Goal: Task Accomplishment & Management: Manage account settings

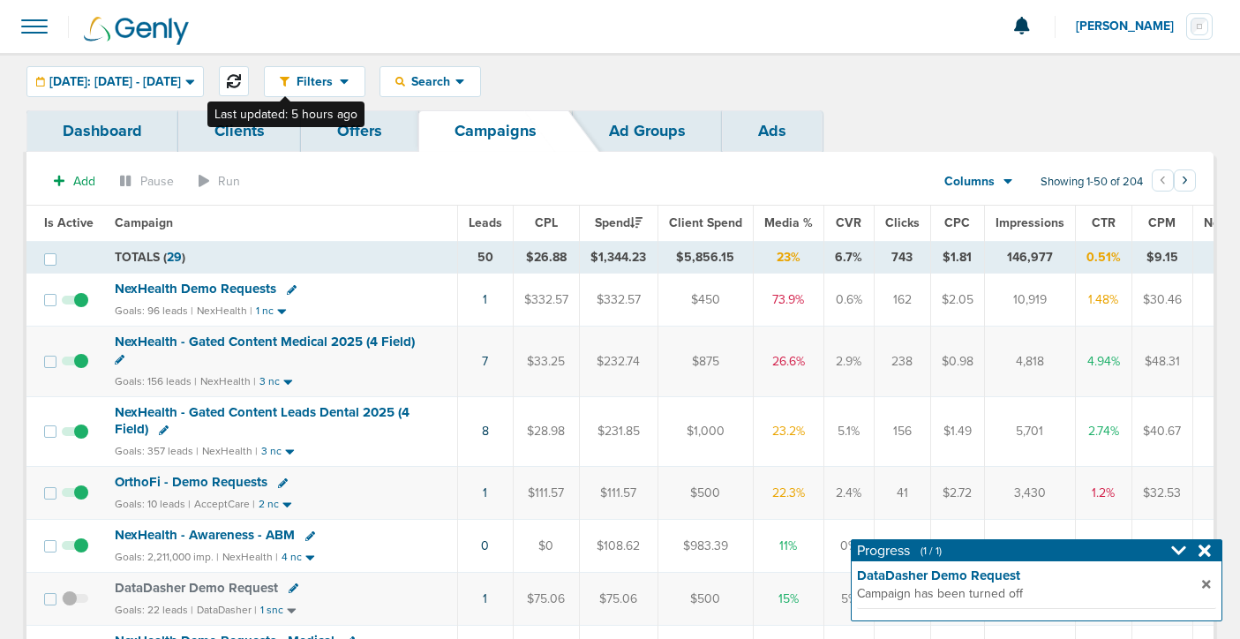
click at [241, 83] on icon at bounding box center [234, 81] width 14 height 14
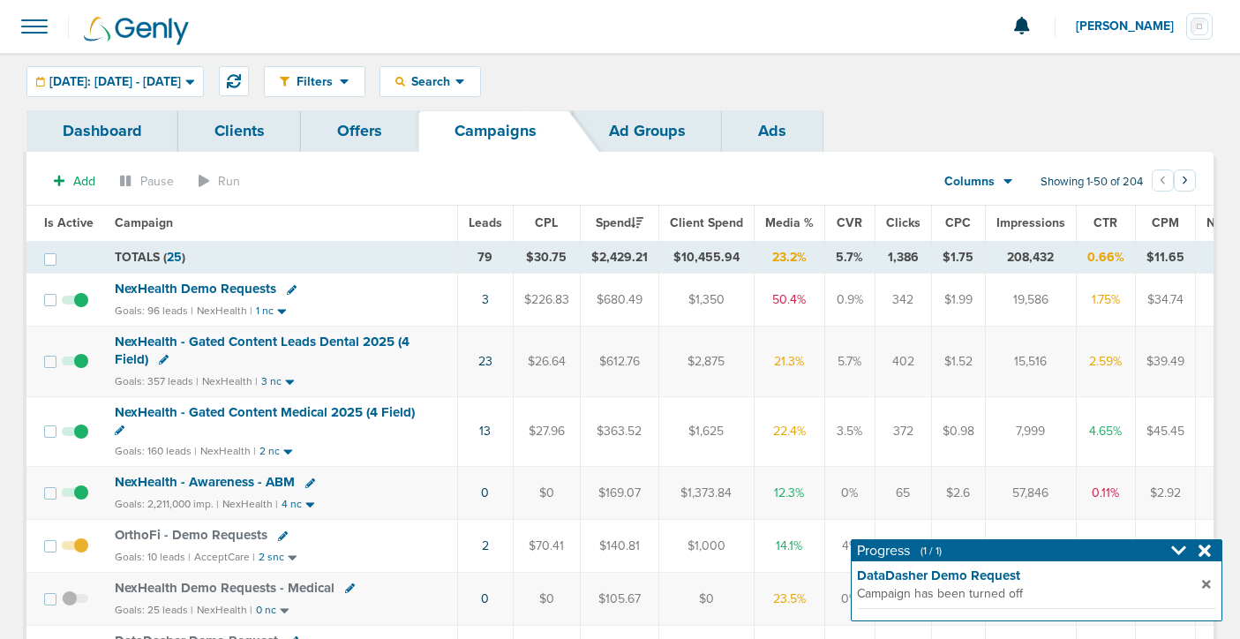
click at [161, 355] on icon at bounding box center [164, 360] width 10 height 10
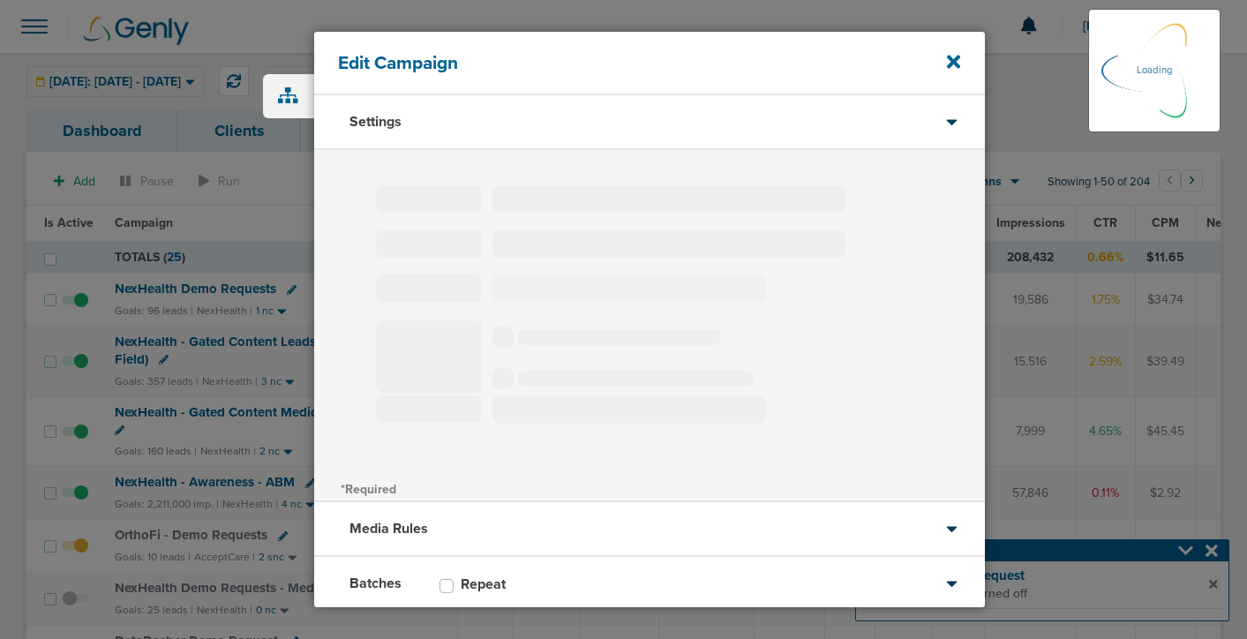
type input "NexHealth - Gated Content Leads Dental 2025 (4 Field)"
select select "Leads"
radio input "true"
select select "readWrite"
select select "1"
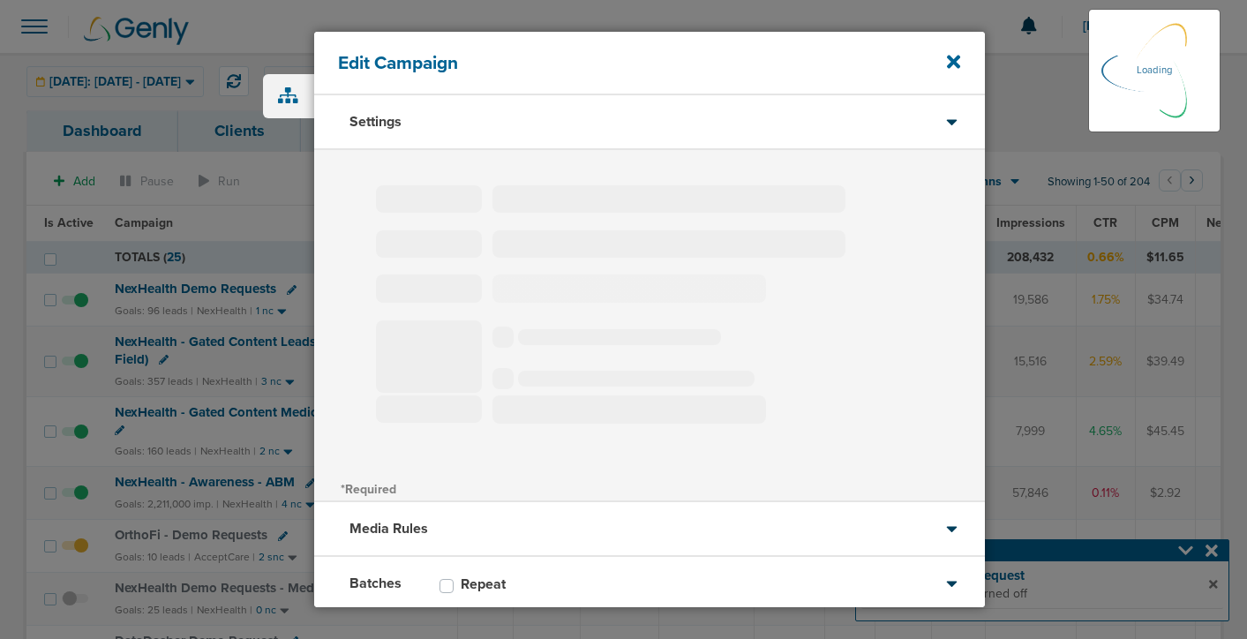
select select "2"
select select "3"
select select "4"
select select "6"
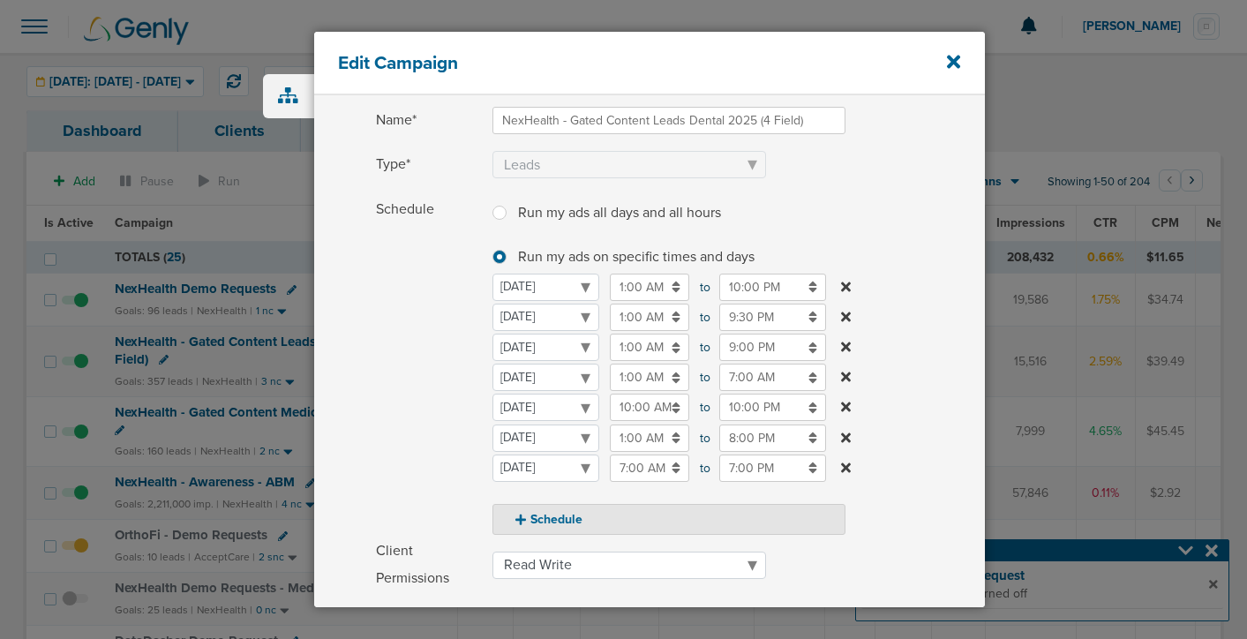
scroll to position [124, 0]
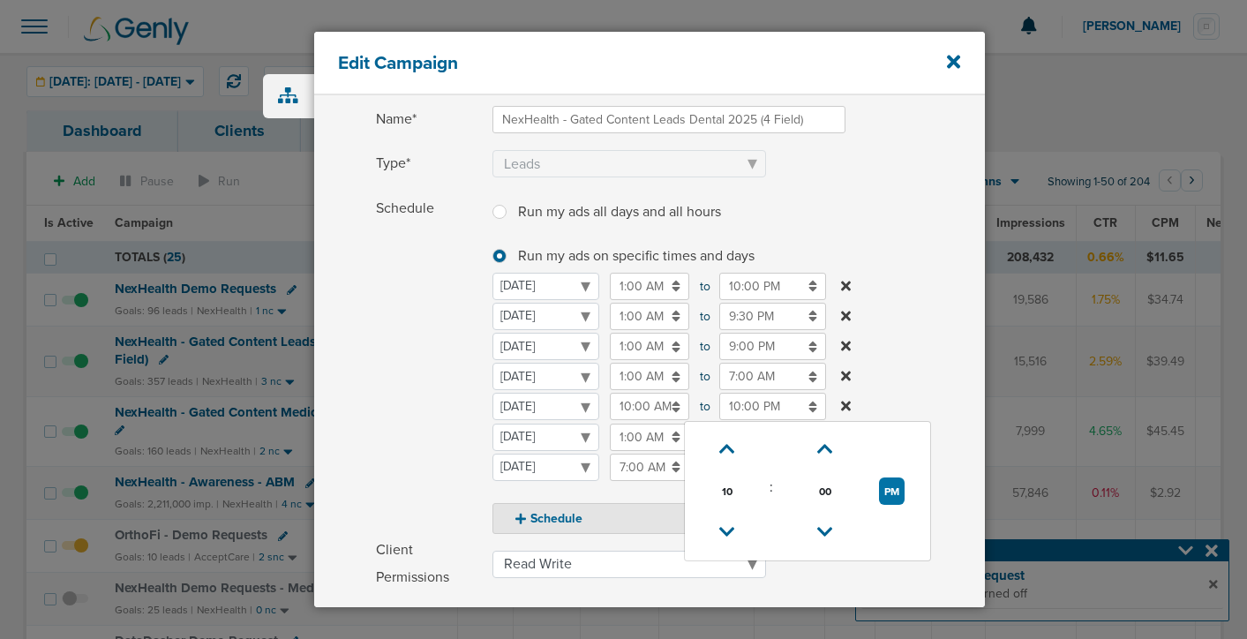
click at [730, 406] on input "10:00 PM" at bounding box center [772, 406] width 107 height 27
click at [726, 527] on icon at bounding box center [727, 532] width 16 height 11
type input "9:00 PM"
click at [413, 374] on span "Schedule" at bounding box center [429, 364] width 106 height 339
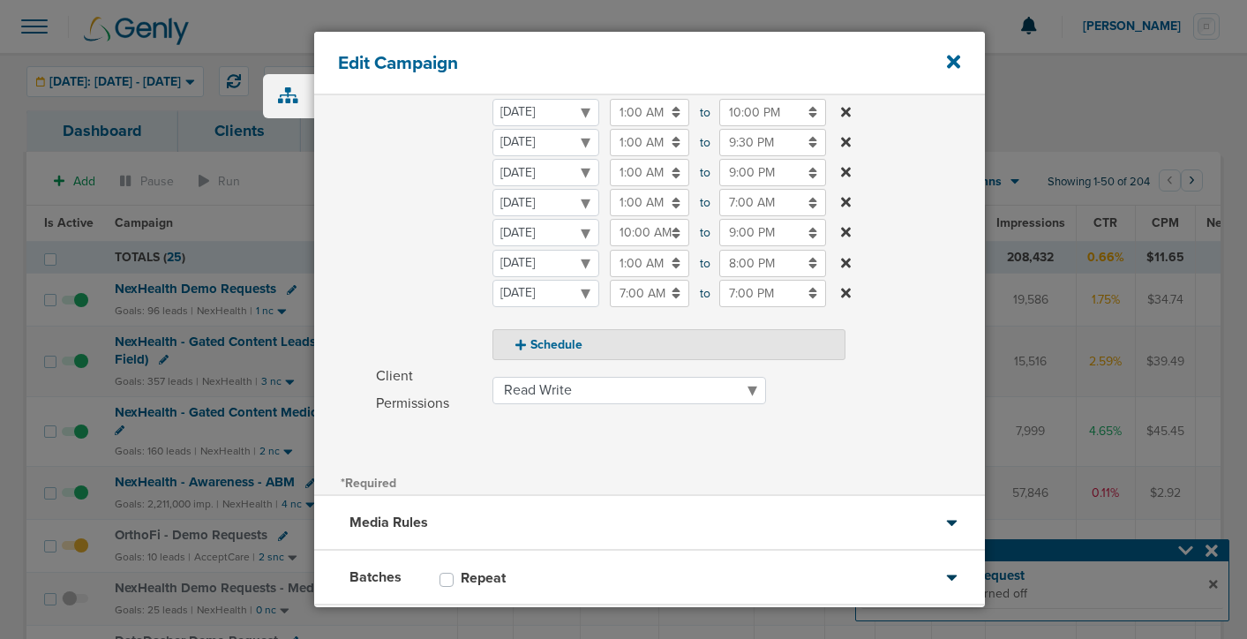
scroll to position [399, 0]
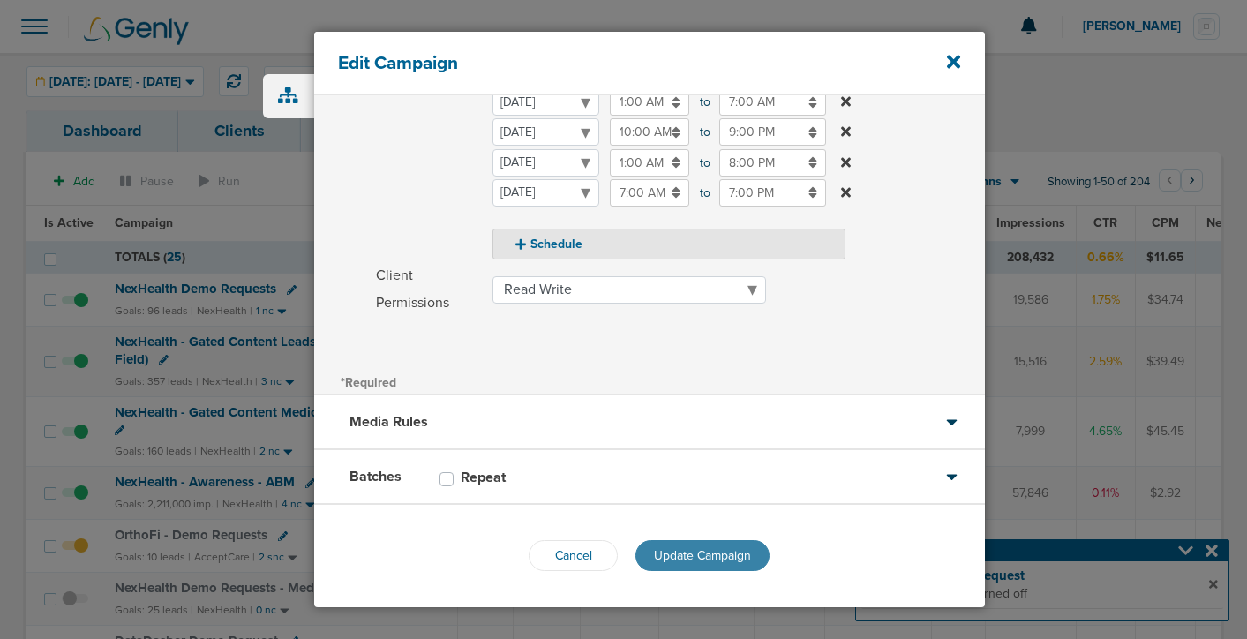
click at [702, 552] on span "Update Campaign" at bounding box center [702, 555] width 97 height 15
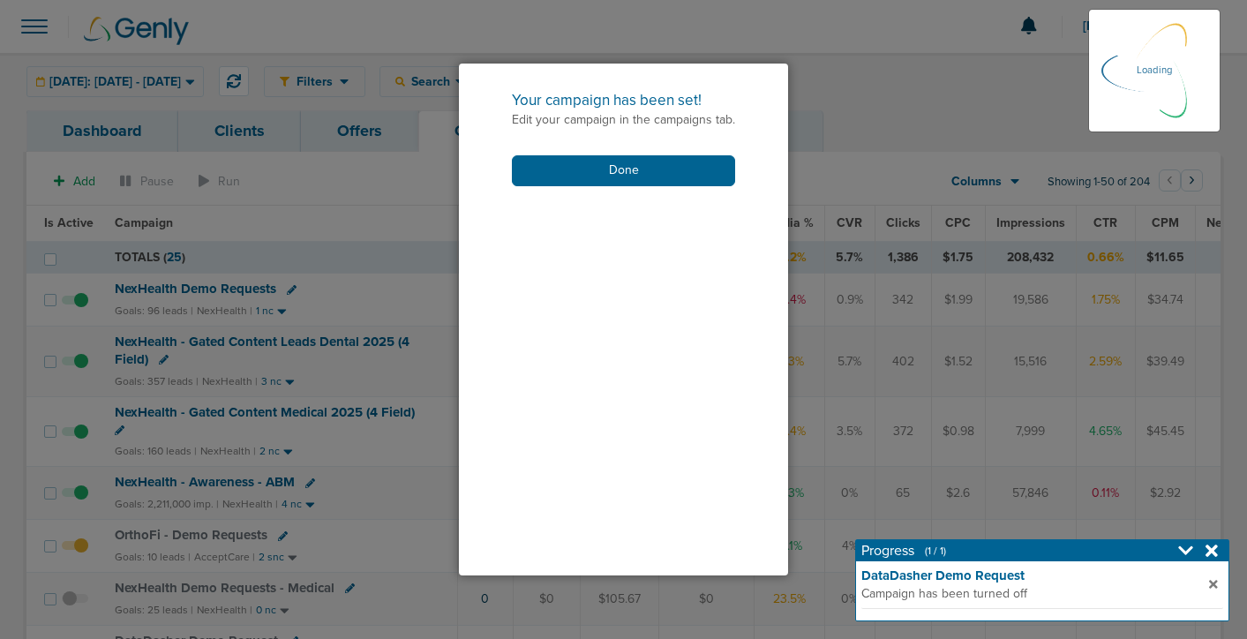
scroll to position [342, 0]
click at [681, 179] on button "Done" at bounding box center [623, 170] width 223 height 31
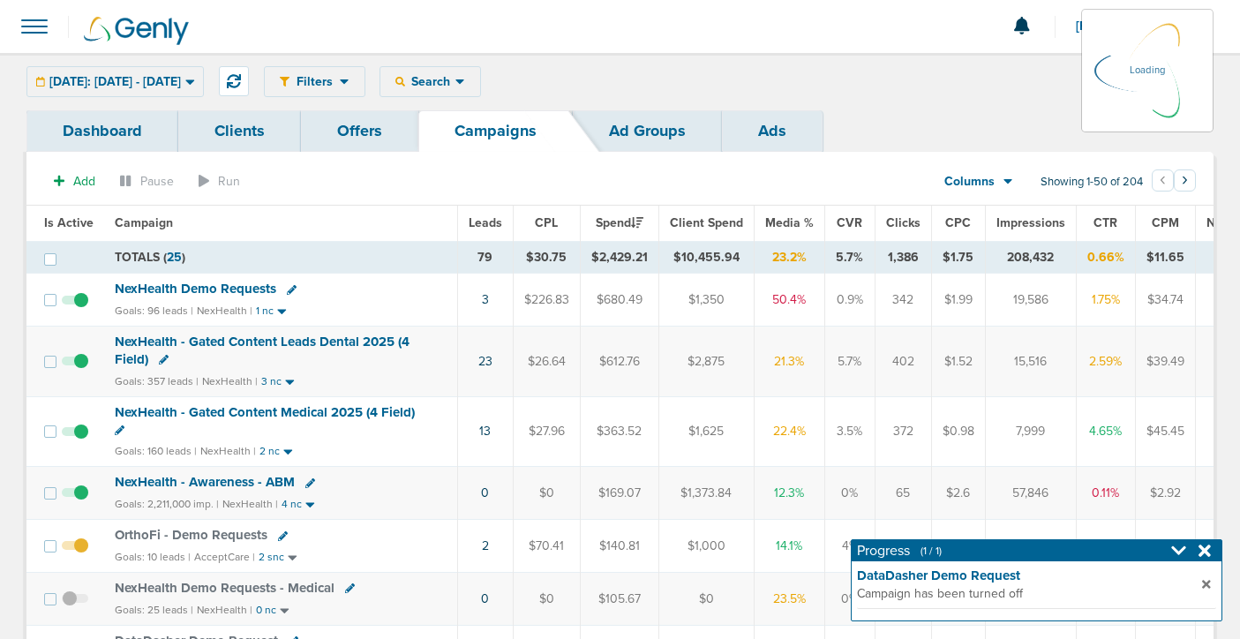
click at [116, 428] on icon at bounding box center [120, 430] width 10 height 10
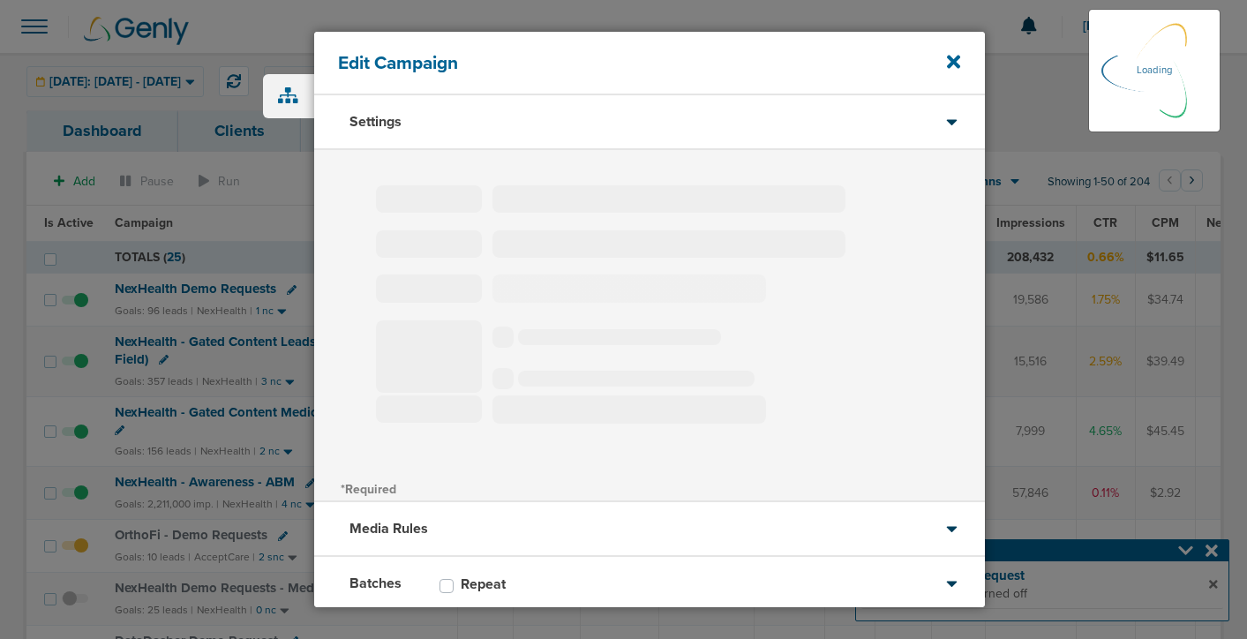
type input "NexHealth - Gated Content Medical 2025 (4 Field)"
select select "Leads"
radio input "true"
select select "readWrite"
select select "1"
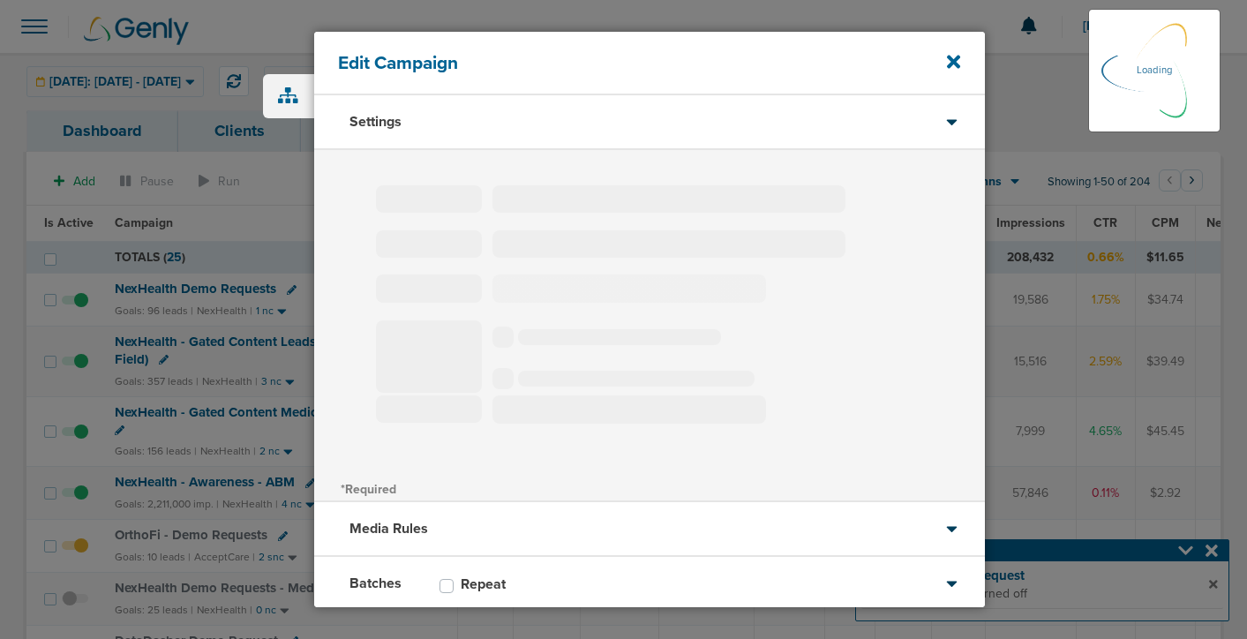
select select "1"
select select "2"
select select "3"
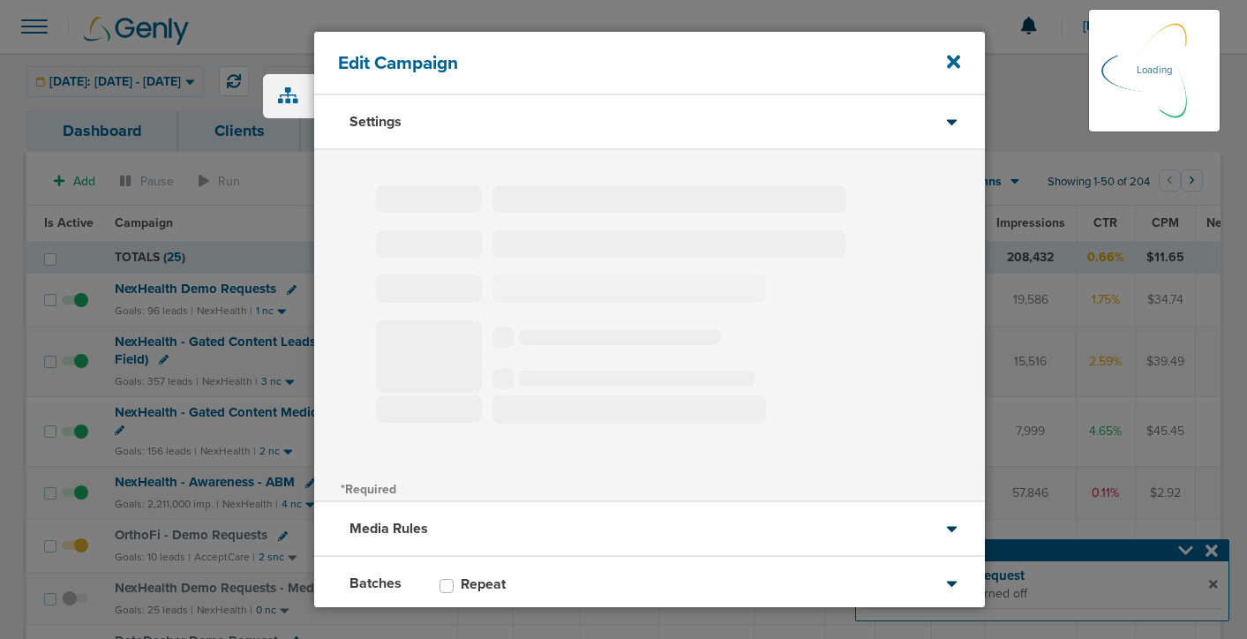
select select "4"
select select "6"
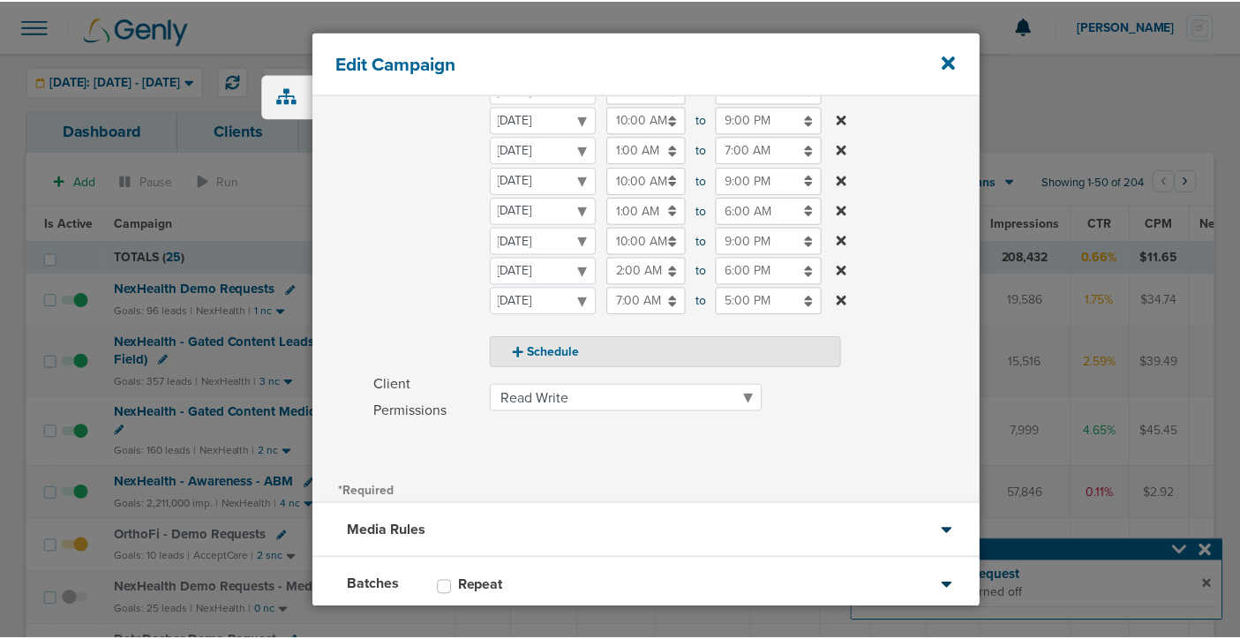
scroll to position [378, 0]
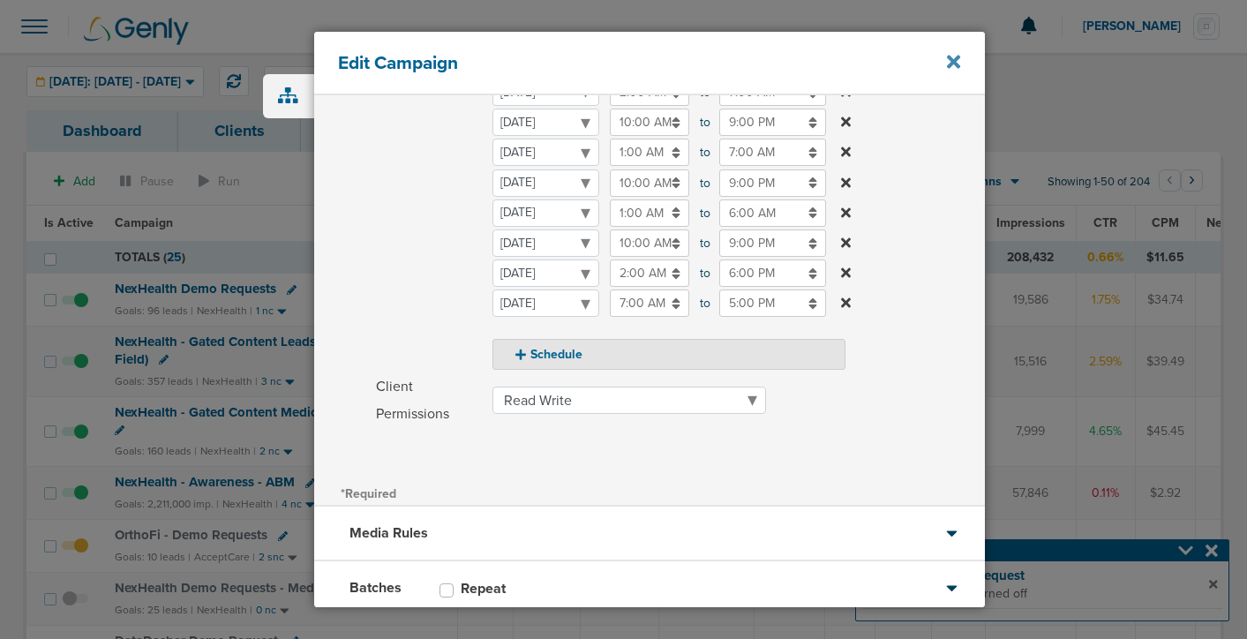
click at [953, 62] on icon at bounding box center [953, 61] width 13 height 13
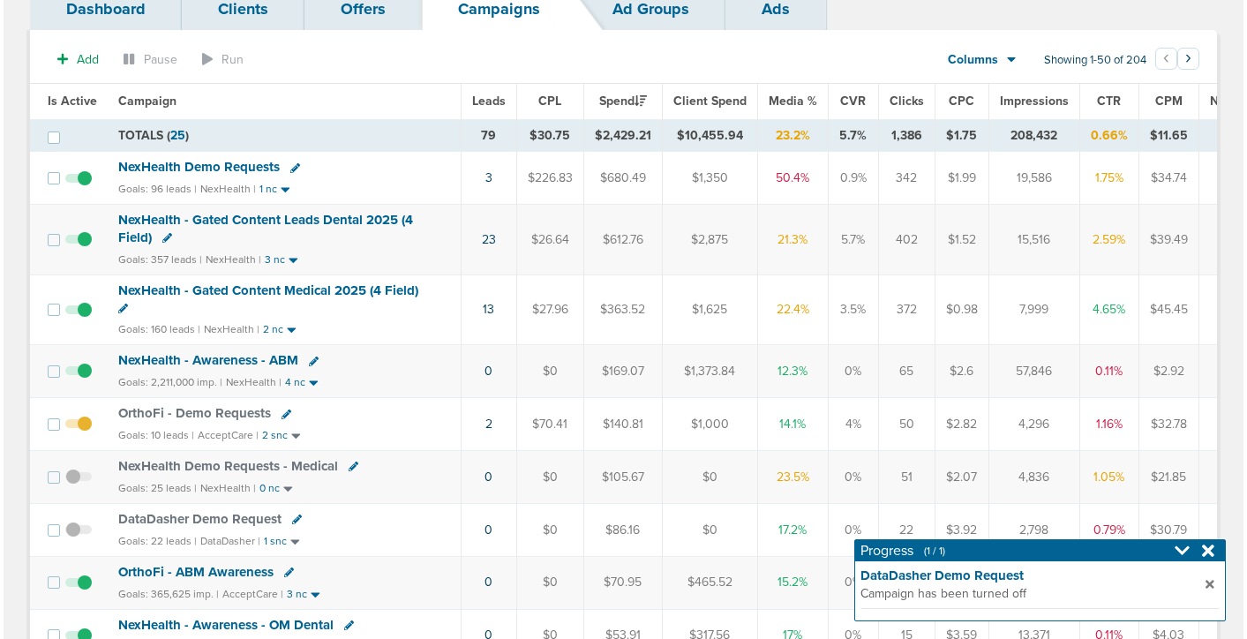
scroll to position [123, 0]
click at [278, 408] on icon at bounding box center [283, 413] width 10 height 10
select select
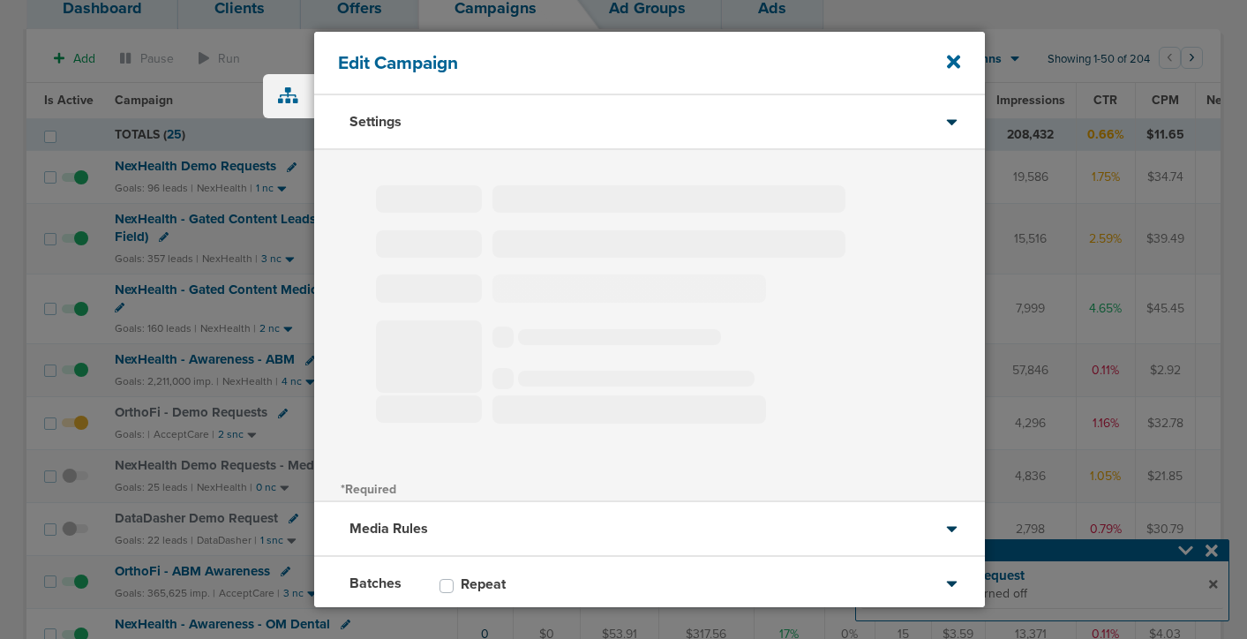
type input "OrthoFi - Demo Requests"
select select "Leads"
radio input "true"
select select "readOnly"
select select "1"
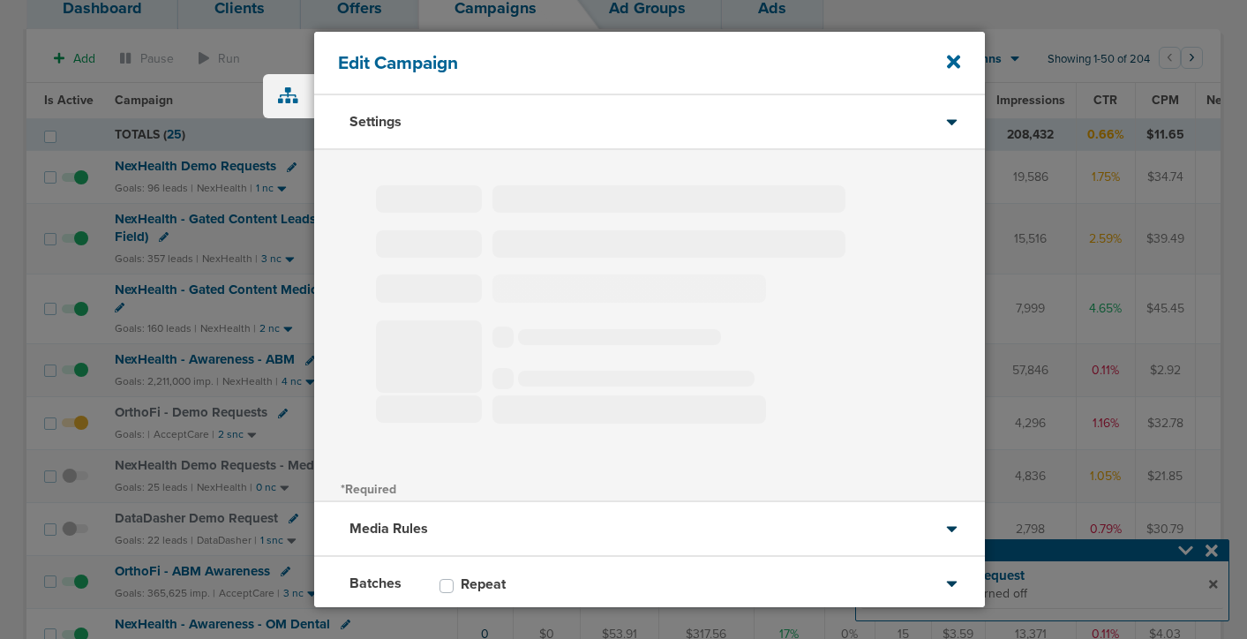
select select "2"
select select "3"
select select "4"
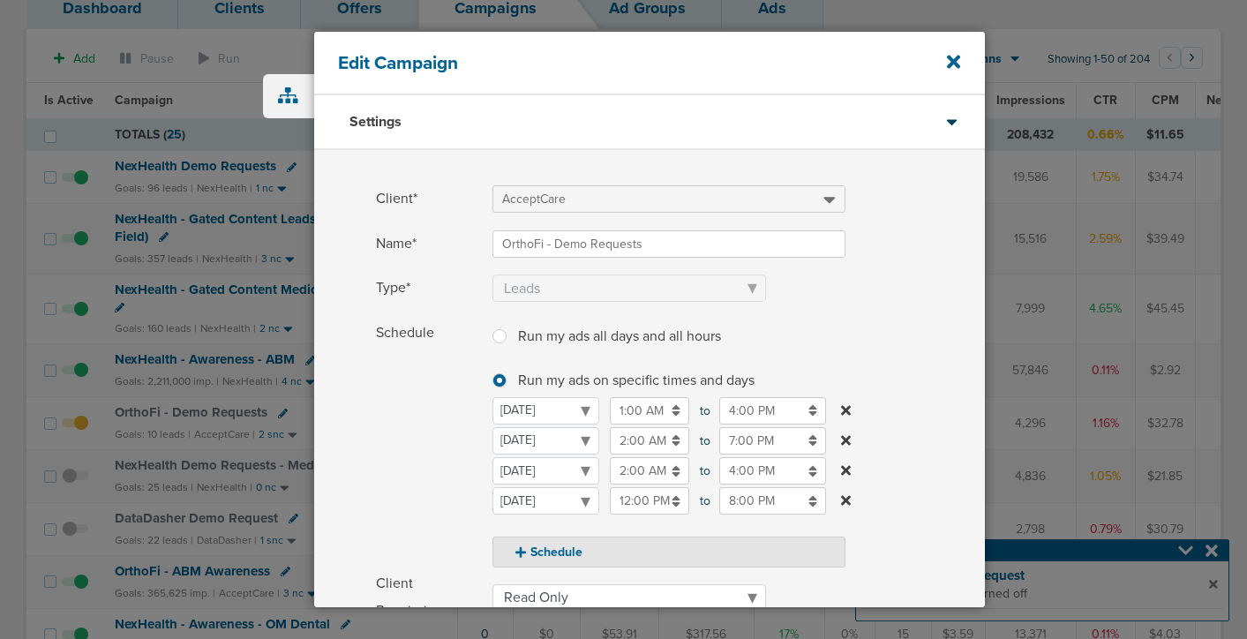
click at [849, 499] on icon at bounding box center [846, 500] width 10 height 14
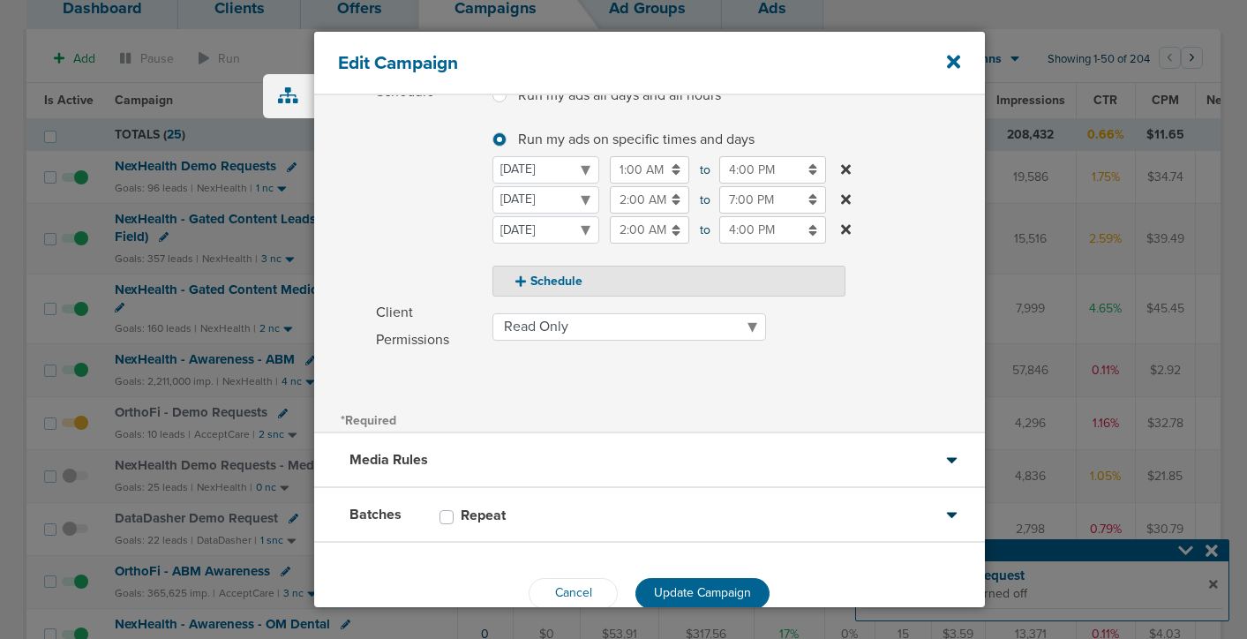
scroll to position [278, 0]
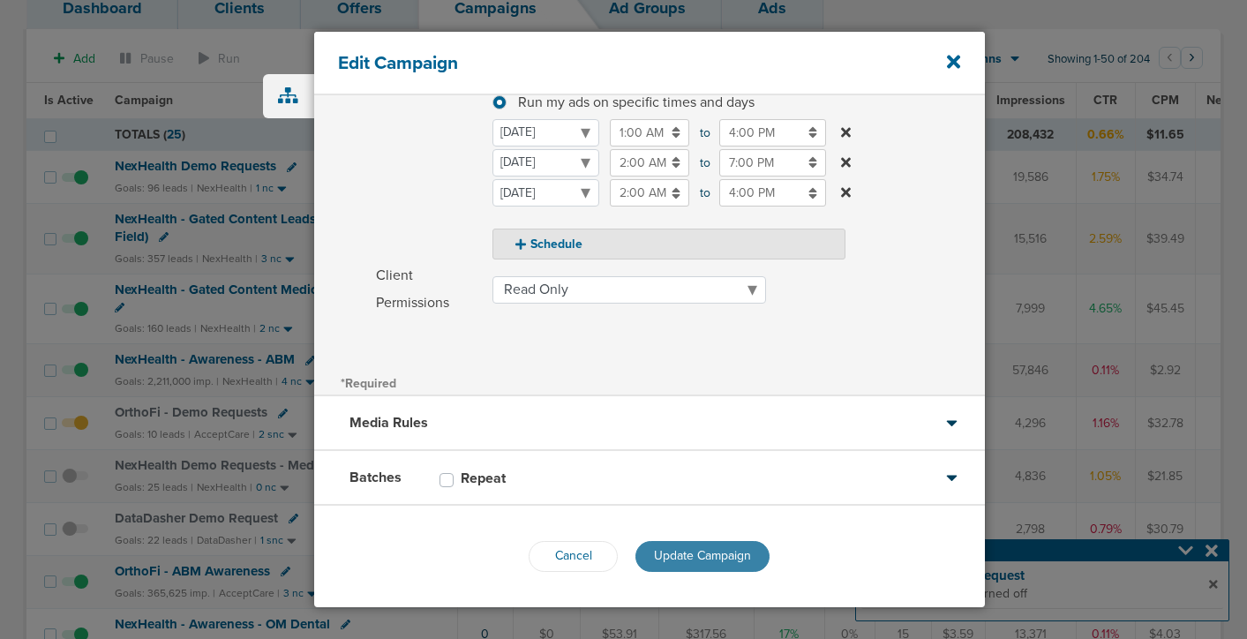
click at [708, 544] on button "Update Campaign" at bounding box center [702, 556] width 134 height 31
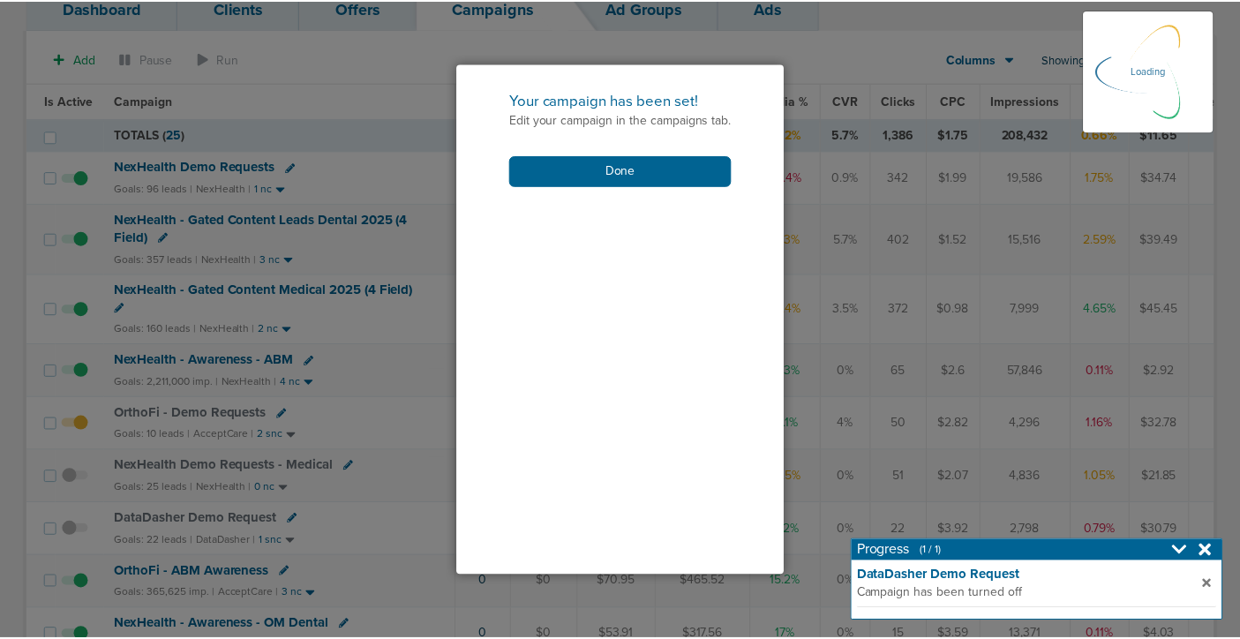
scroll to position [221, 0]
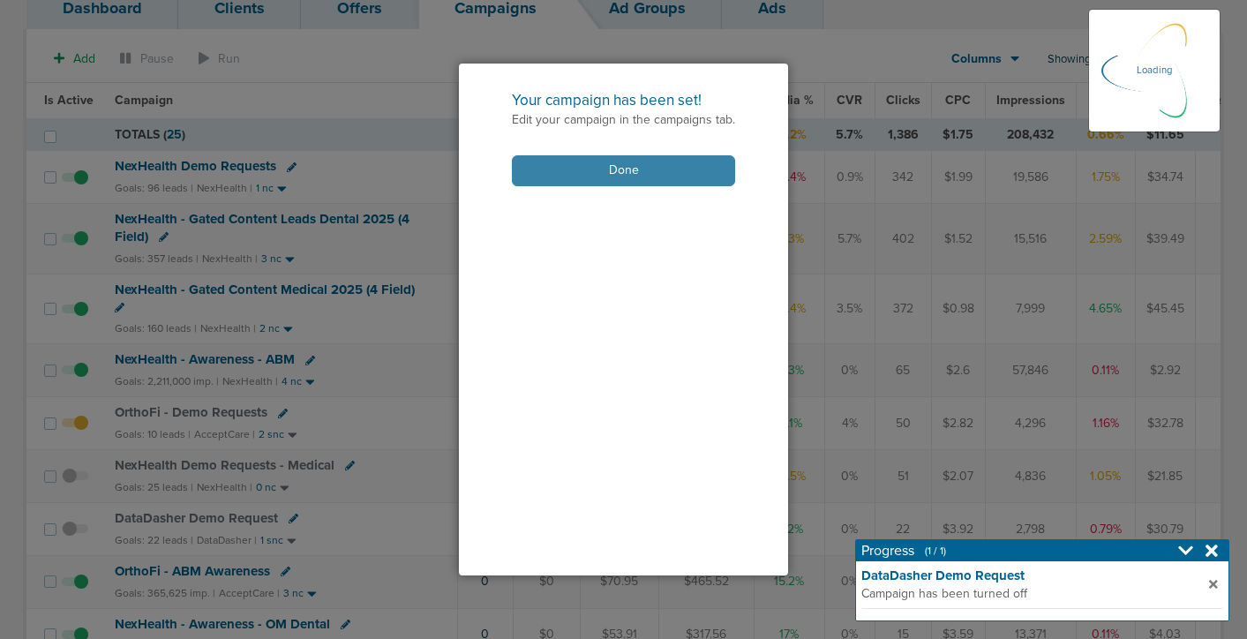
click at [581, 176] on button "Done" at bounding box center [623, 170] width 223 height 31
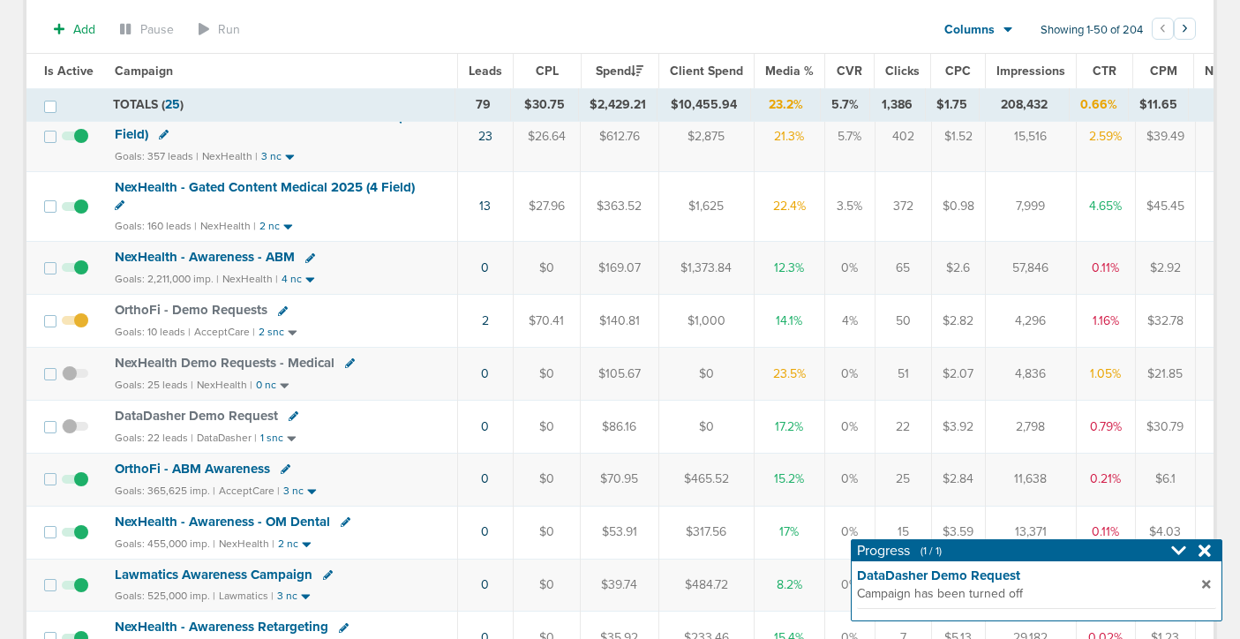
scroll to position [232, 0]
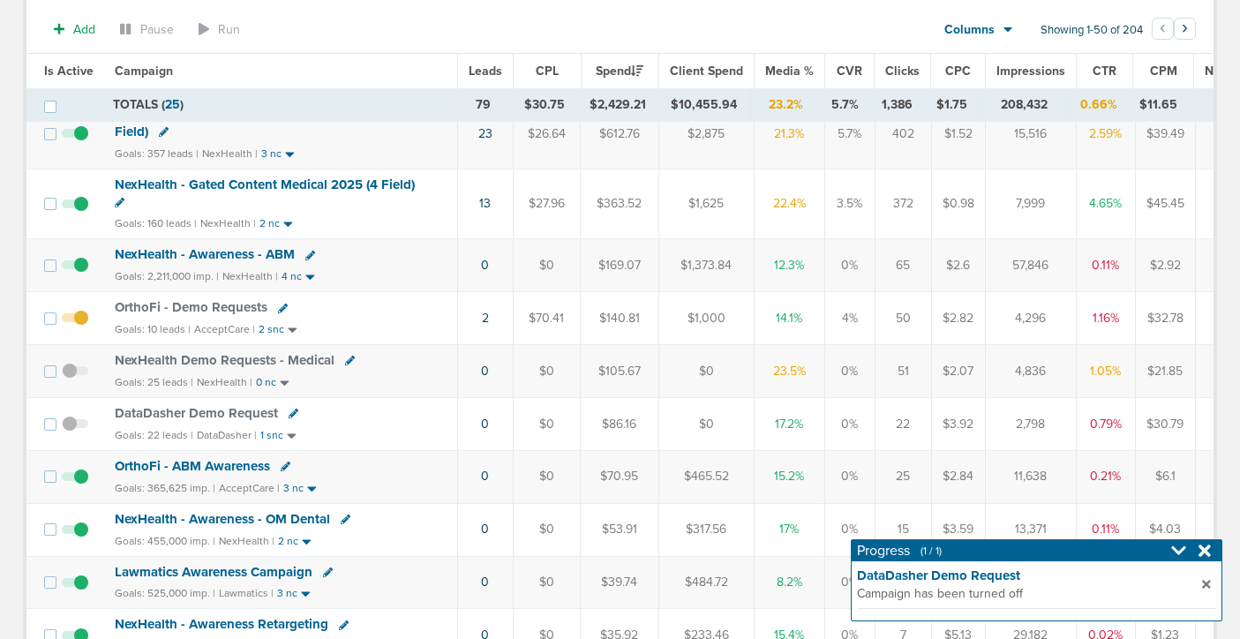
click at [72, 432] on span at bounding box center [75, 432] width 26 height 0
click at [75, 428] on input "checkbox" at bounding box center [75, 428] width 0 height 0
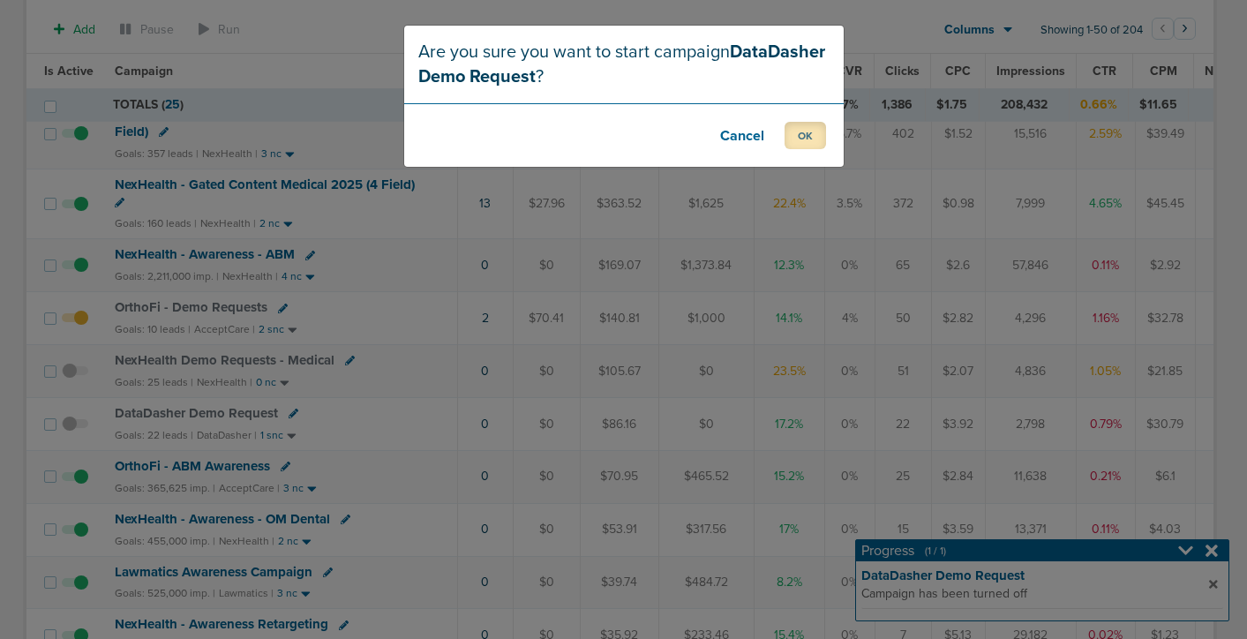
click at [798, 146] on button "OK" at bounding box center [804, 135] width 41 height 27
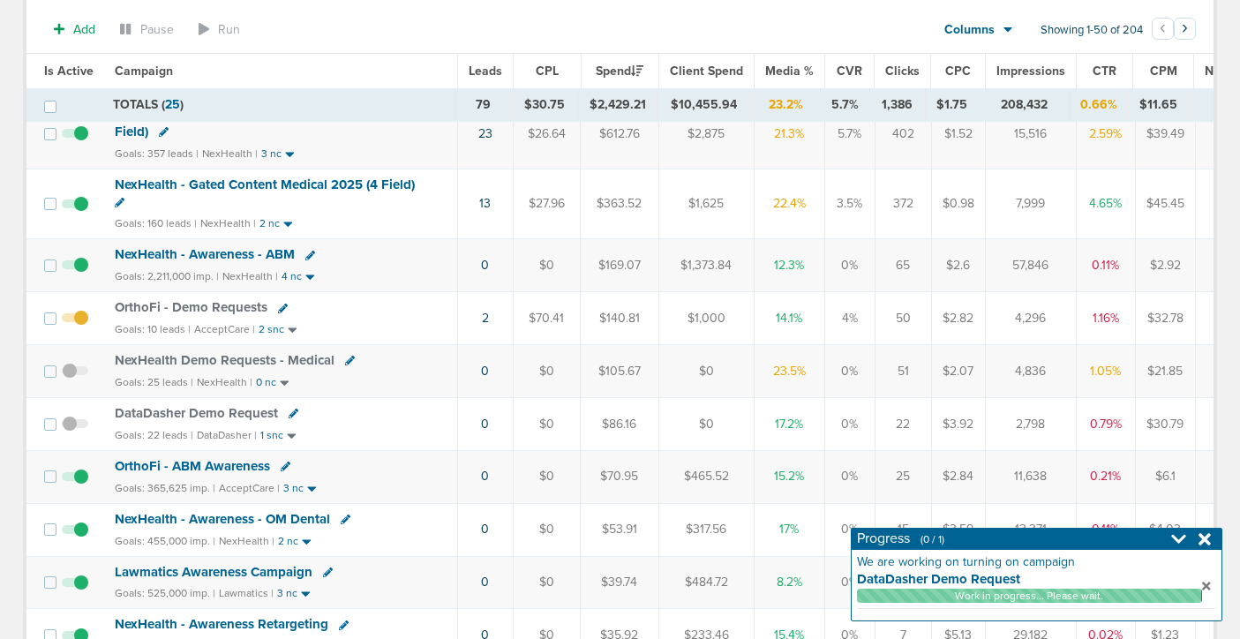
click at [224, 415] on span "DataDasher Demo Request" at bounding box center [196, 413] width 163 height 16
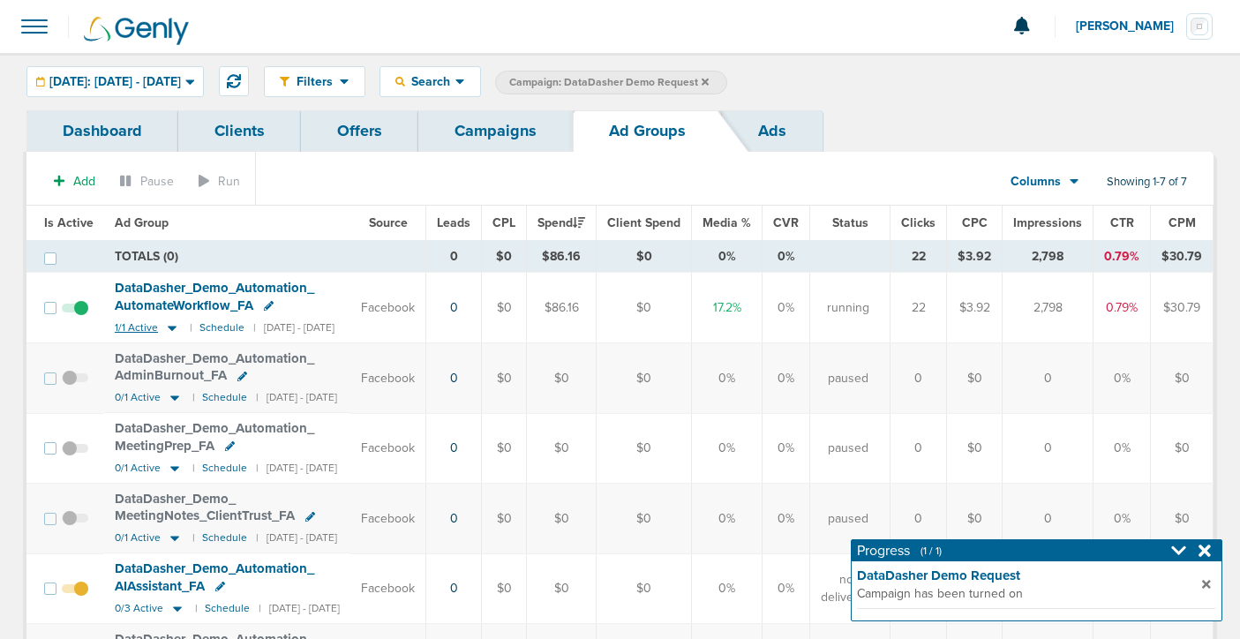
click at [169, 328] on icon at bounding box center [172, 328] width 9 height 5
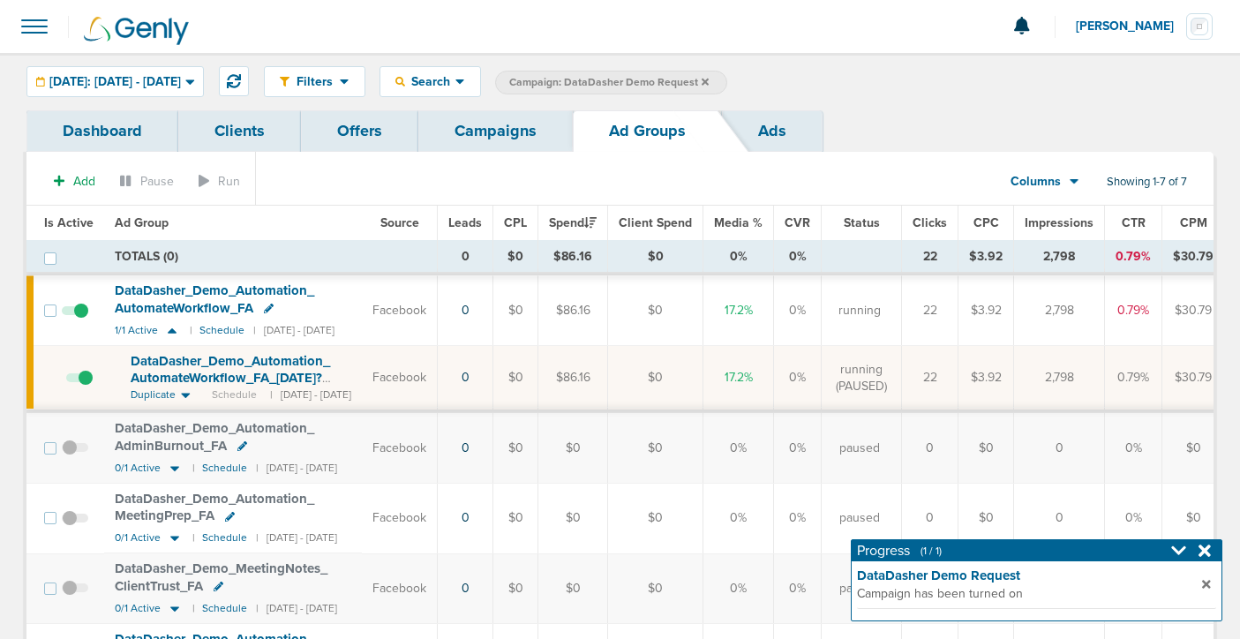
click at [79, 319] on span at bounding box center [75, 319] width 26 height 0
click at [75, 314] on input "checkbox" at bounding box center [75, 314] width 0 height 0
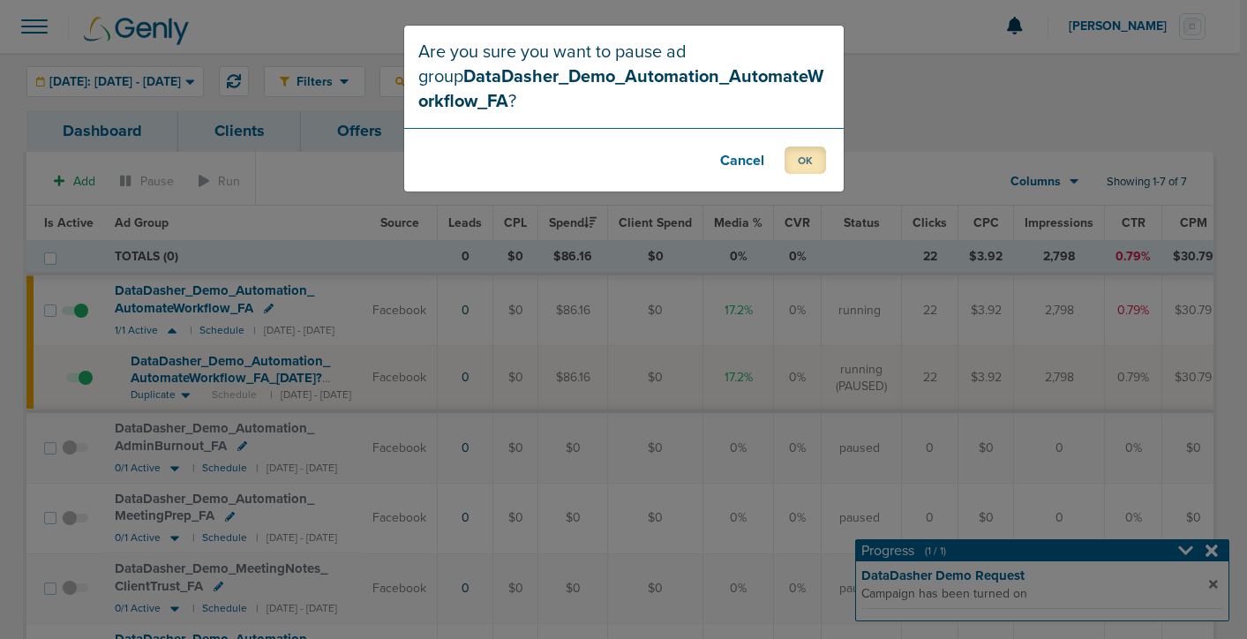
click at [801, 164] on button "OK" at bounding box center [804, 159] width 41 height 27
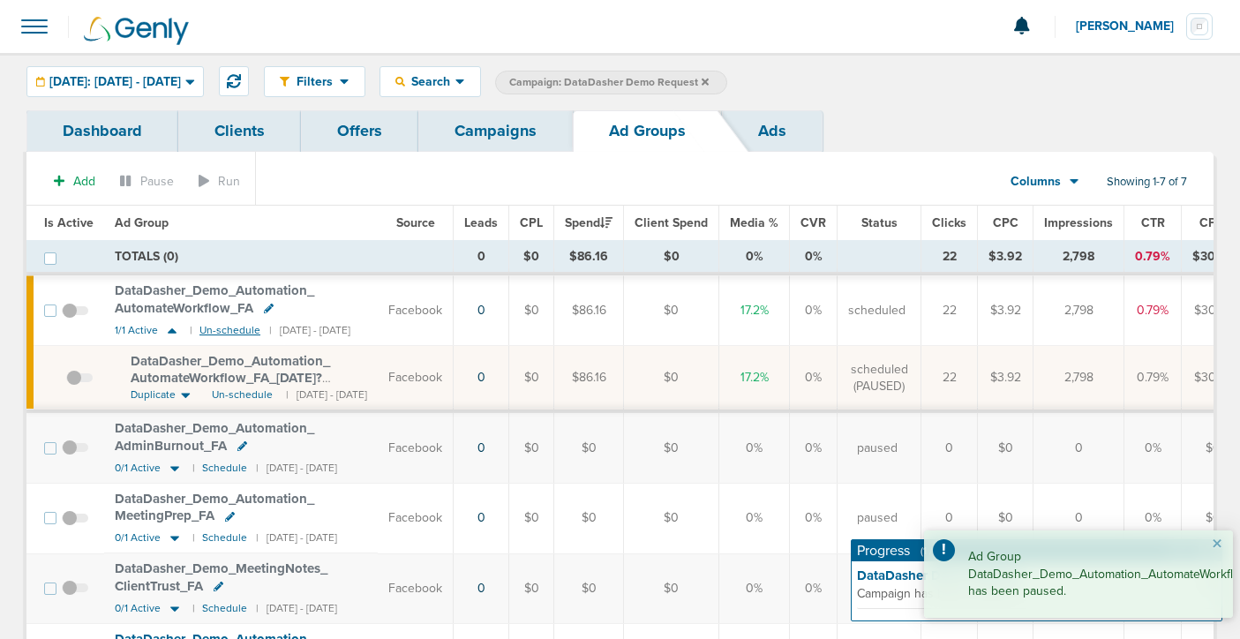
click at [218, 332] on small "Un-schedule" at bounding box center [229, 330] width 61 height 13
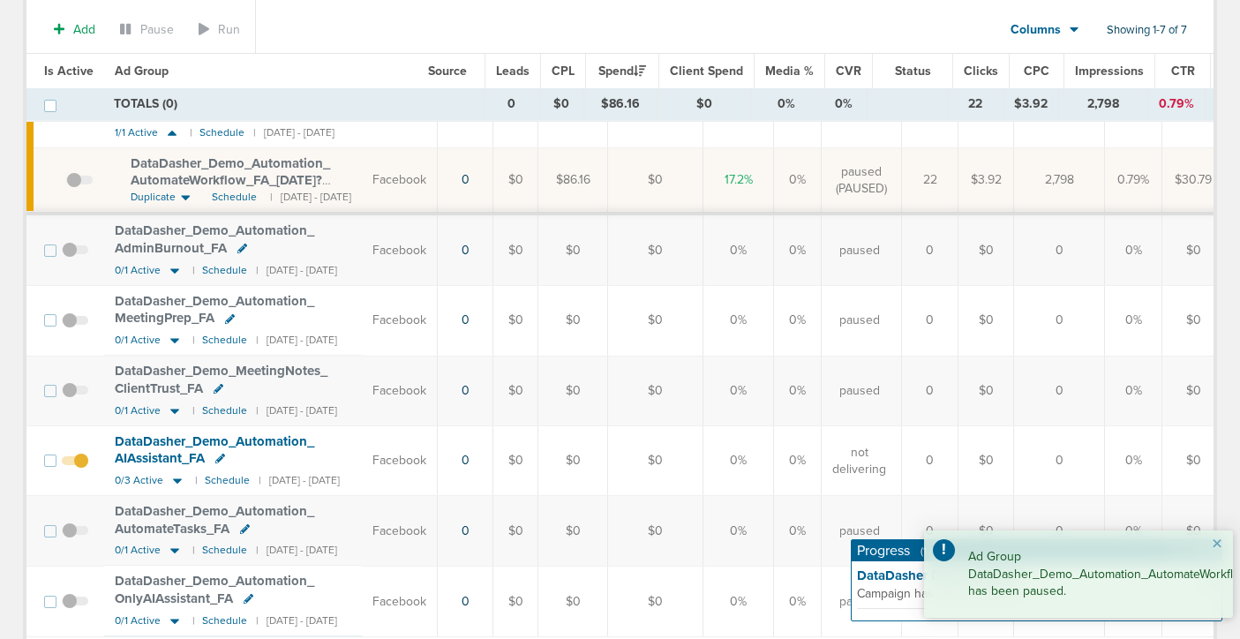
scroll to position [288, 0]
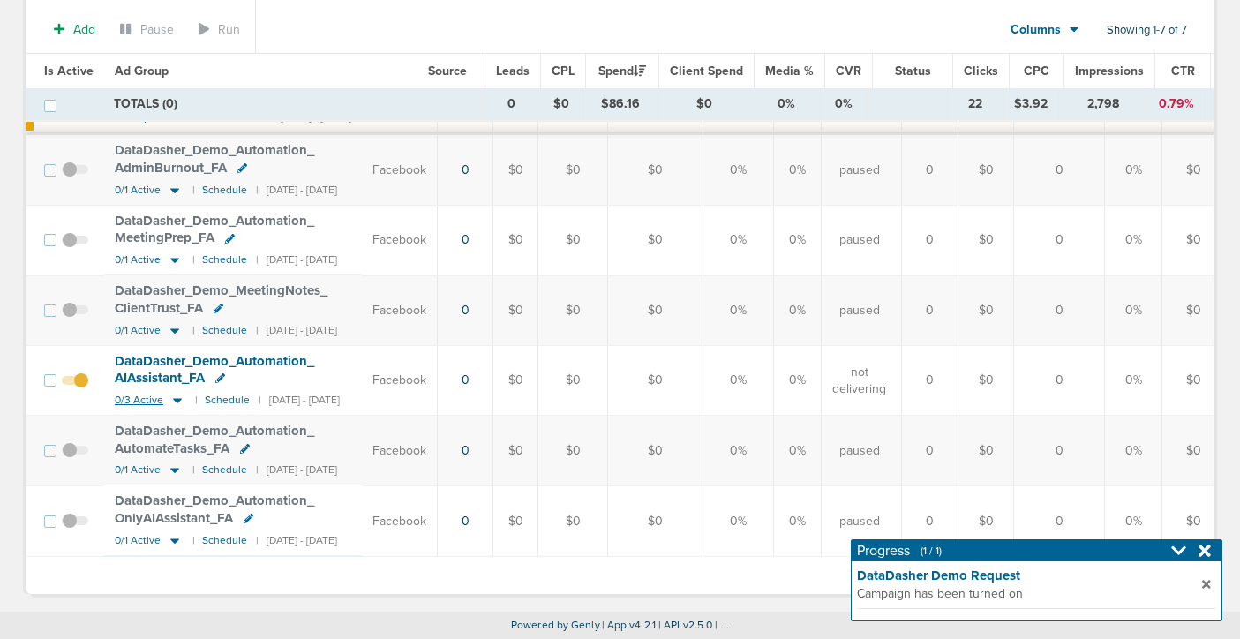
click at [177, 398] on icon at bounding box center [177, 400] width 9 height 5
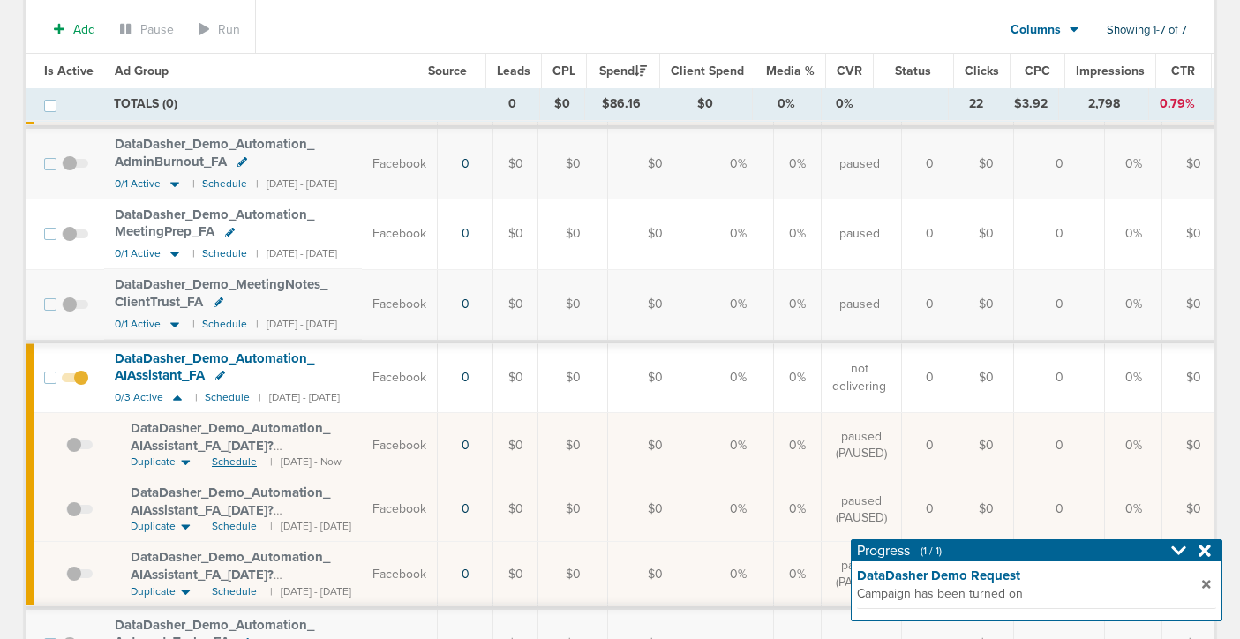
click at [227, 456] on span "Schedule" at bounding box center [234, 461] width 45 height 15
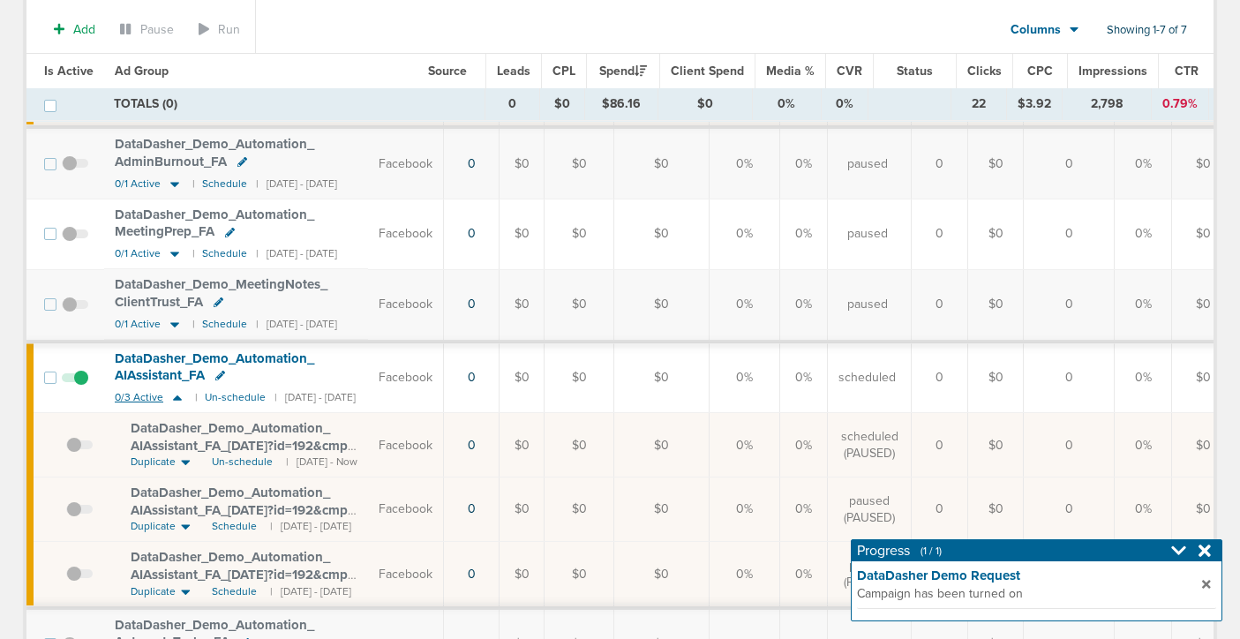
click at [176, 397] on icon at bounding box center [177, 397] width 9 height 5
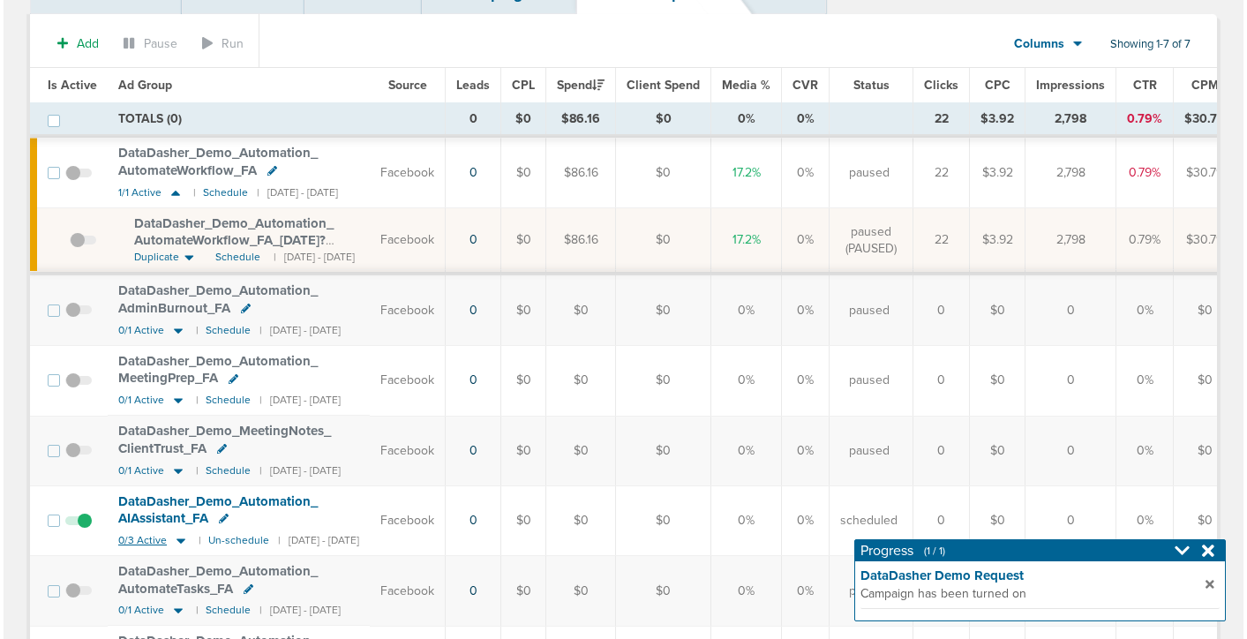
scroll to position [0, 0]
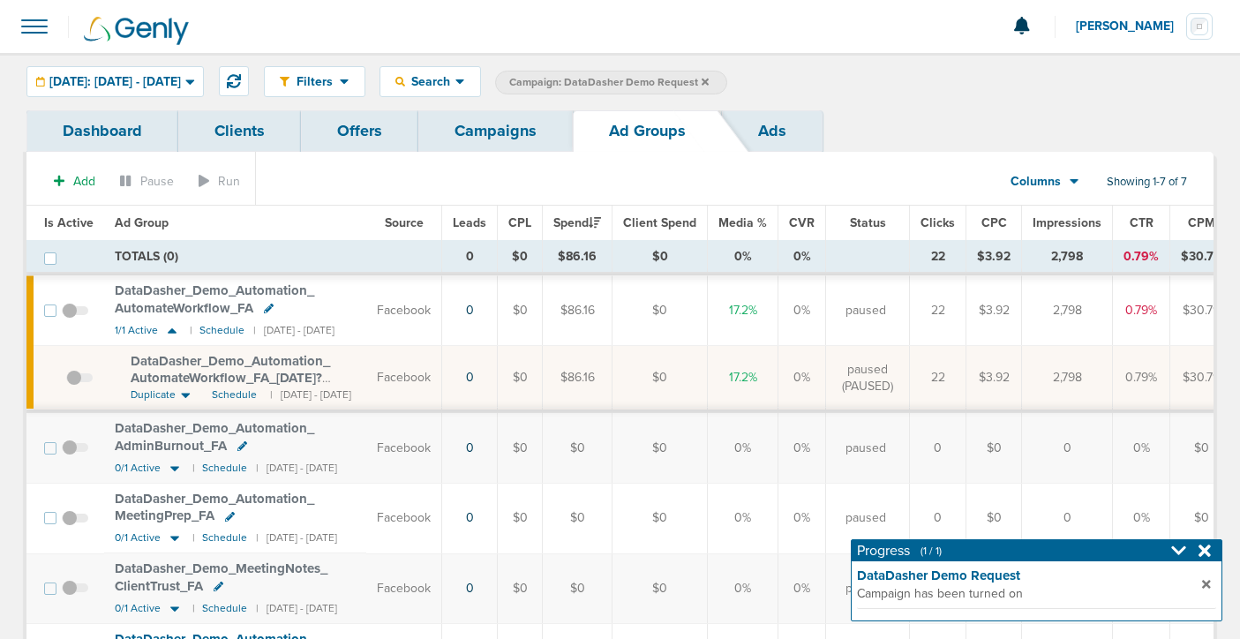
click at [483, 139] on link "Campaigns" at bounding box center [495, 130] width 154 height 41
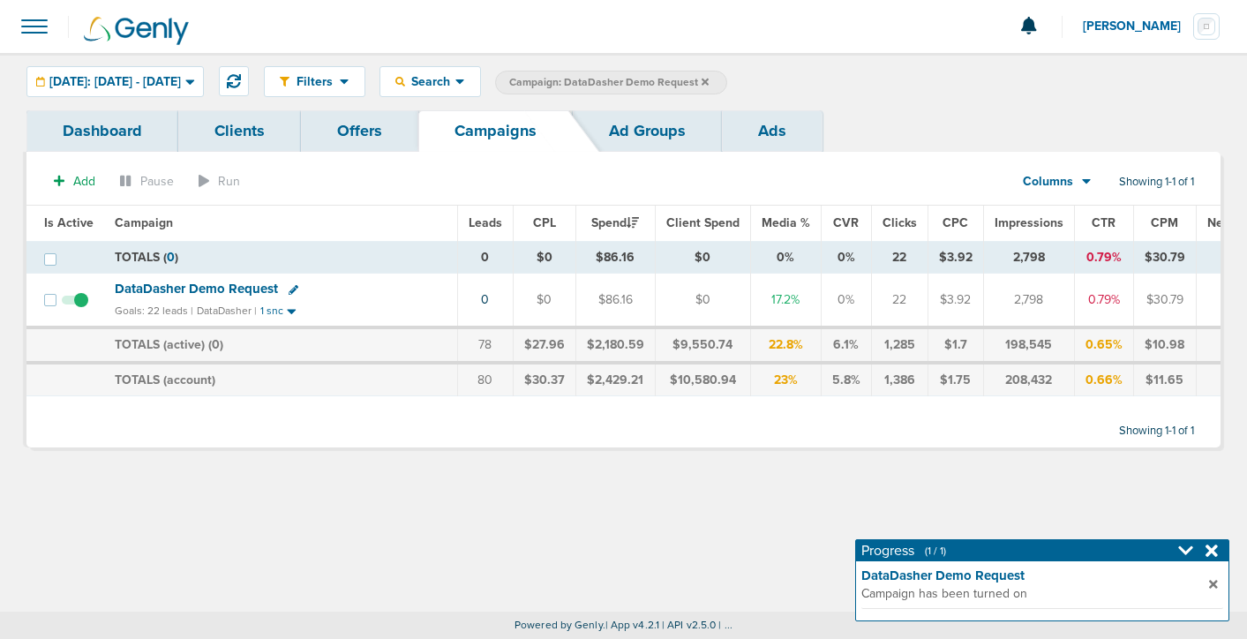
click at [291, 293] on icon at bounding box center [293, 290] width 10 height 10
select select
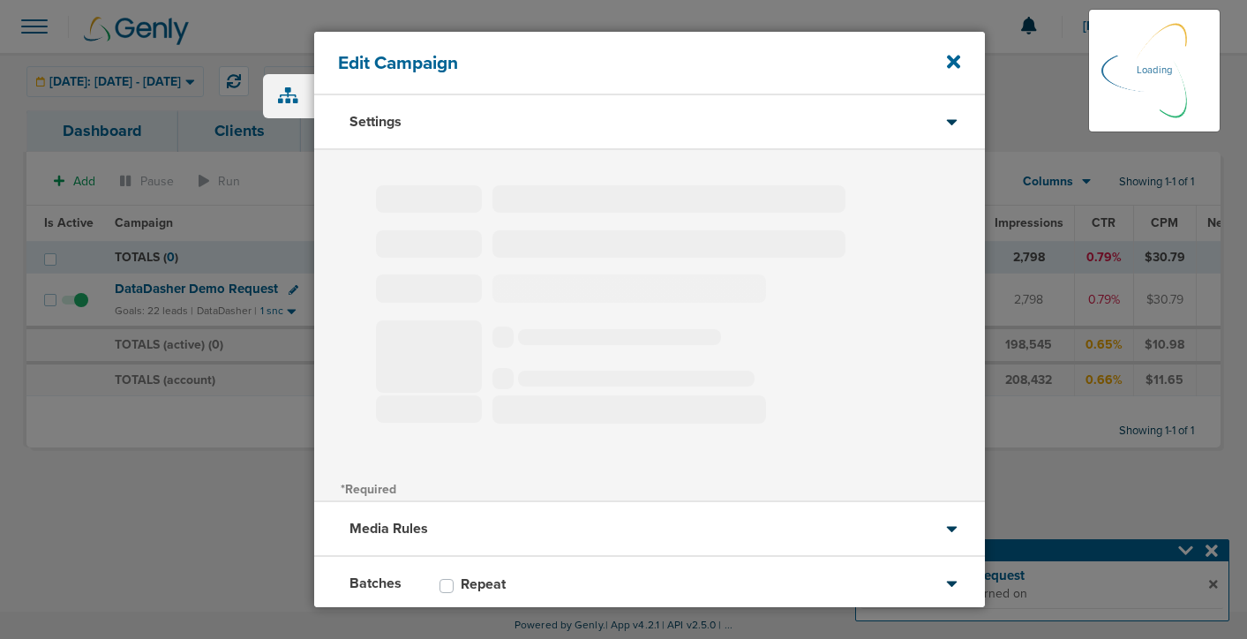
type input "DataDasher Demo Request"
select select "Leads"
radio input "true"
select select "readWrite"
select select "1"
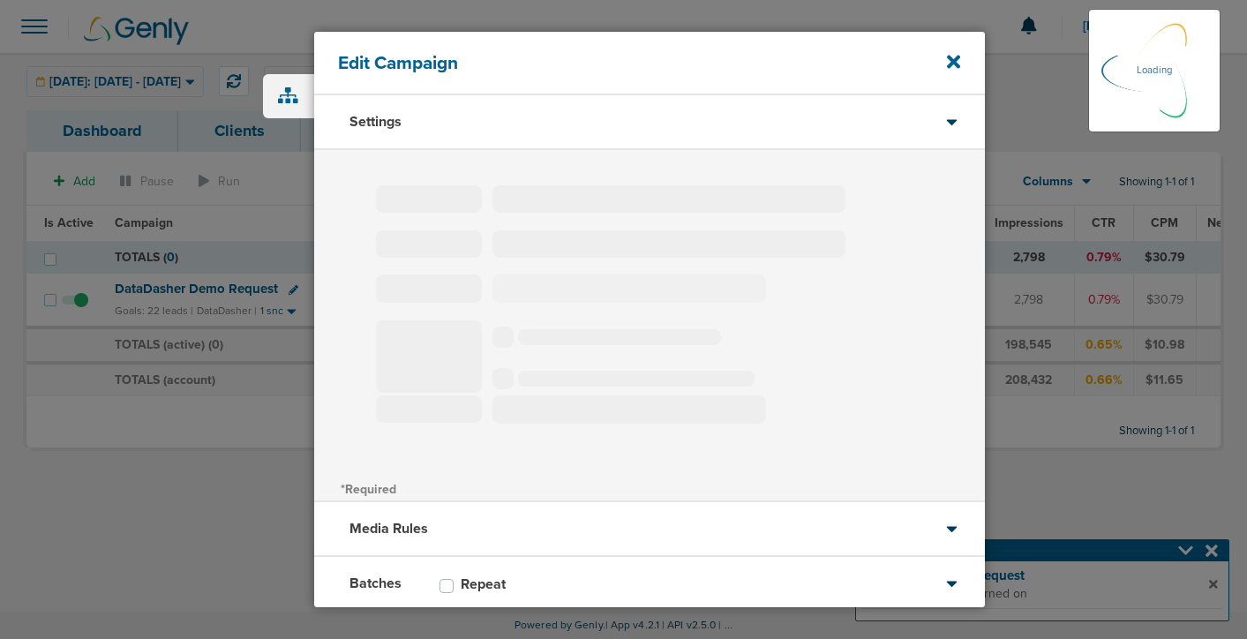
select select "2"
select select "3"
select select "4"
select select "6"
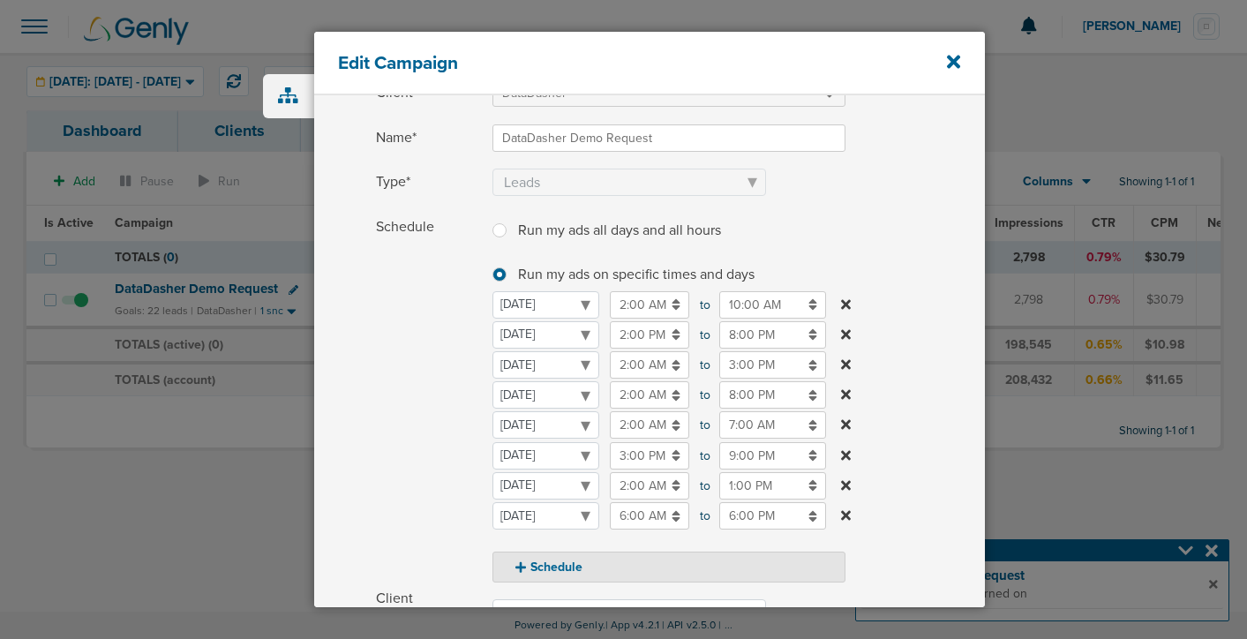
scroll to position [109, 0]
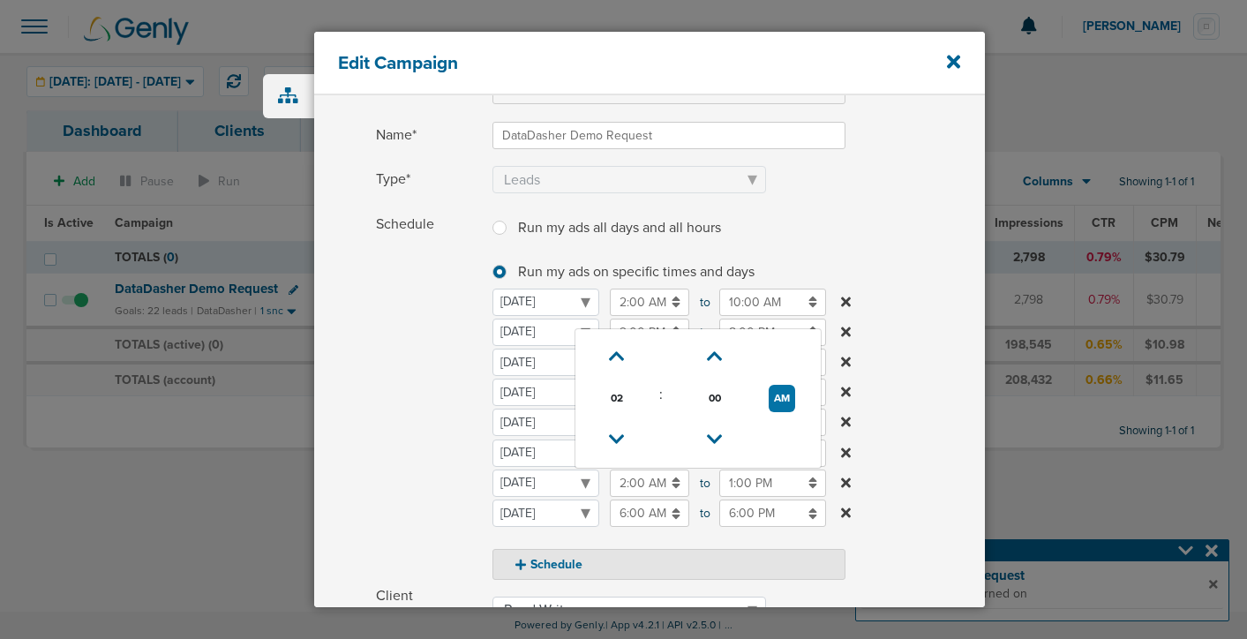
click at [642, 483] on input "2:00 AM" at bounding box center [649, 482] width 79 height 27
click at [618, 441] on icon at bounding box center [617, 439] width 16 height 11
type input "1:00 AM"
click at [438, 497] on span "Schedule" at bounding box center [429, 396] width 106 height 370
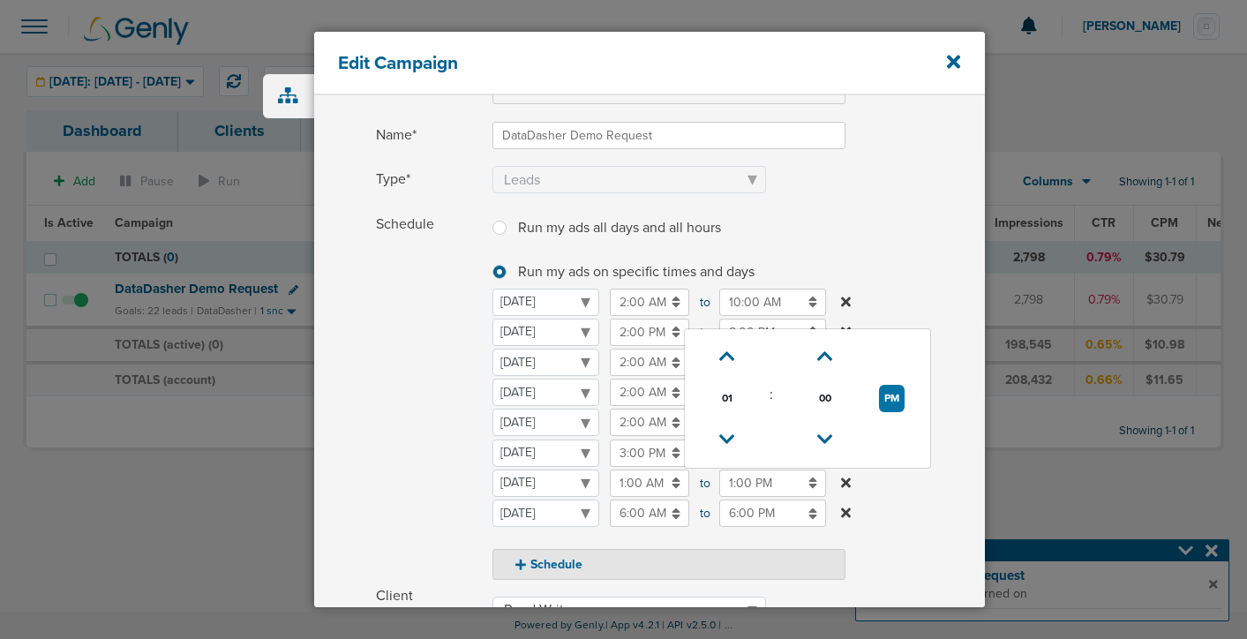
click at [757, 483] on input "1:00 PM" at bounding box center [772, 482] width 107 height 27
click at [728, 362] on icon at bounding box center [727, 356] width 16 height 11
click at [728, 360] on icon at bounding box center [727, 356] width 16 height 11
click at [719, 357] on icon at bounding box center [727, 356] width 16 height 11
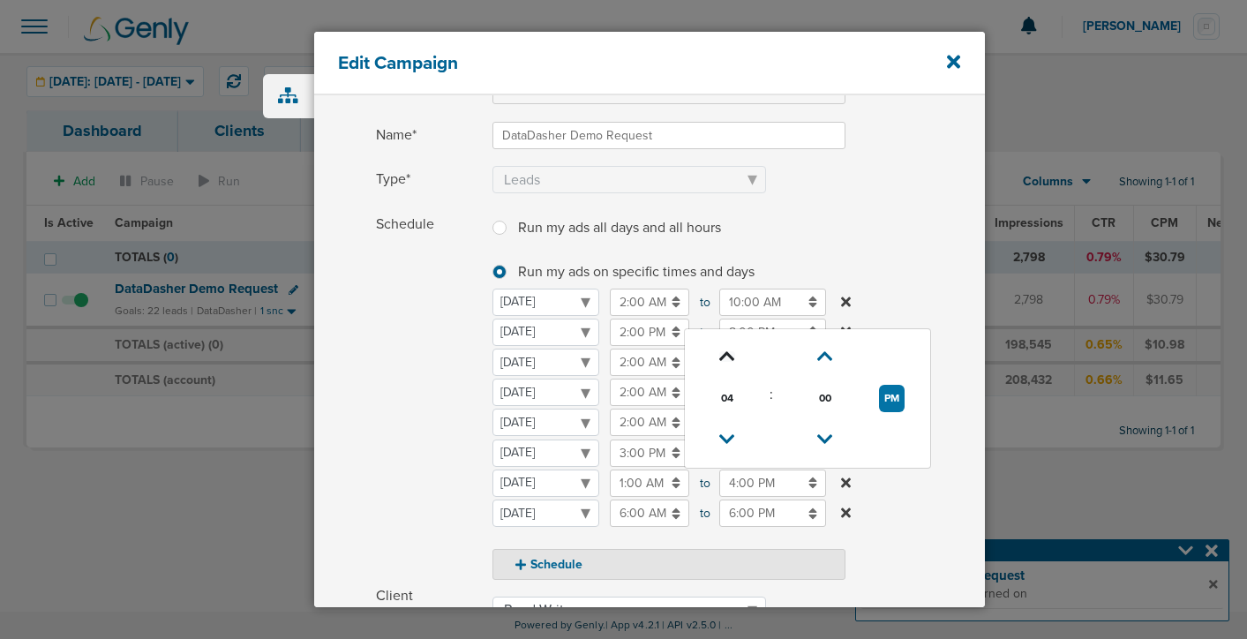
type input "5:00 PM"
click at [396, 452] on span "Schedule" at bounding box center [429, 396] width 106 height 370
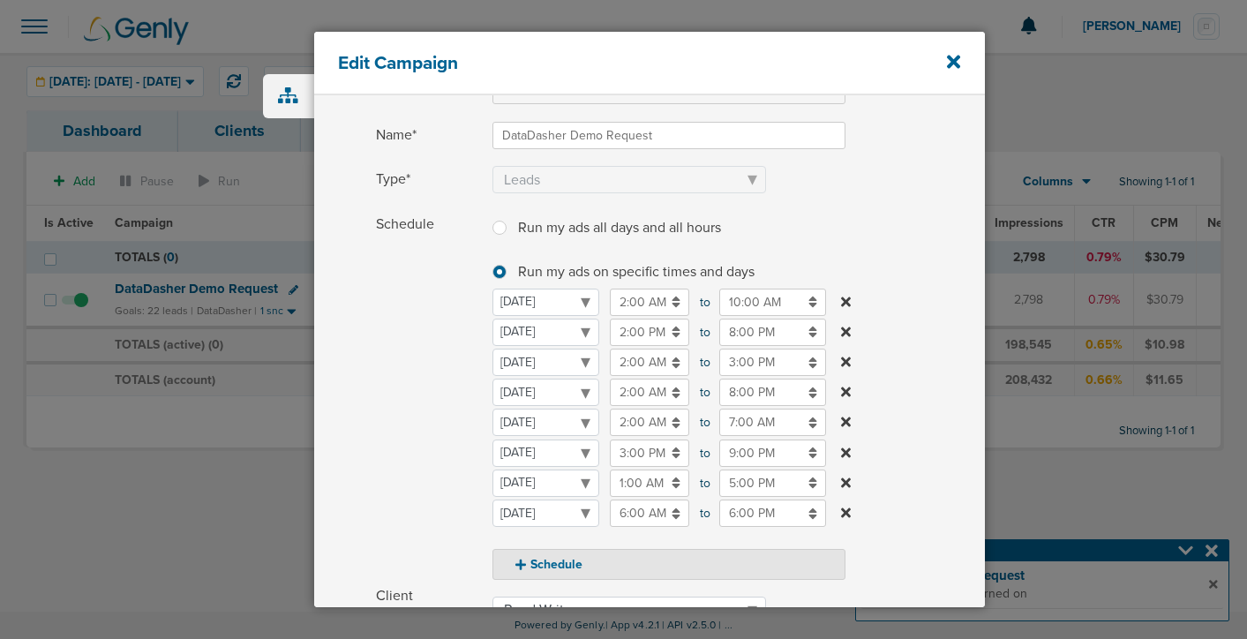
click at [848, 513] on icon at bounding box center [846, 513] width 10 height 14
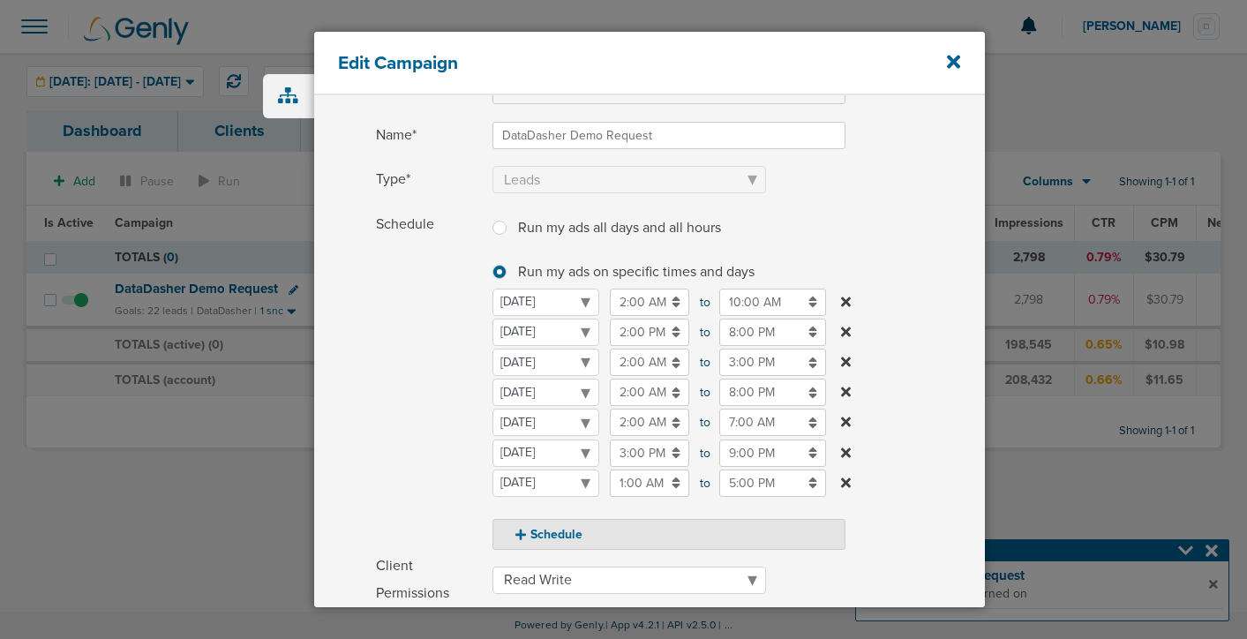
click at [641, 298] on input "2:00 AM" at bounding box center [649, 301] width 79 height 27
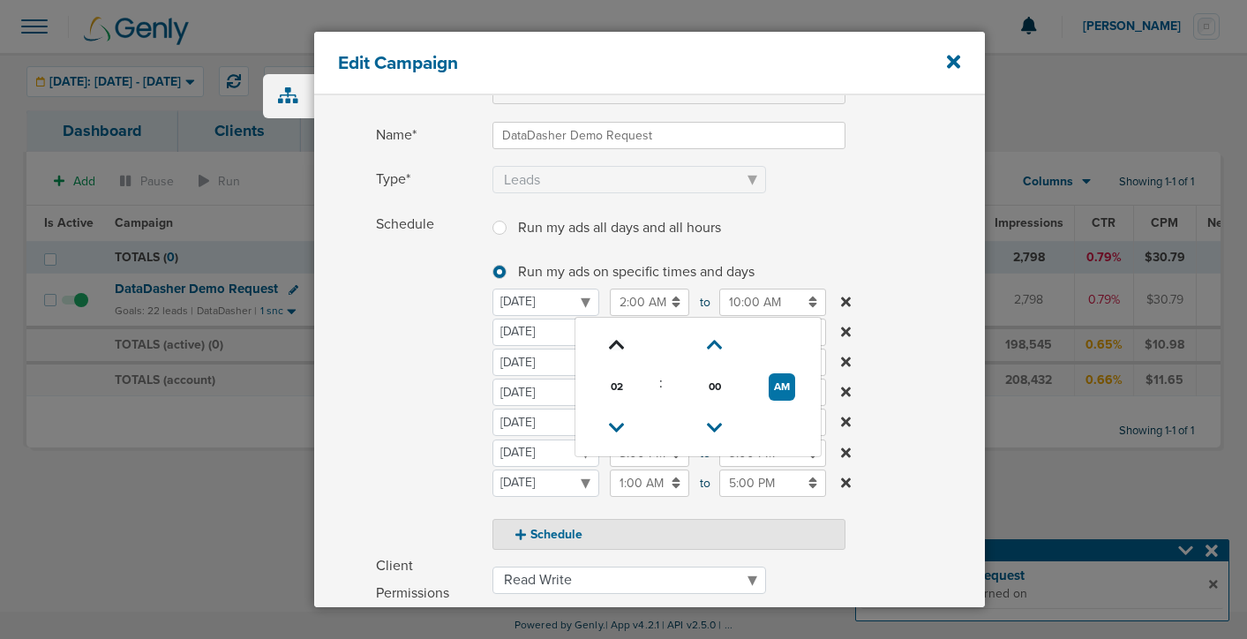
click at [617, 340] on icon at bounding box center [617, 345] width 16 height 11
type input "6:00 AM"
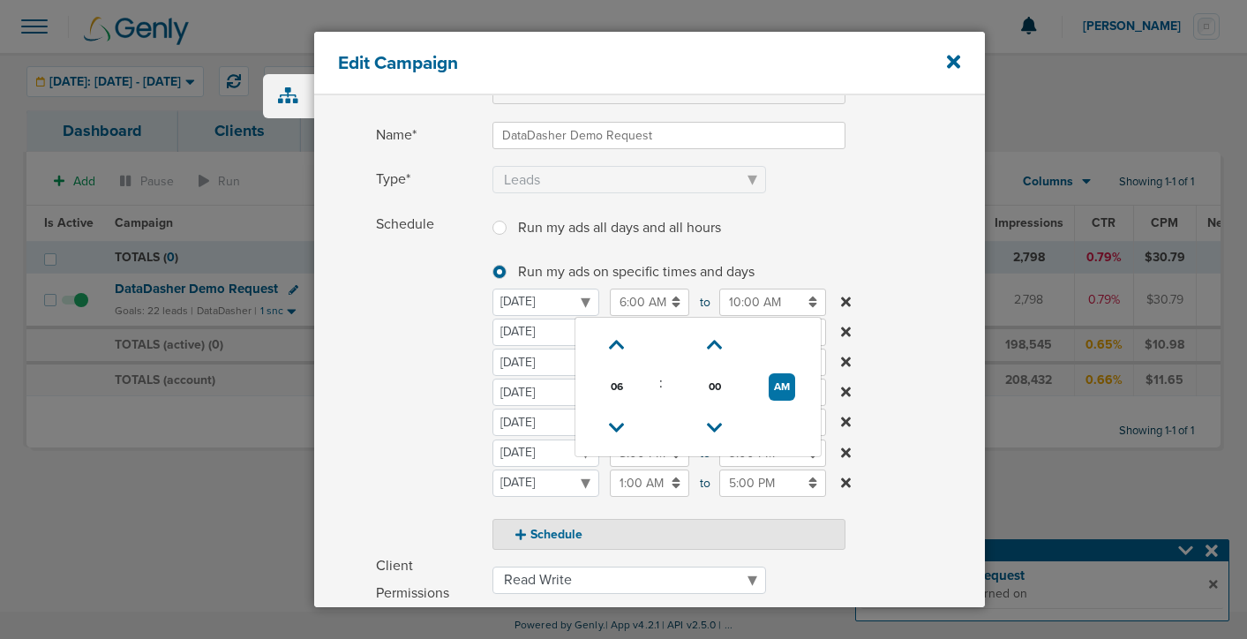
click at [743, 299] on input "10:00 AM" at bounding box center [772, 301] width 107 height 27
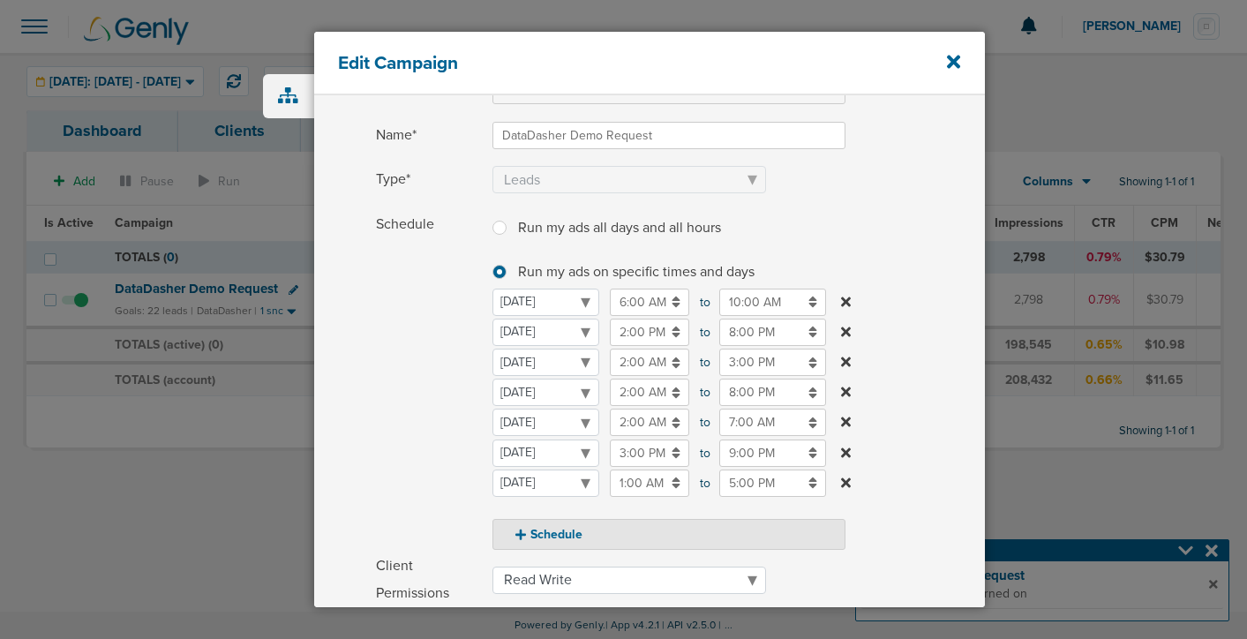
click at [894, 281] on label "Schedule Run my ads all days and all hours Run my ads all days and all hours Ru…" at bounding box center [680, 380] width 609 height 339
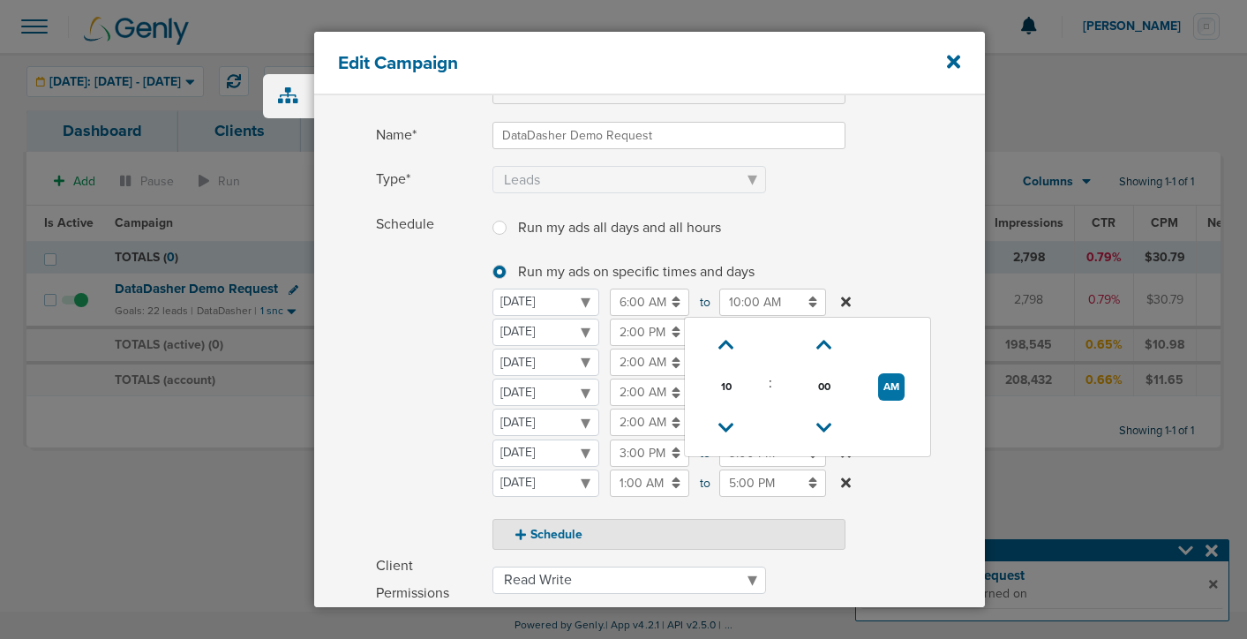
click at [761, 297] on input "10:00 AM" at bounding box center [772, 301] width 107 height 27
click at [729, 423] on icon at bounding box center [726, 428] width 16 height 11
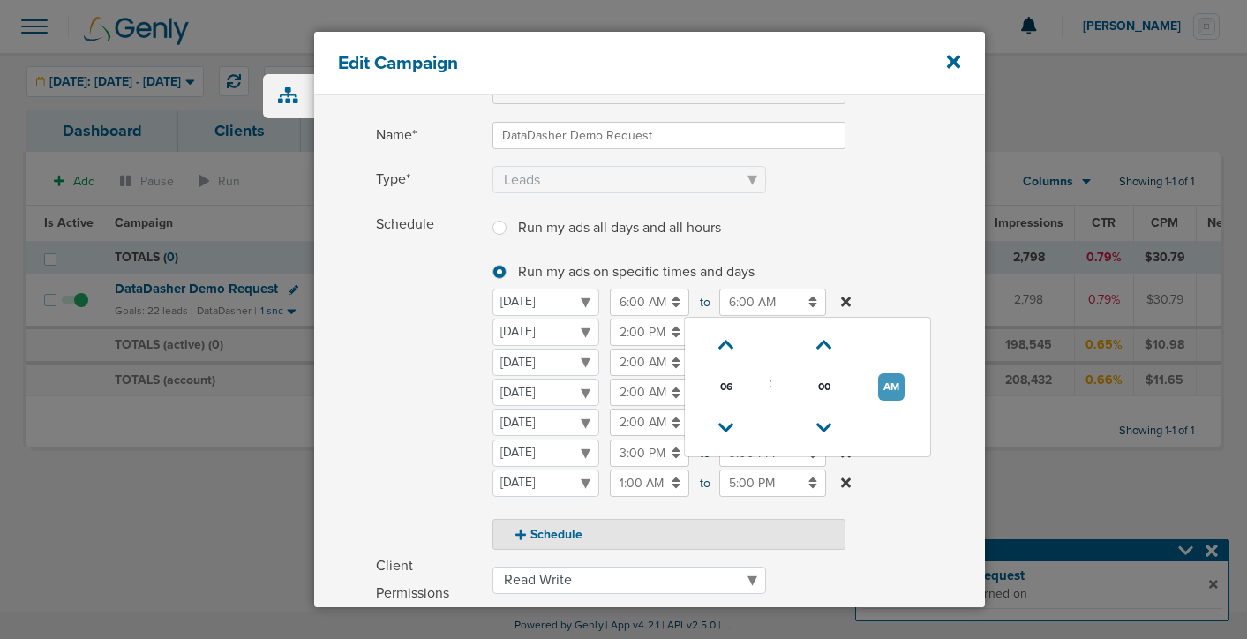
click at [886, 391] on button "AM" at bounding box center [891, 386] width 26 height 27
type input "6:00 PM"
click at [416, 346] on span "Schedule" at bounding box center [429, 380] width 106 height 339
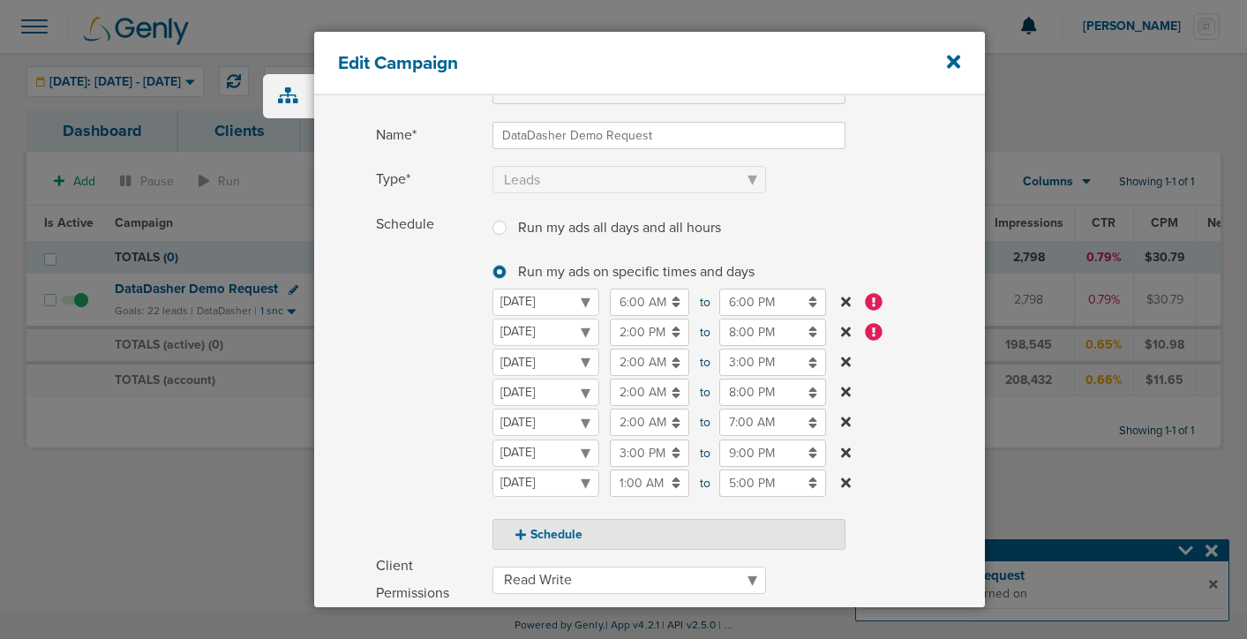
click at [843, 328] on icon at bounding box center [846, 331] width 10 height 10
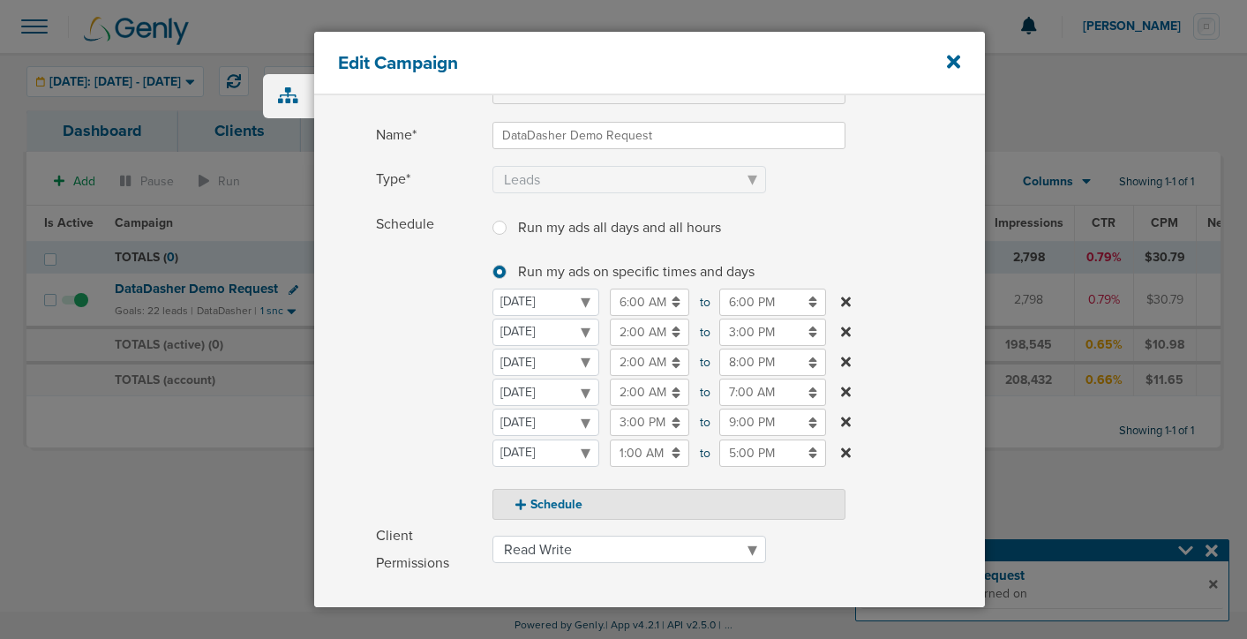
click at [392, 387] on span "Schedule" at bounding box center [429, 365] width 106 height 309
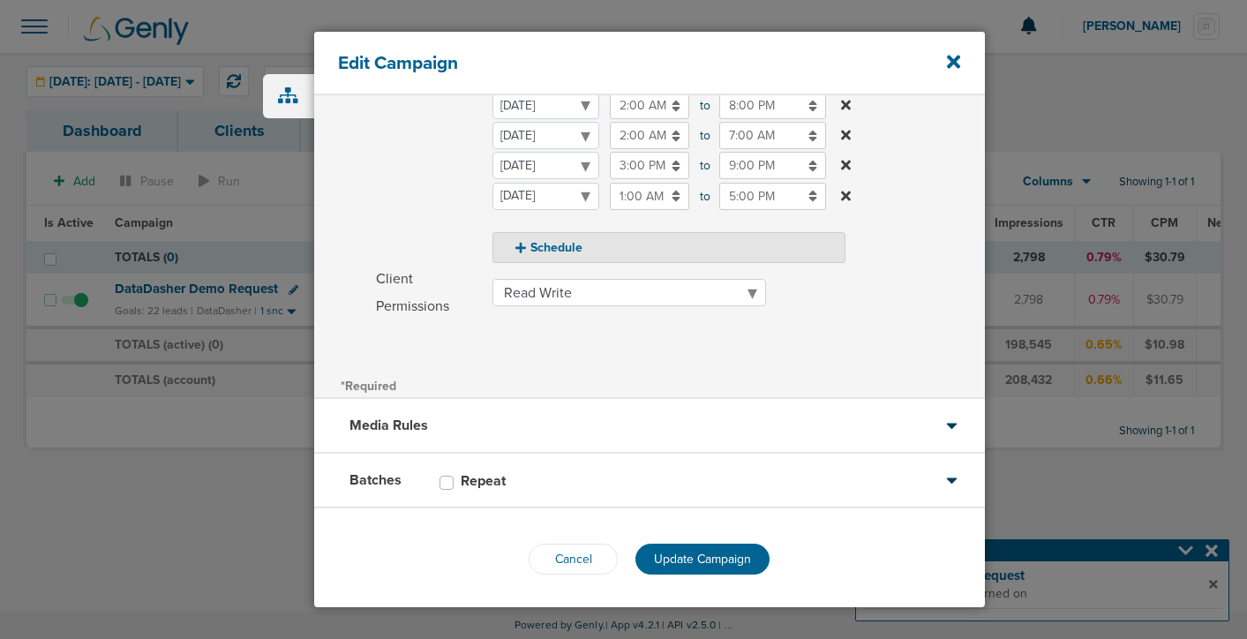
scroll to position [369, 0]
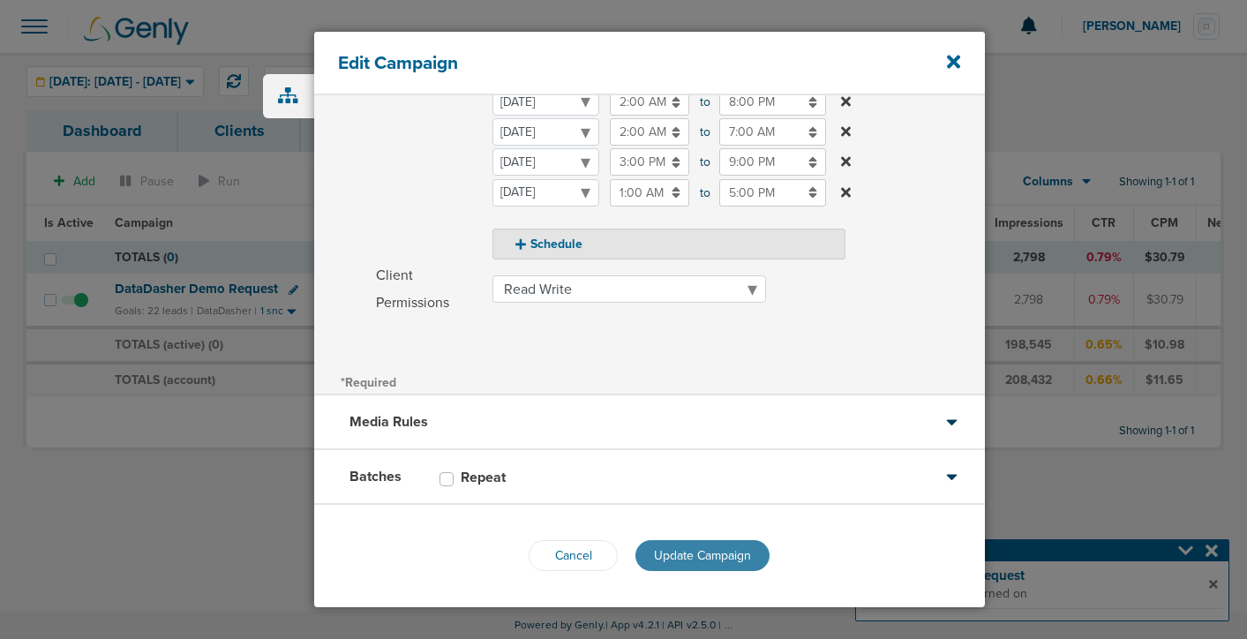
click at [699, 558] on span "Update Campaign" at bounding box center [702, 555] width 97 height 15
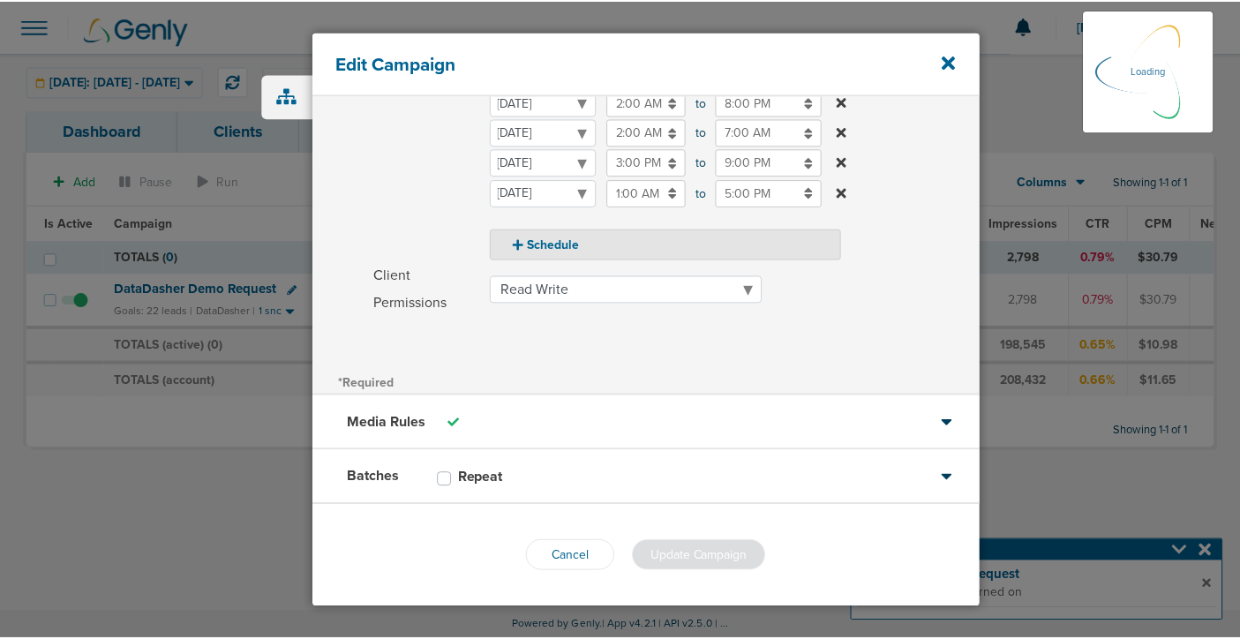
scroll to position [312, 0]
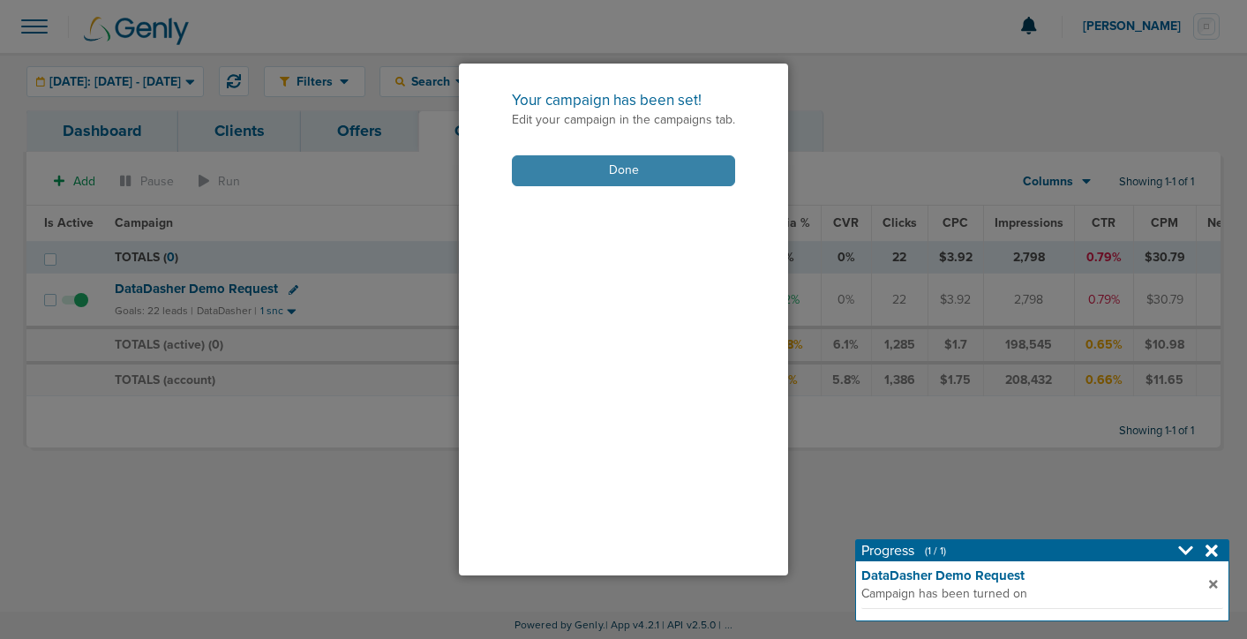
click at [611, 174] on button "Done" at bounding box center [623, 170] width 223 height 31
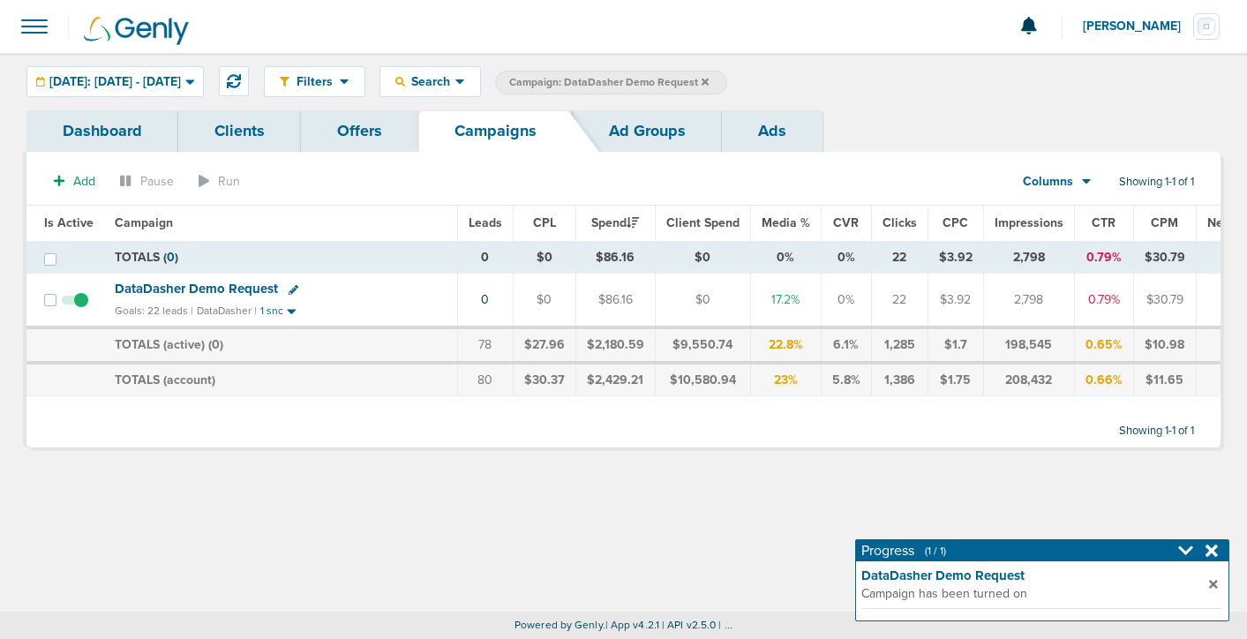
click at [708, 82] on icon at bounding box center [704, 81] width 7 height 7
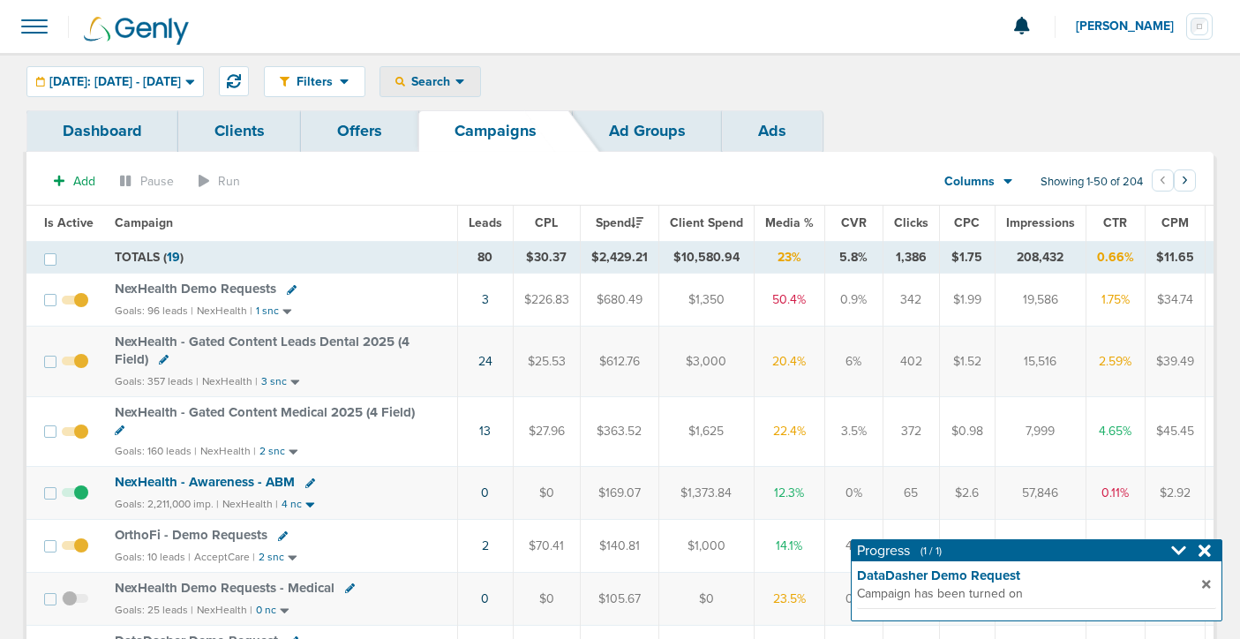
click at [455, 74] on span "Search" at bounding box center [430, 81] width 50 height 15
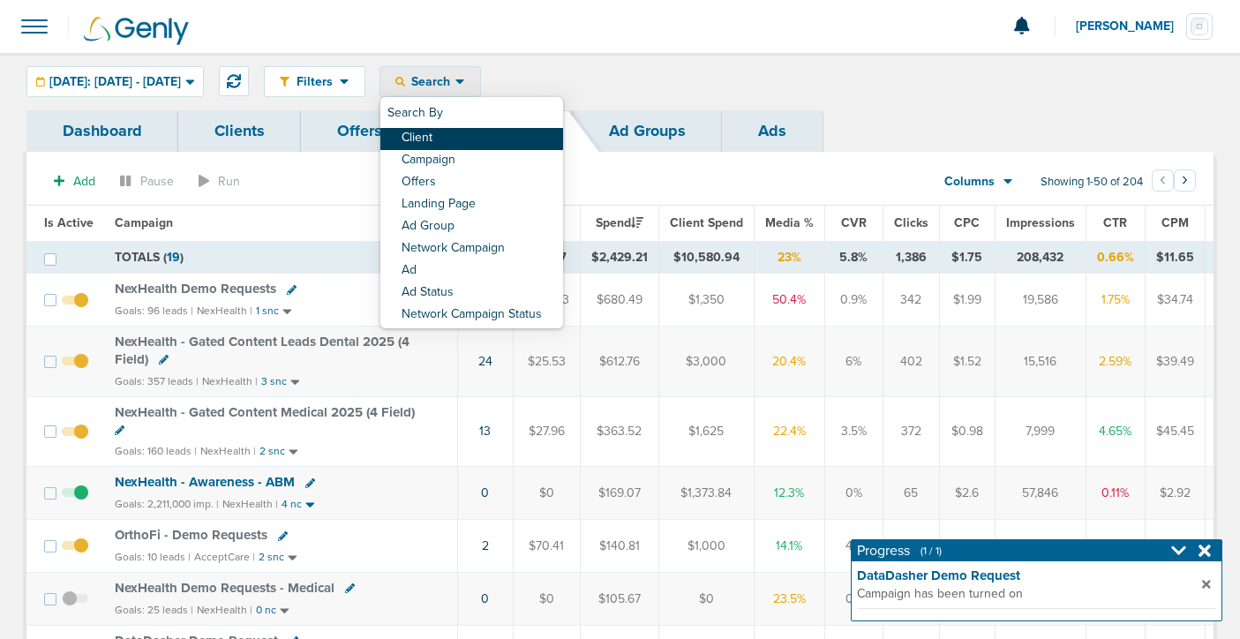
click at [484, 142] on link "Client" at bounding box center [471, 139] width 183 height 22
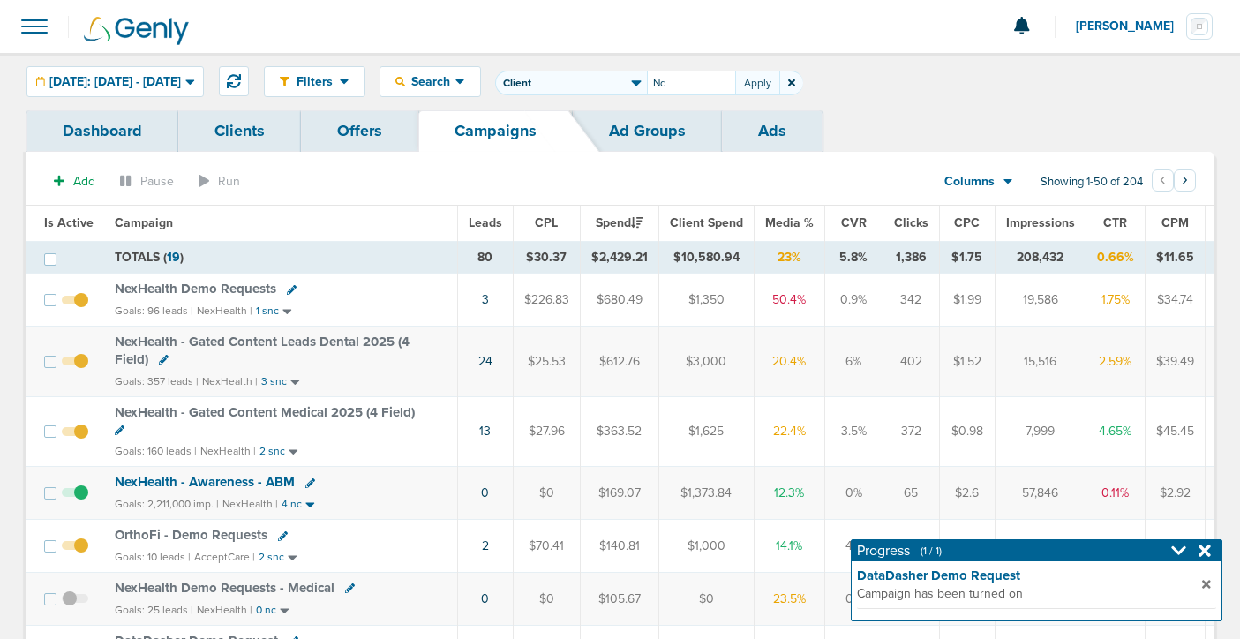
type input "N"
type input "e"
type input "NexHealth"
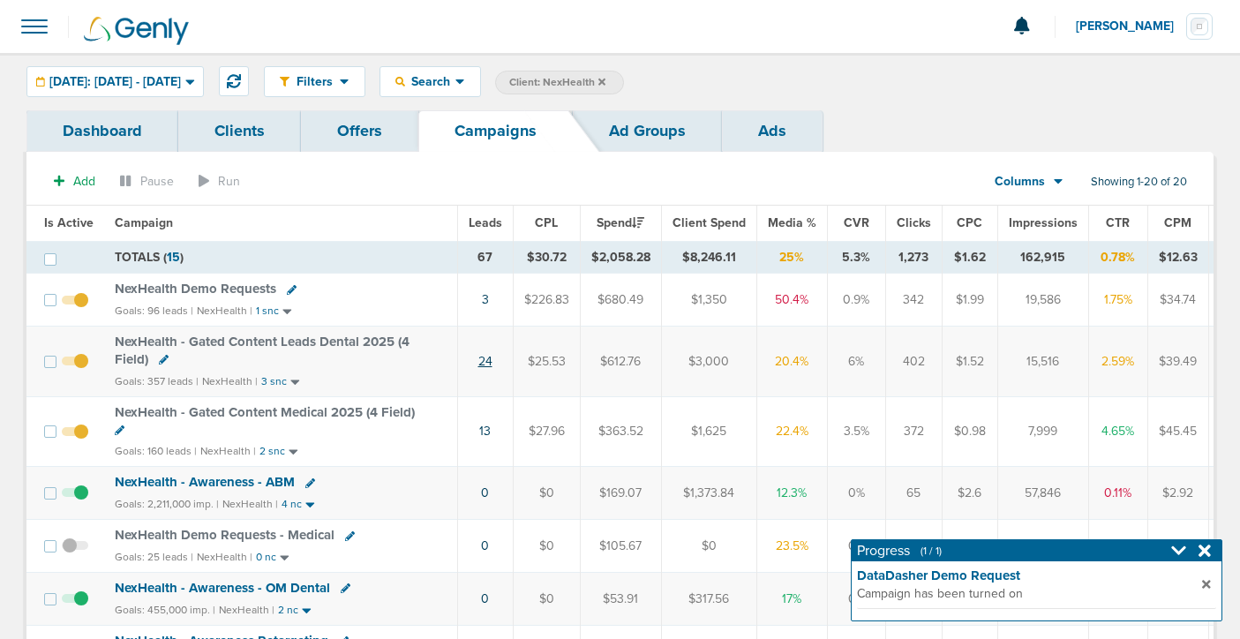
click at [481, 360] on link "24" at bounding box center [485, 361] width 14 height 15
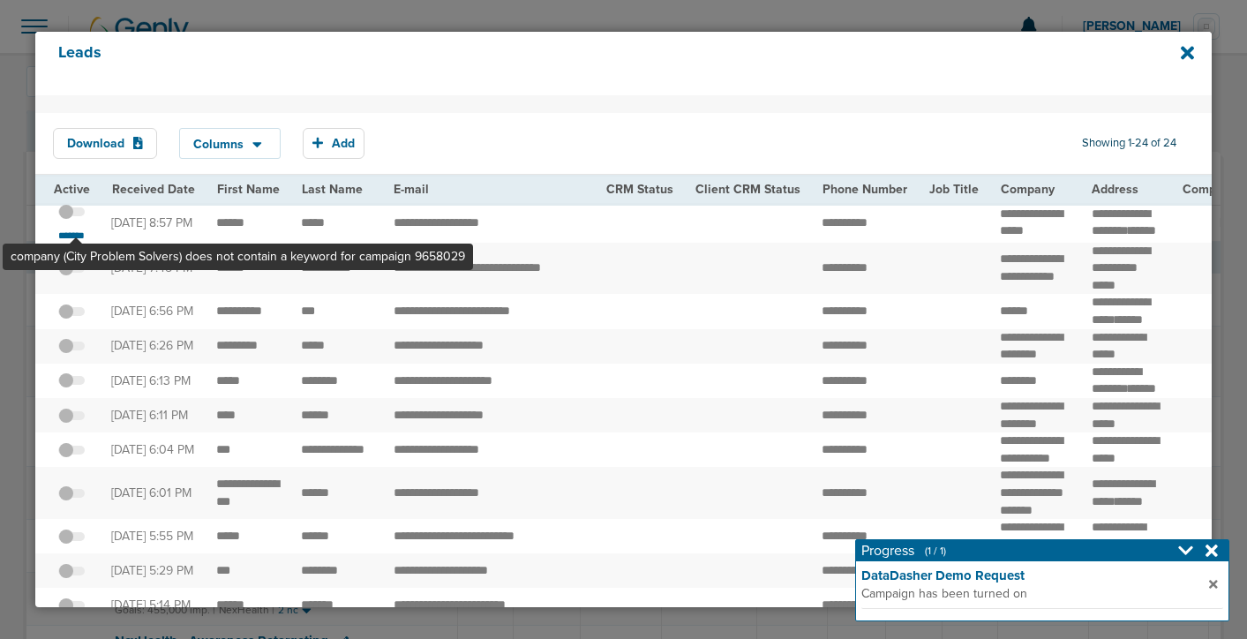
click at [77, 221] on span at bounding box center [71, 221] width 26 height 0
click at [71, 214] on input "checkbox" at bounding box center [71, 214] width 0 height 0
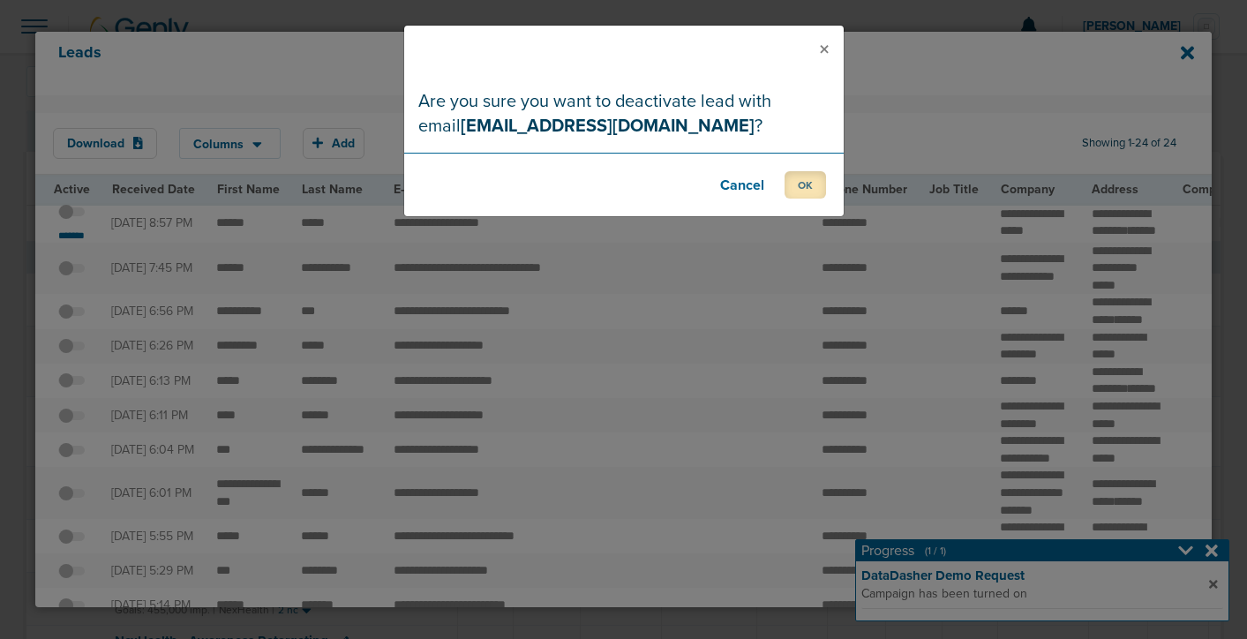
click at [798, 187] on button "OK" at bounding box center [804, 184] width 41 height 27
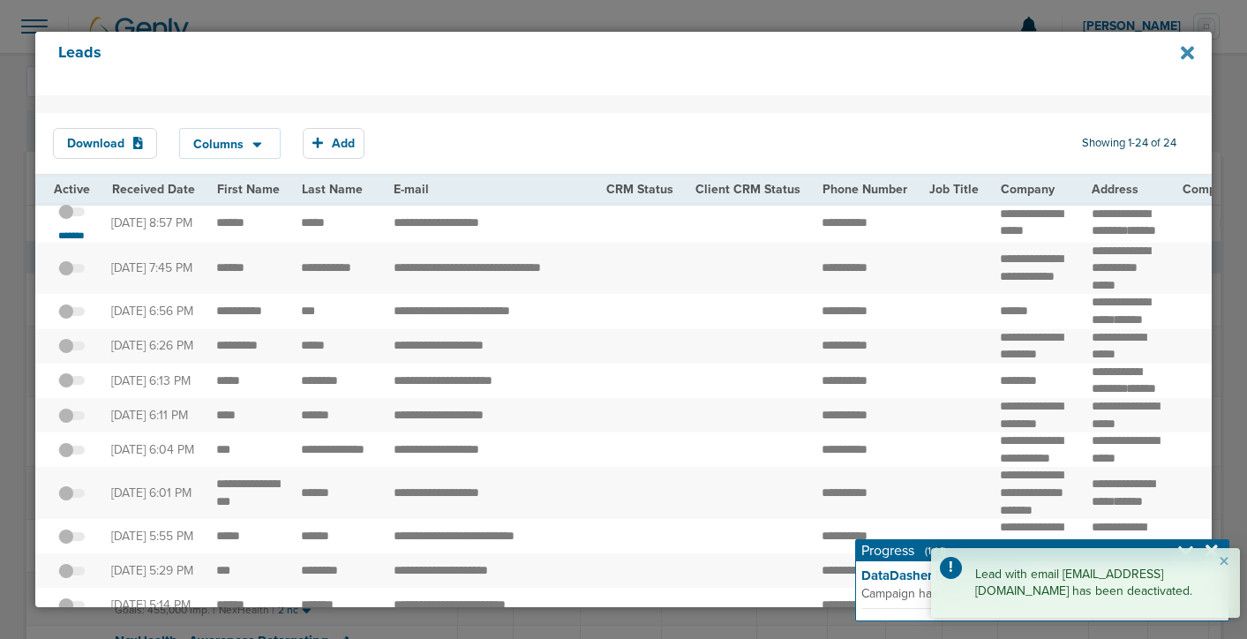
click at [1182, 56] on icon at bounding box center [1186, 53] width 13 height 13
click at [1187, 57] on icon at bounding box center [1186, 52] width 13 height 19
click at [1222, 565] on button "×" at bounding box center [1223, 561] width 11 height 21
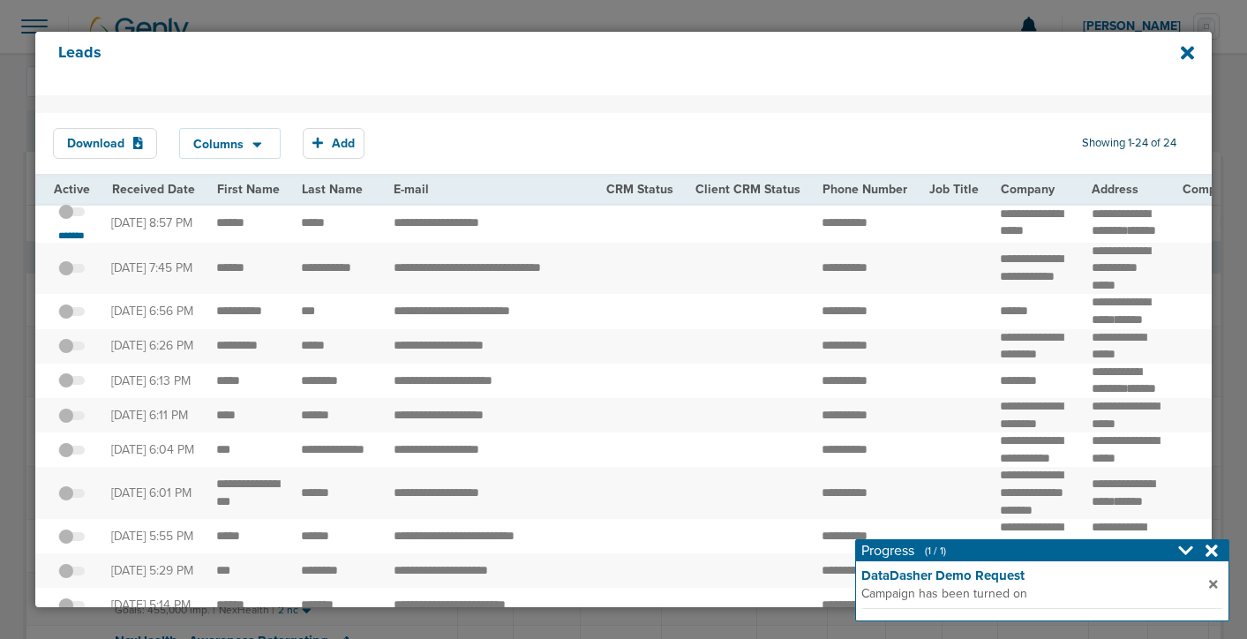
click at [1207, 547] on icon at bounding box center [1211, 550] width 12 height 12
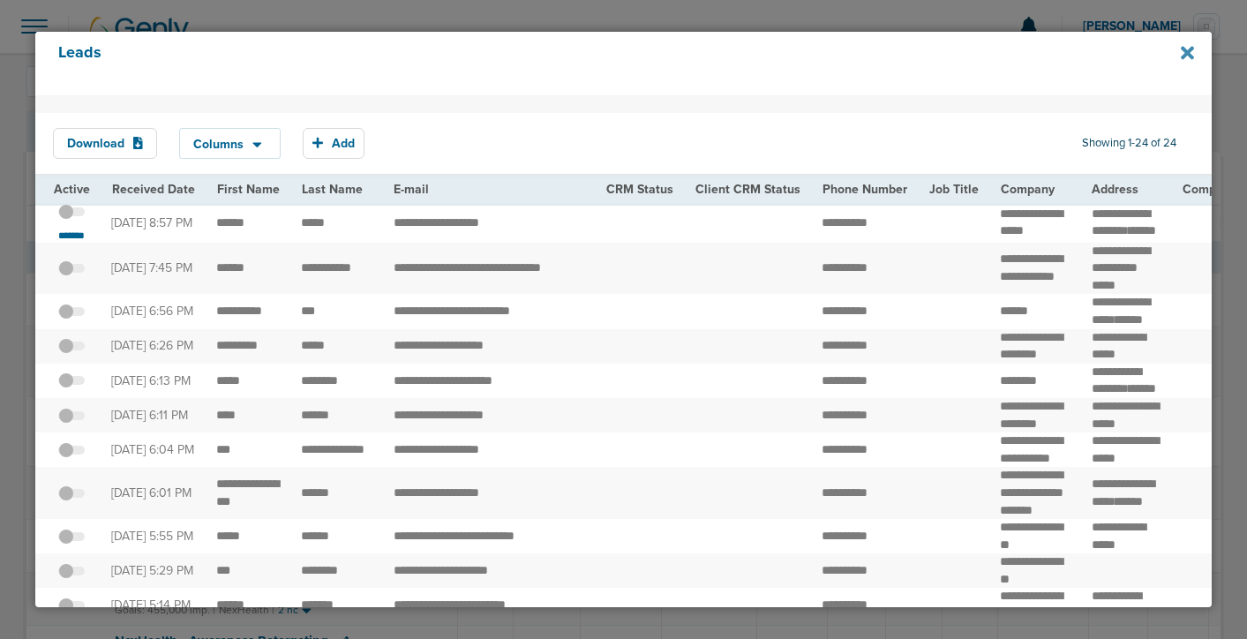
click at [1188, 51] on icon at bounding box center [1186, 53] width 13 height 13
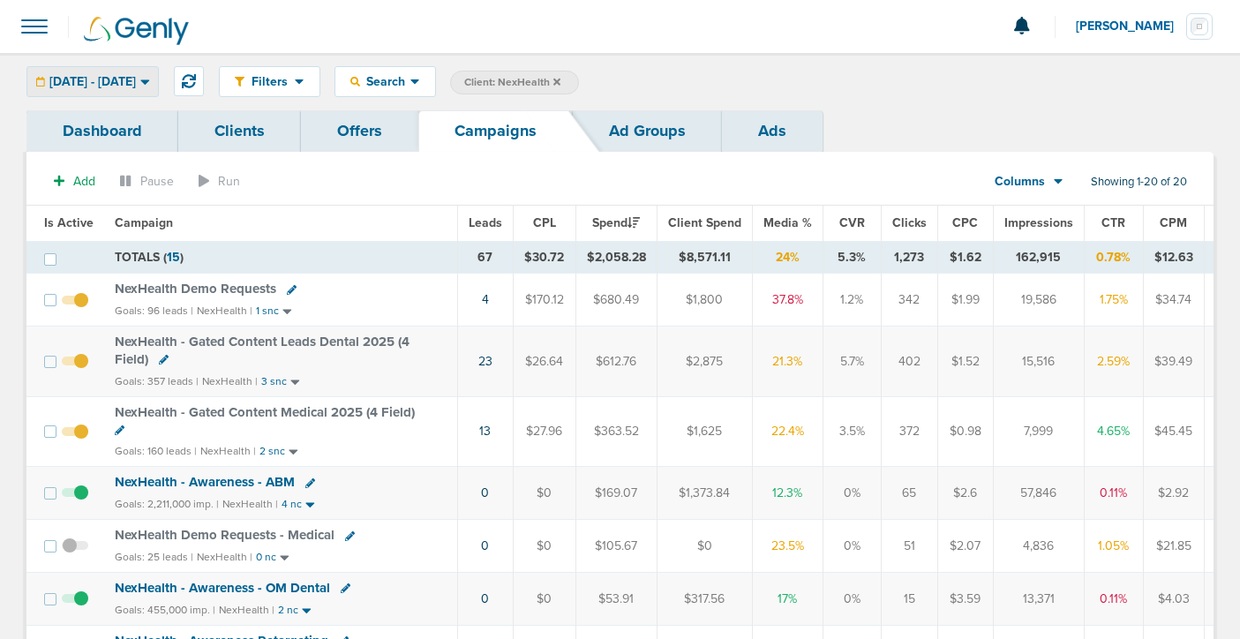
click at [109, 83] on span "[DATE] - [DATE]" at bounding box center [92, 82] width 86 height 12
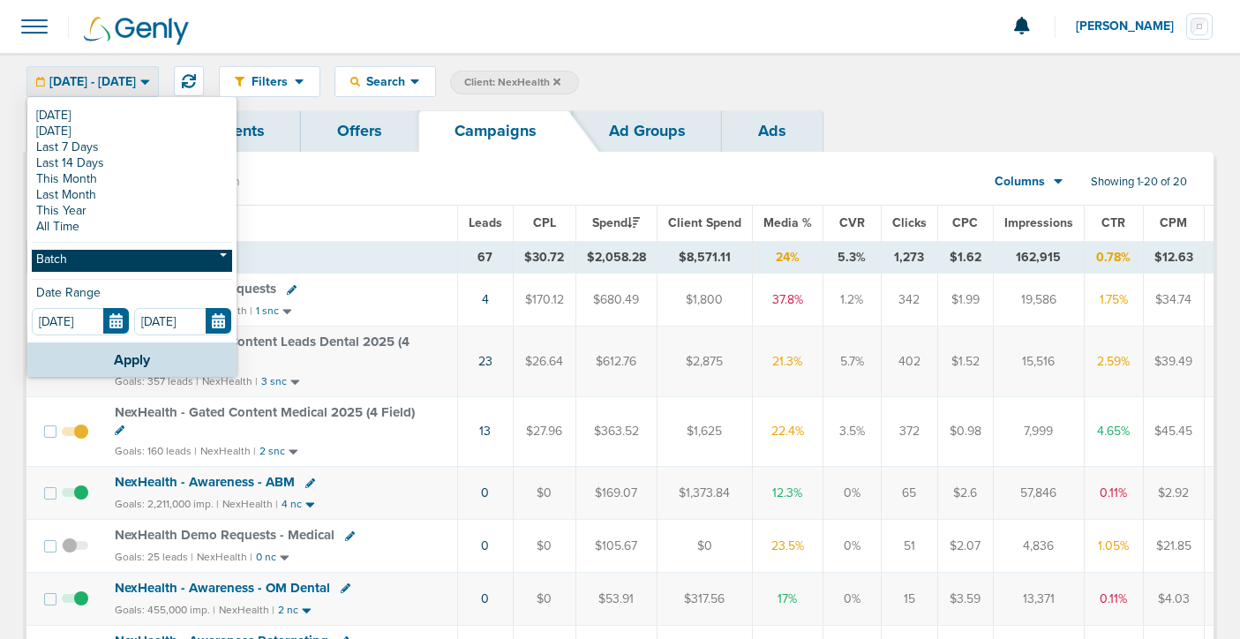
click at [91, 257] on link "Batch" at bounding box center [132, 261] width 200 height 22
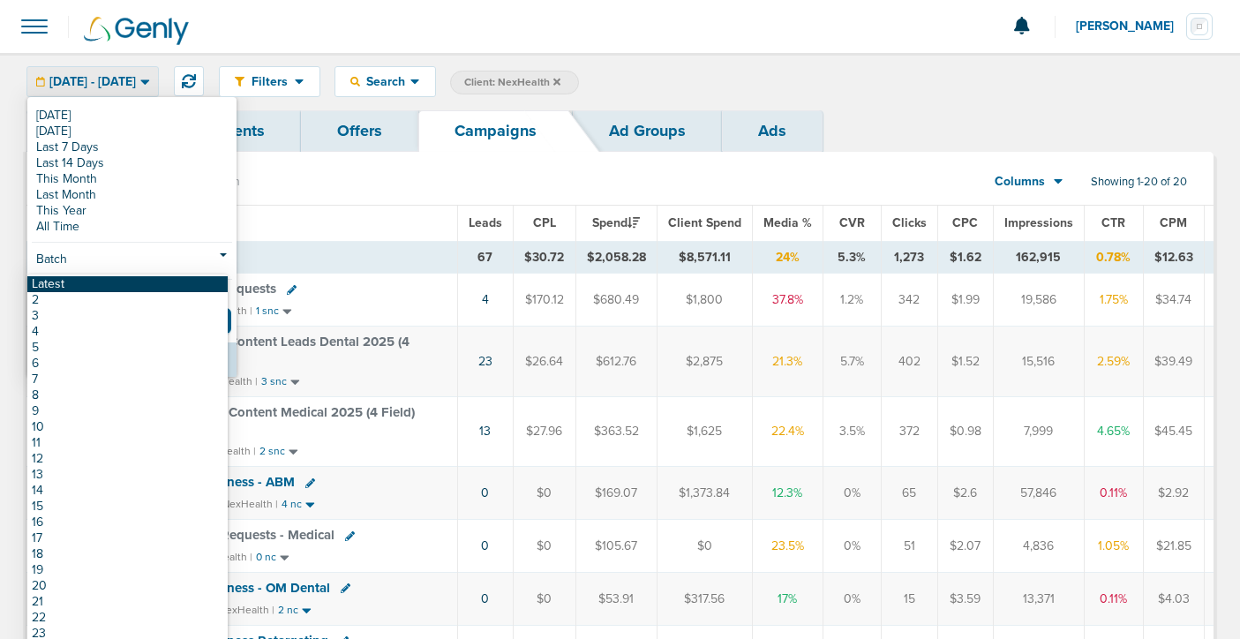
click at [92, 285] on link "Latest" at bounding box center [127, 284] width 200 height 16
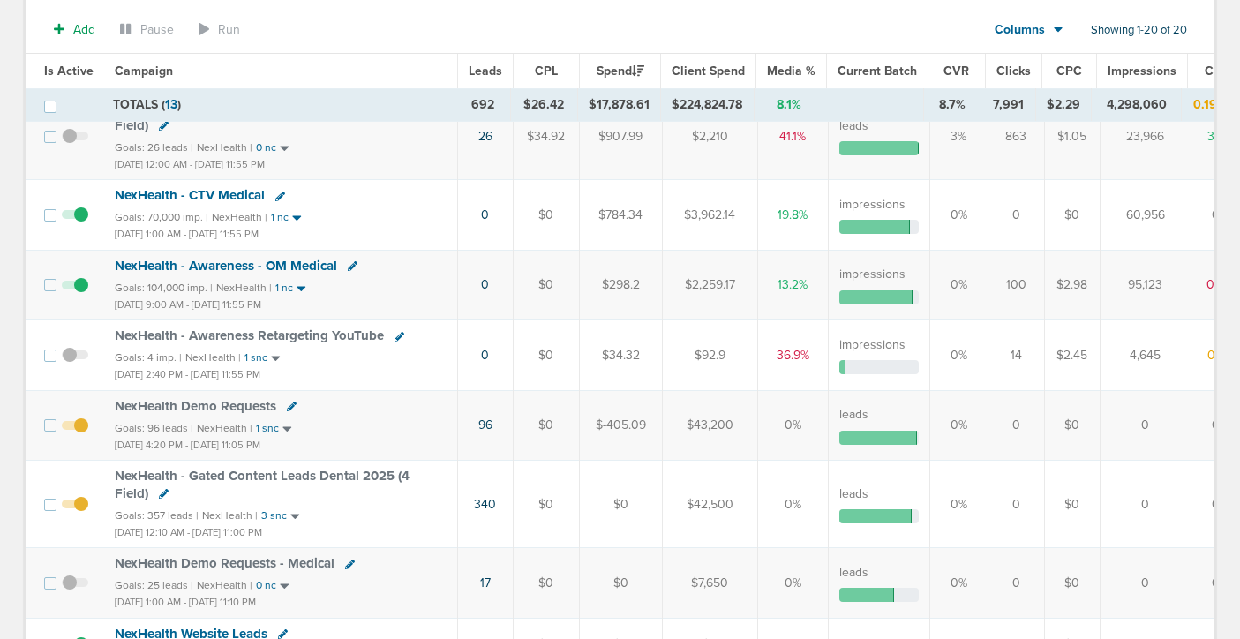
scroll to position [697, 0]
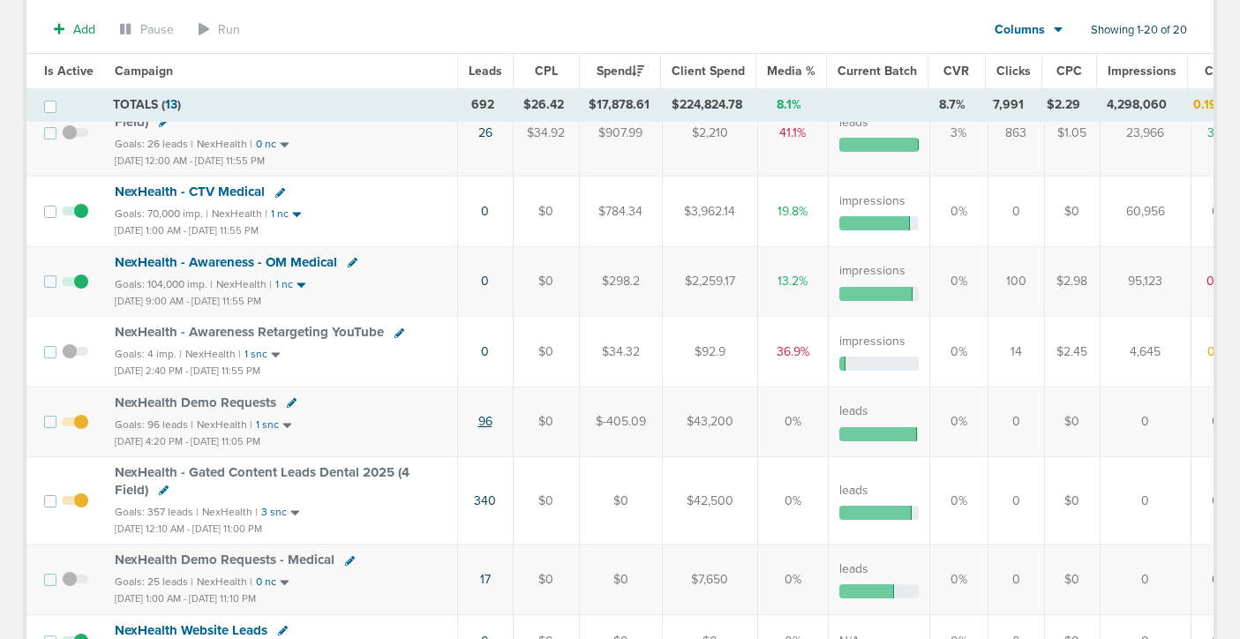
click at [481, 420] on link "96" at bounding box center [485, 421] width 14 height 15
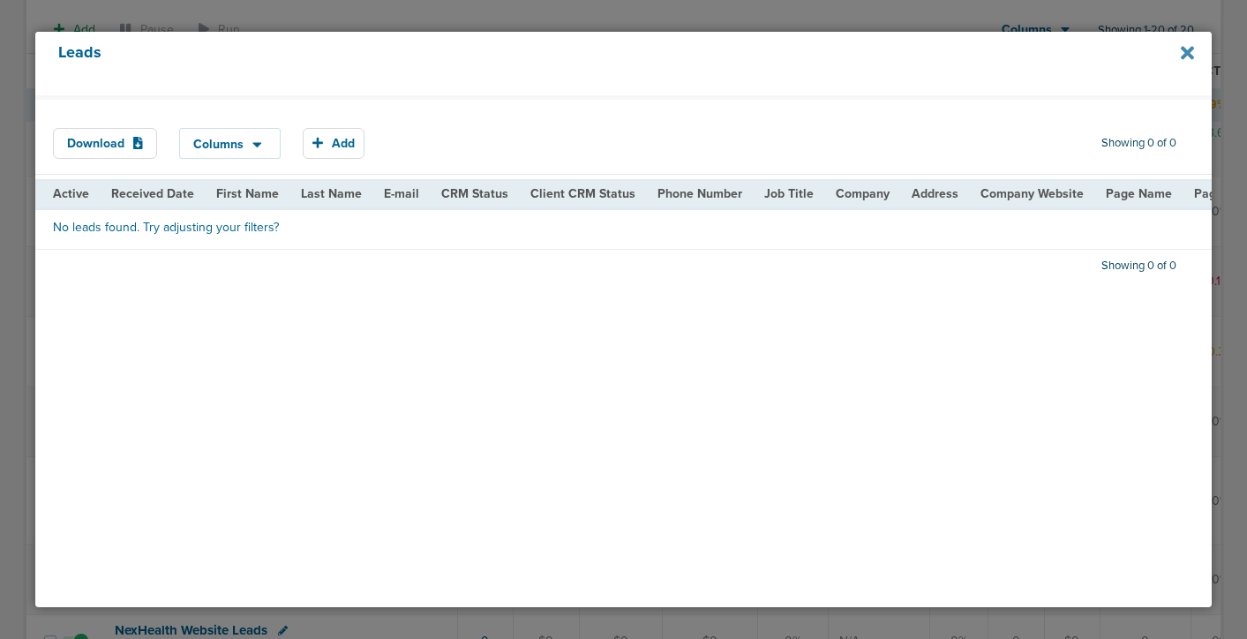
click at [1184, 54] on icon at bounding box center [1186, 53] width 13 height 13
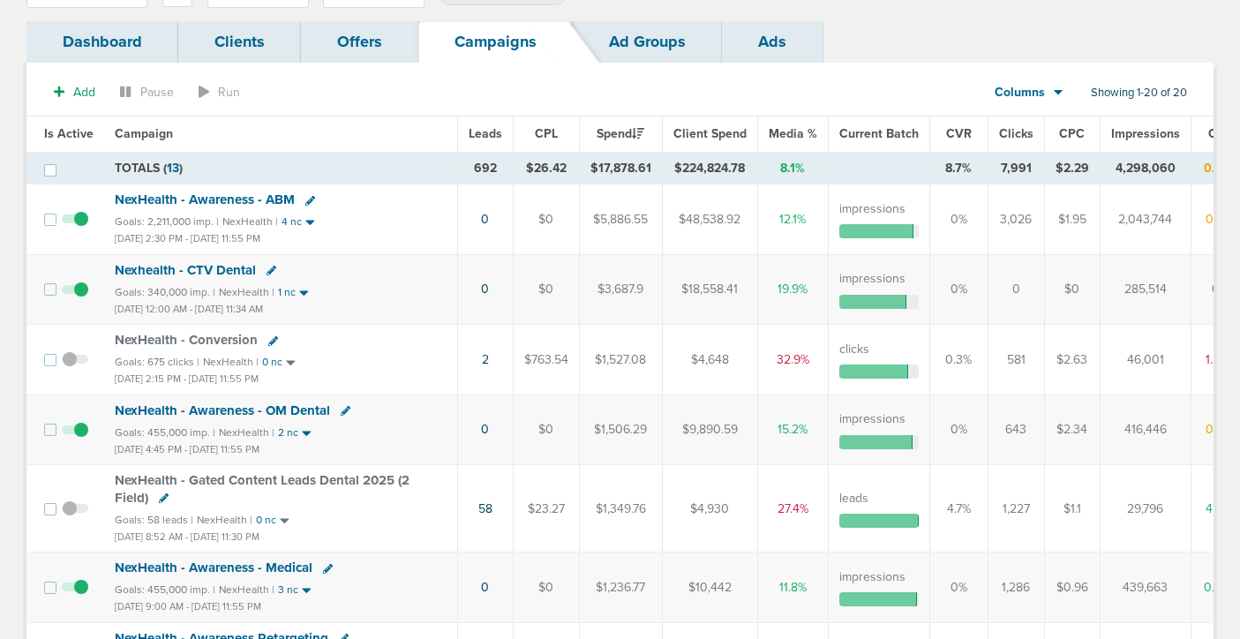
scroll to position [20, 0]
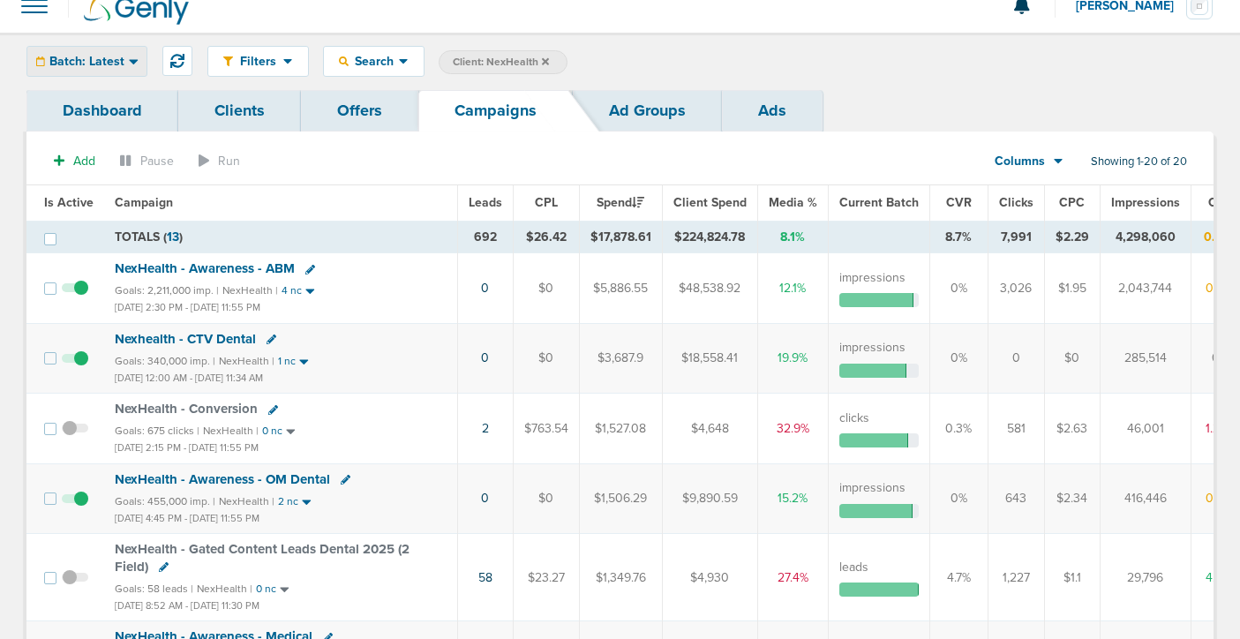
click at [112, 63] on span "Batch: Latest" at bounding box center [86, 62] width 75 height 12
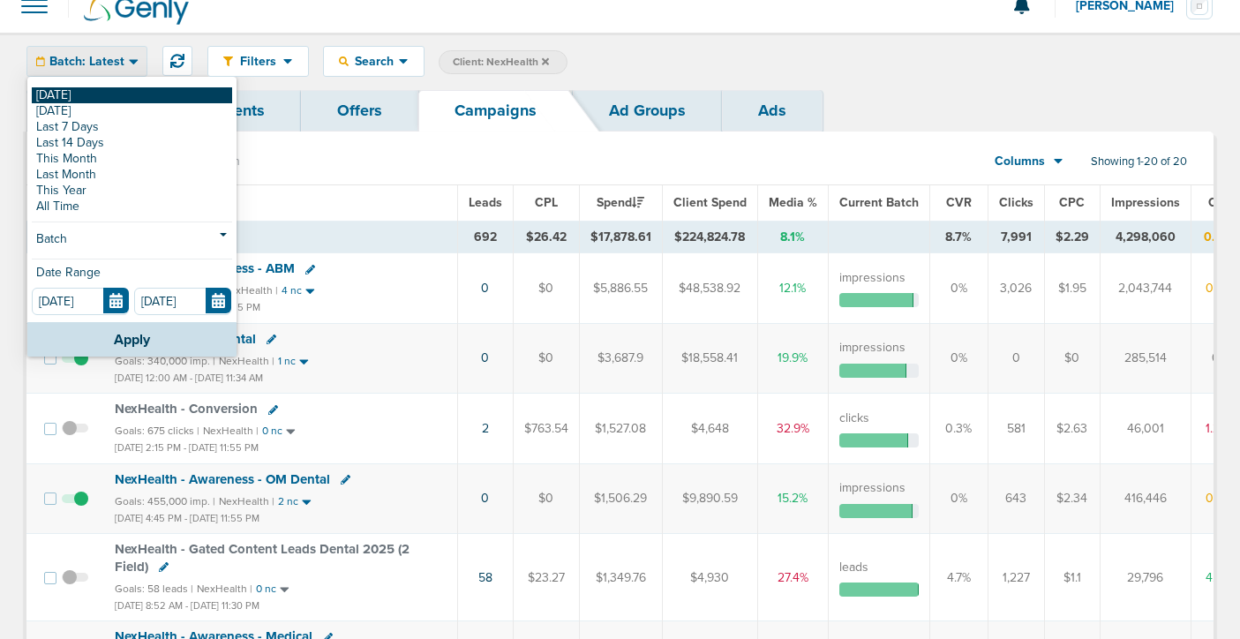
click at [114, 96] on link "[DATE]" at bounding box center [132, 95] width 200 height 16
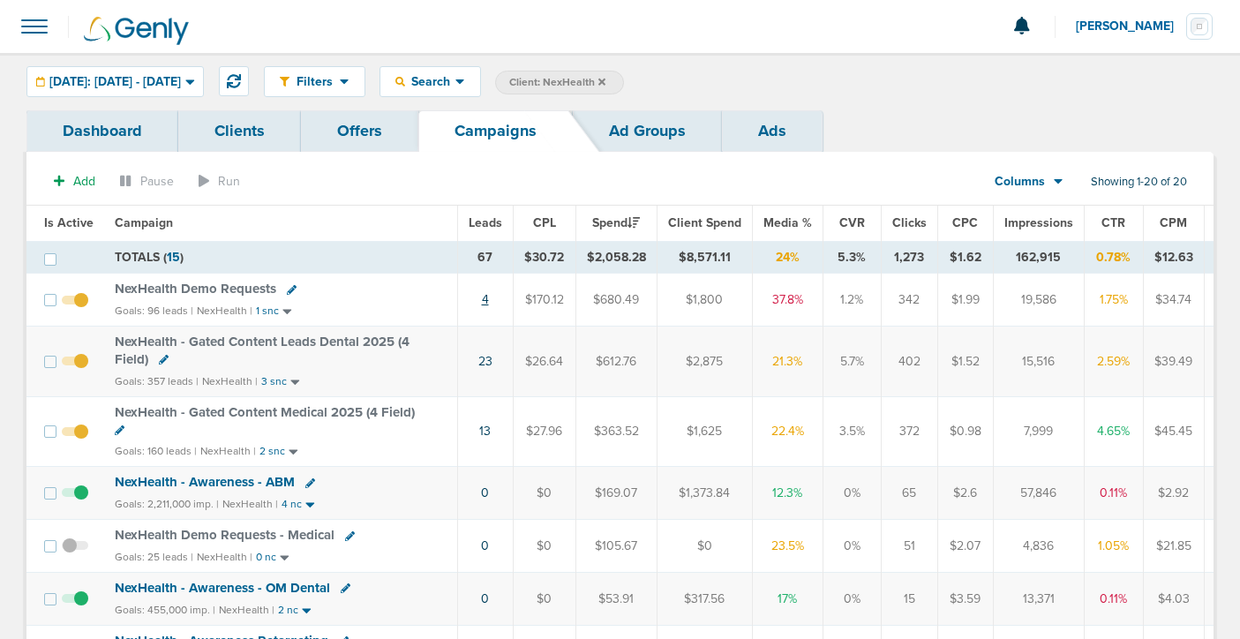
click at [482, 299] on link "4" at bounding box center [485, 299] width 7 height 15
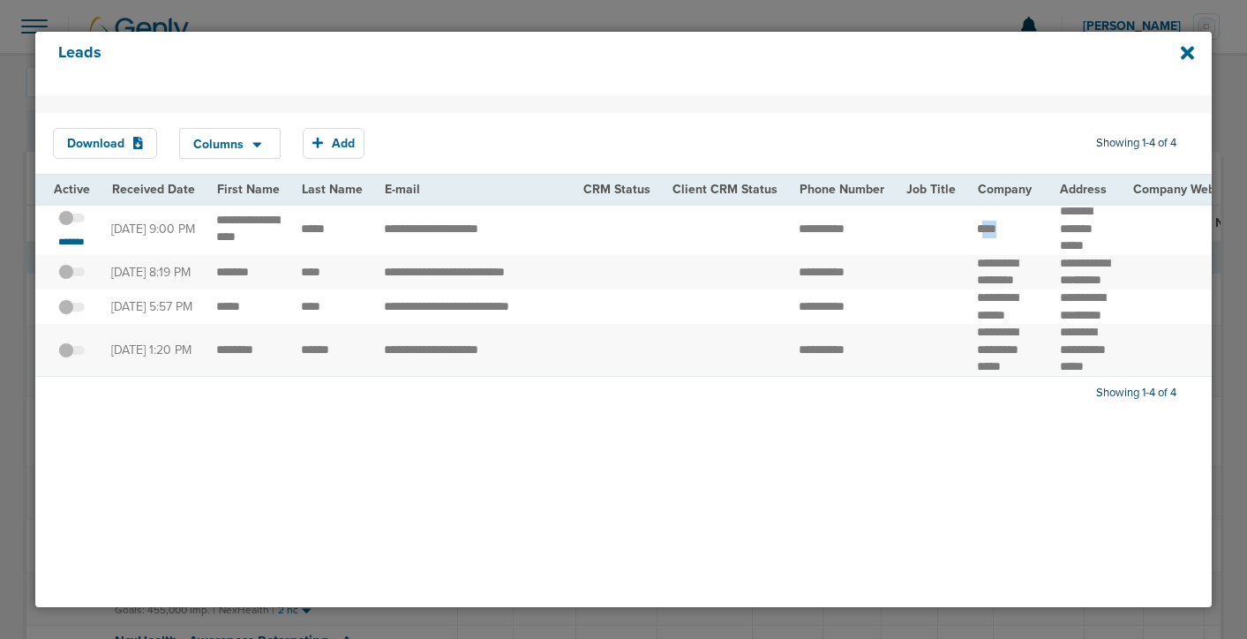
drag, startPoint x: 1001, startPoint y: 228, endPoint x: 971, endPoint y: 222, distance: 30.6
click at [971, 222] on td "****" at bounding box center [1007, 229] width 82 height 52
drag, startPoint x: 996, startPoint y: 227, endPoint x: 957, endPoint y: 227, distance: 38.8
click at [966, 227] on td "****" at bounding box center [1007, 229] width 82 height 52
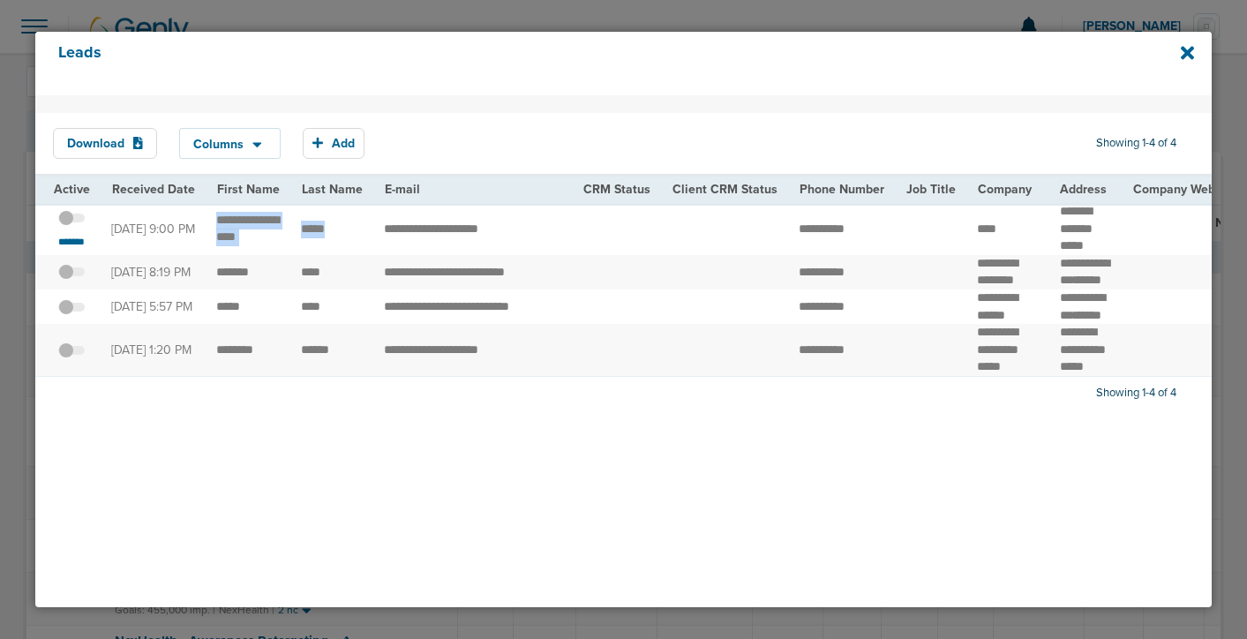
drag, startPoint x: 342, startPoint y: 229, endPoint x: 227, endPoint y: 211, distance: 117.0
click at [76, 227] on span at bounding box center [71, 227] width 26 height 0
click at [71, 221] on input "checkbox" at bounding box center [71, 221] width 0 height 0
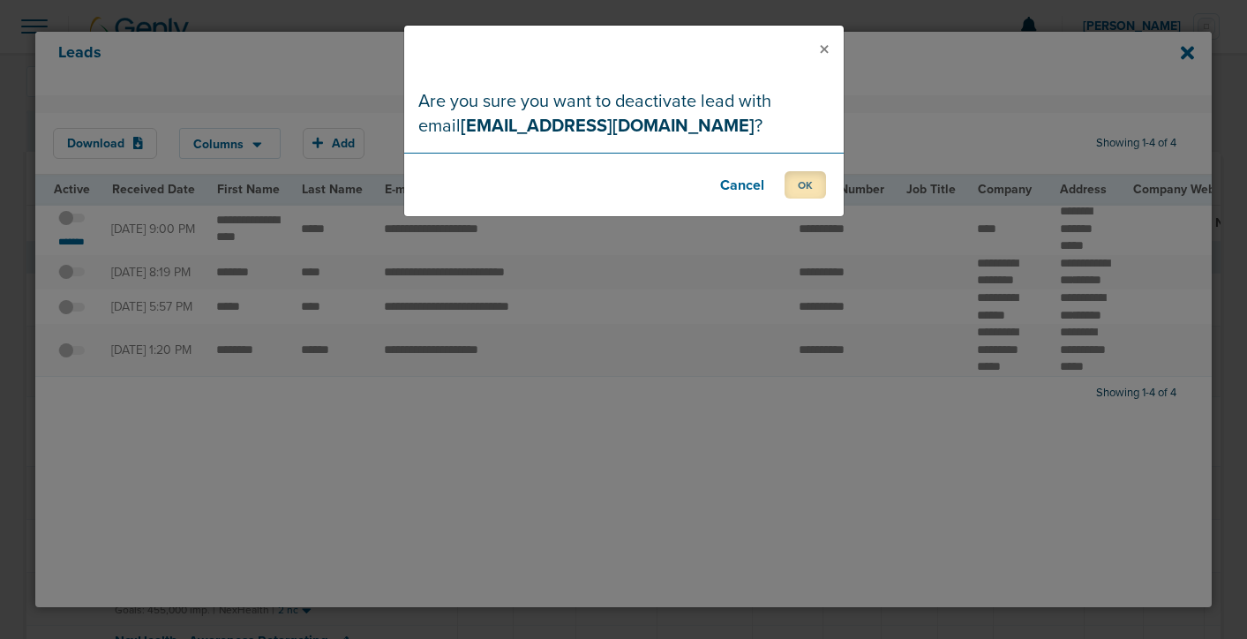
click at [803, 186] on button "OK" at bounding box center [804, 184] width 41 height 27
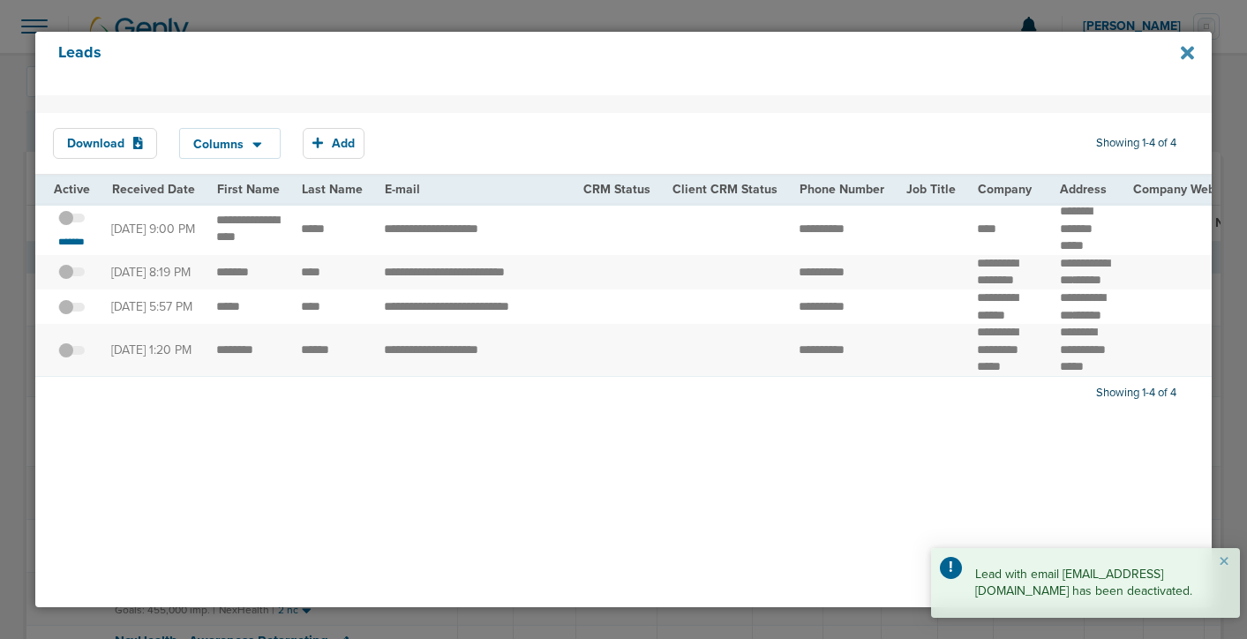
click at [1184, 56] on icon at bounding box center [1186, 53] width 13 height 13
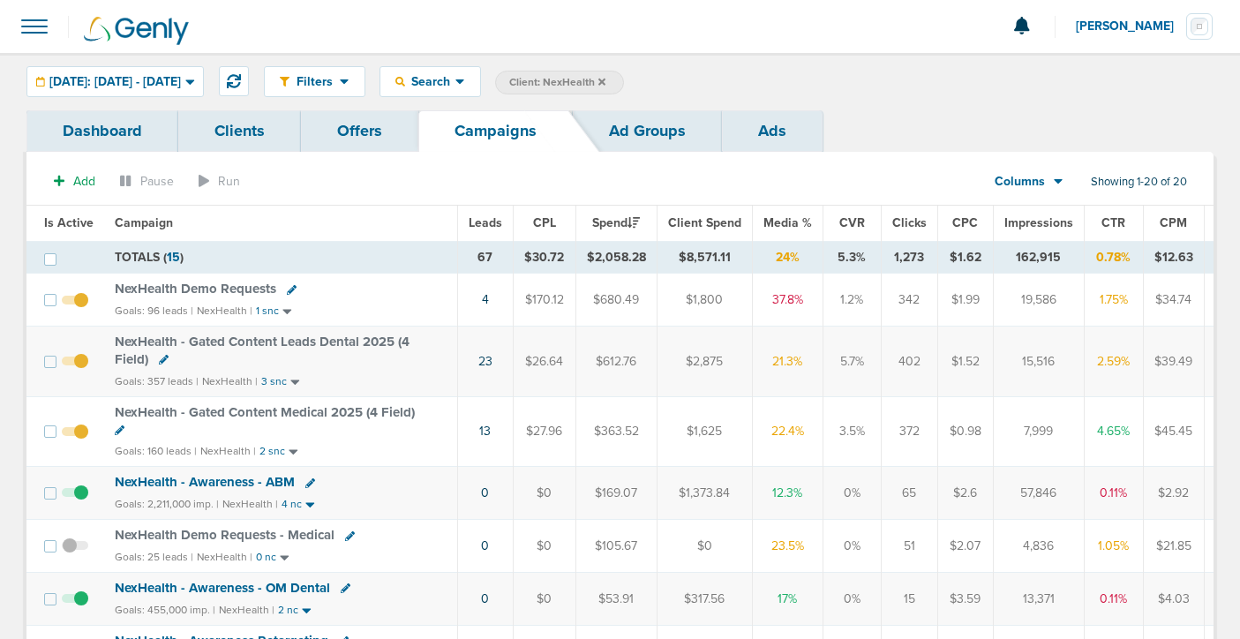
click at [163, 356] on icon at bounding box center [164, 360] width 10 height 10
select select
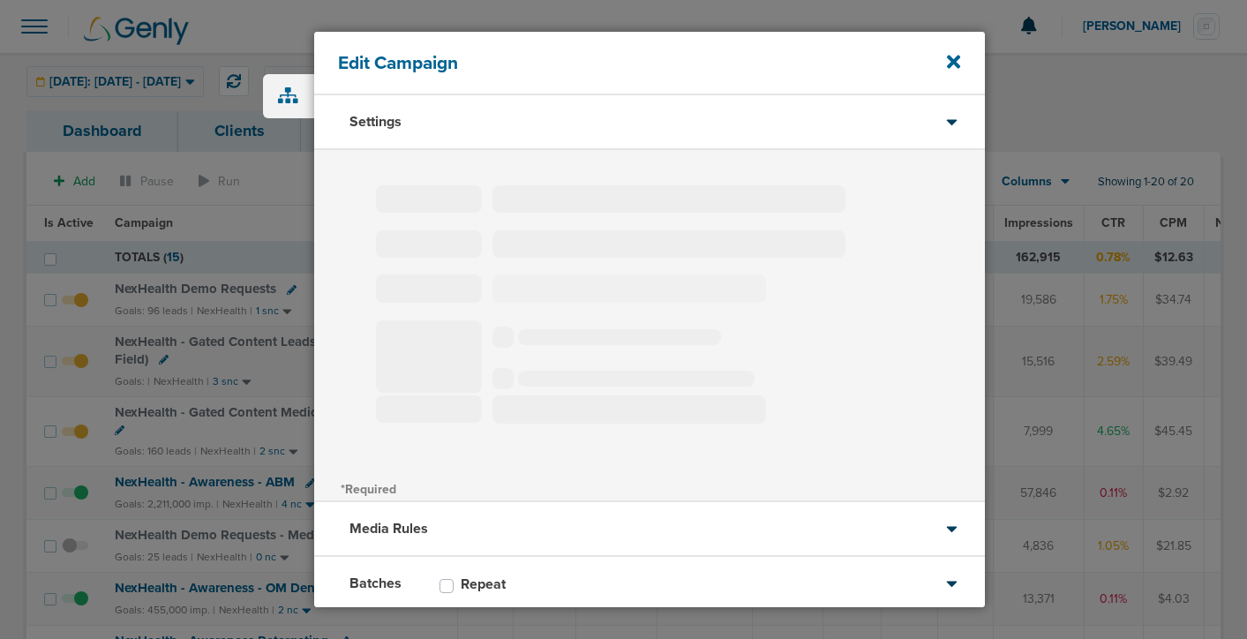
type input "NexHealth - Gated Content Leads Dental 2025 (4 Field)"
select select "Leads"
radio input "true"
select select "readWrite"
select select "1"
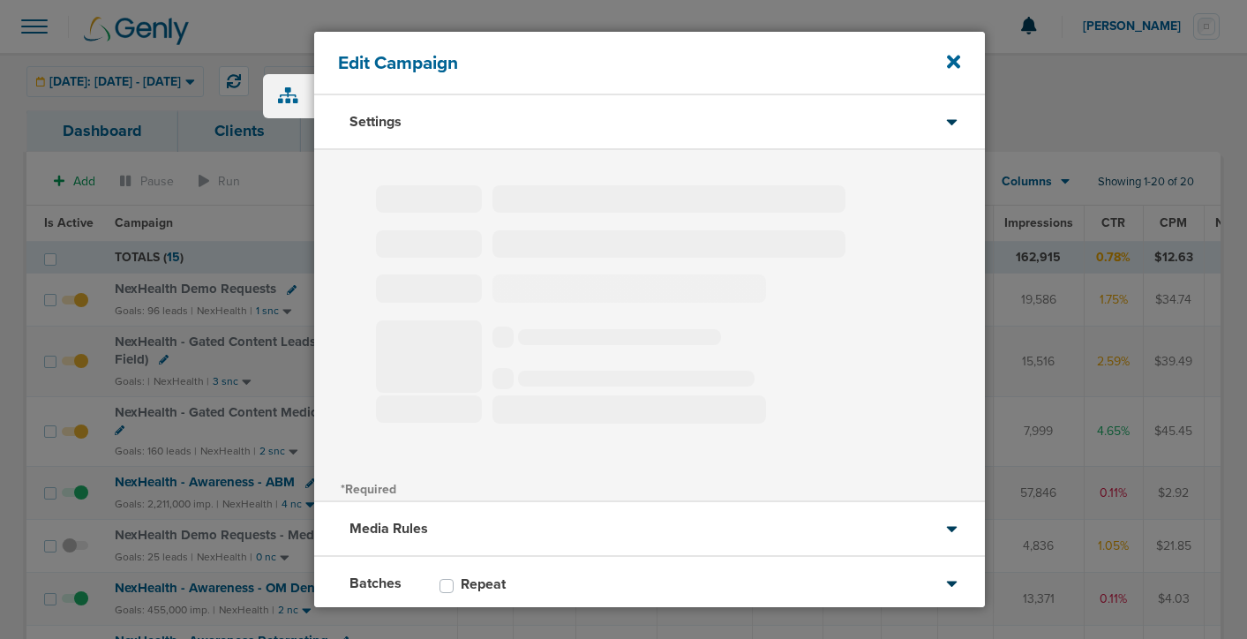
select select "2"
select select "3"
select select "4"
select select "6"
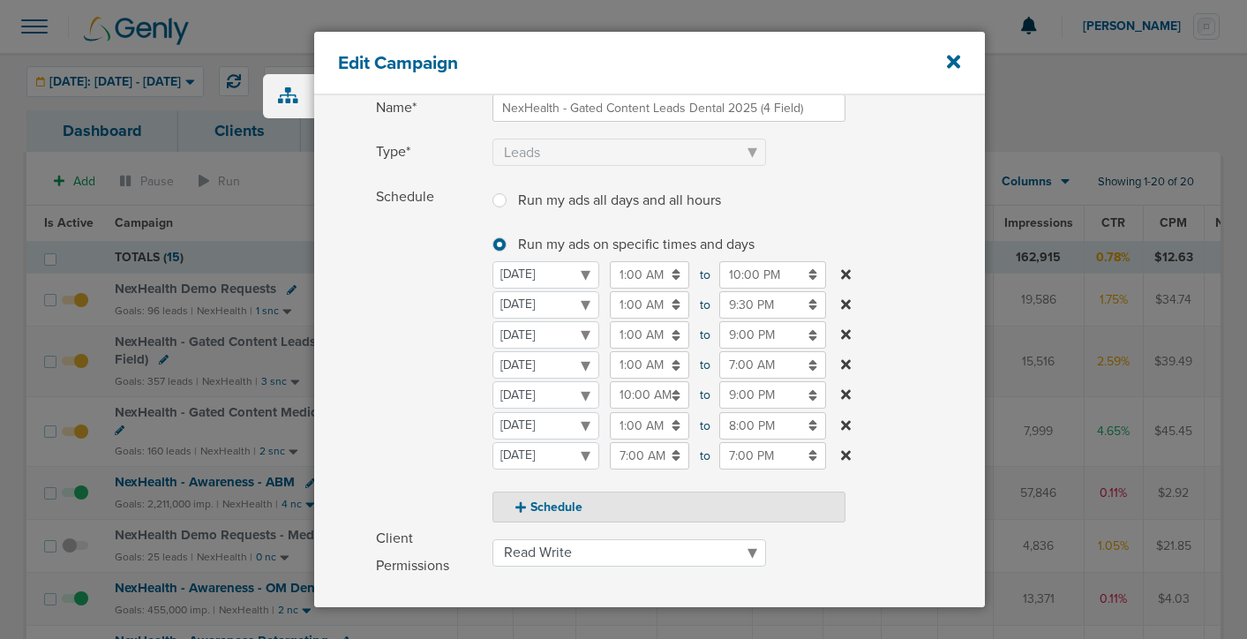
scroll to position [138, 0]
click at [752, 395] on input "9:00 PM" at bounding box center [772, 392] width 107 height 27
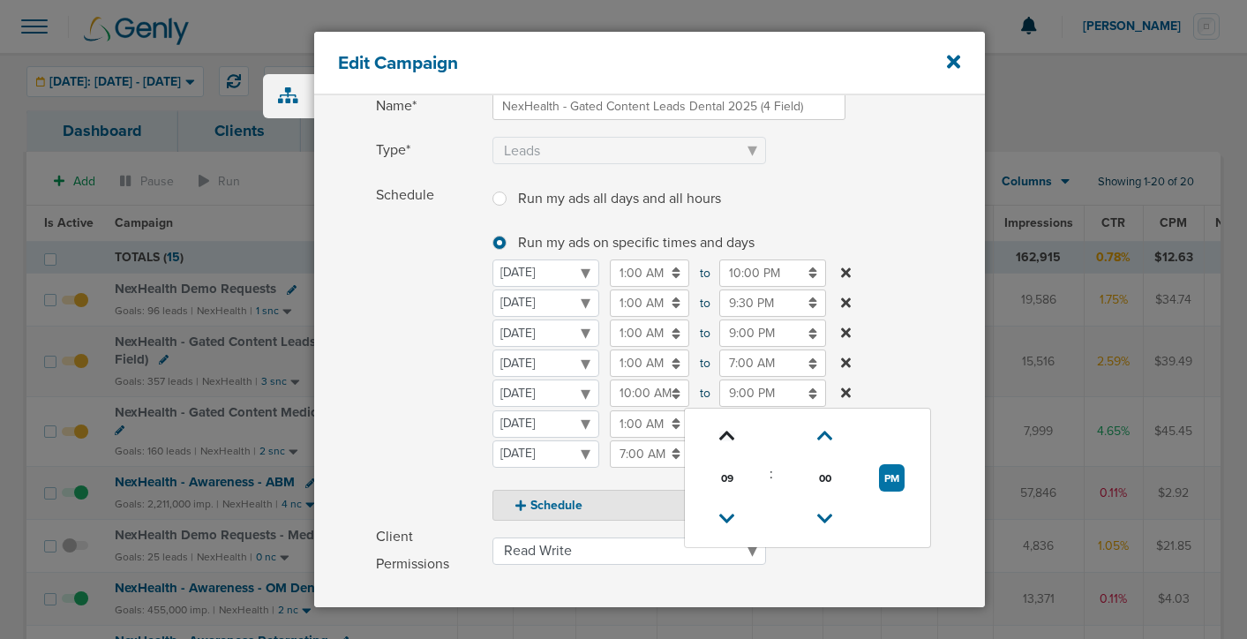
click at [722, 434] on icon at bounding box center [727, 436] width 16 height 11
type input "10:00 PM"
click at [426, 380] on span "Schedule" at bounding box center [429, 351] width 106 height 339
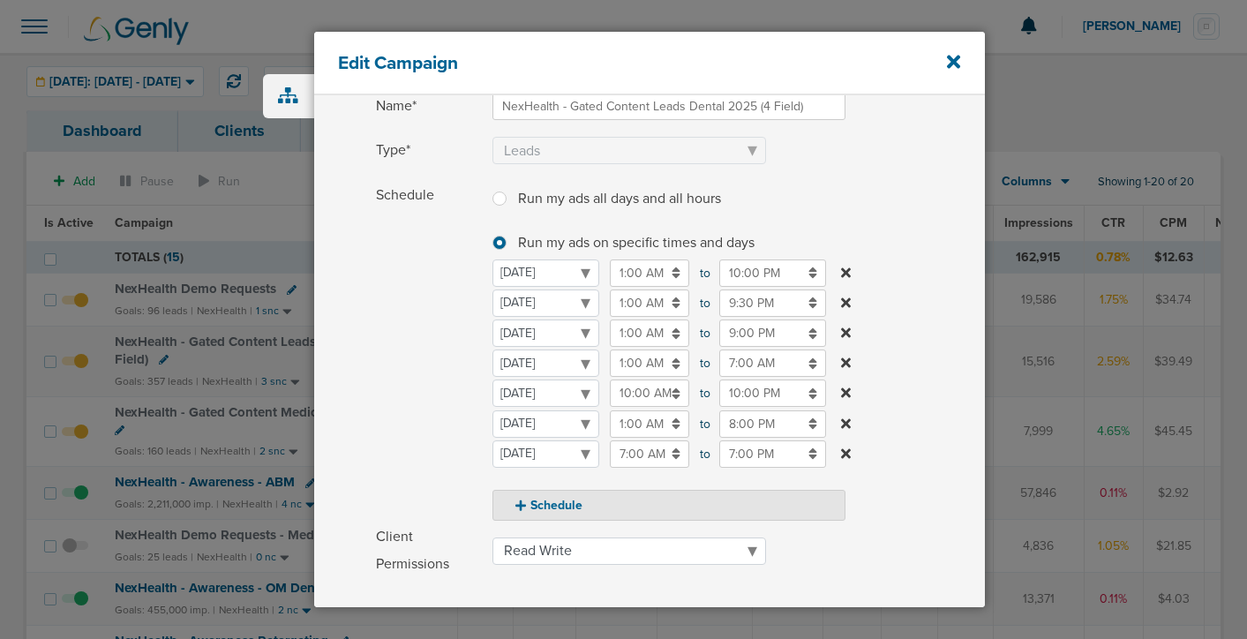
scroll to position [399, 0]
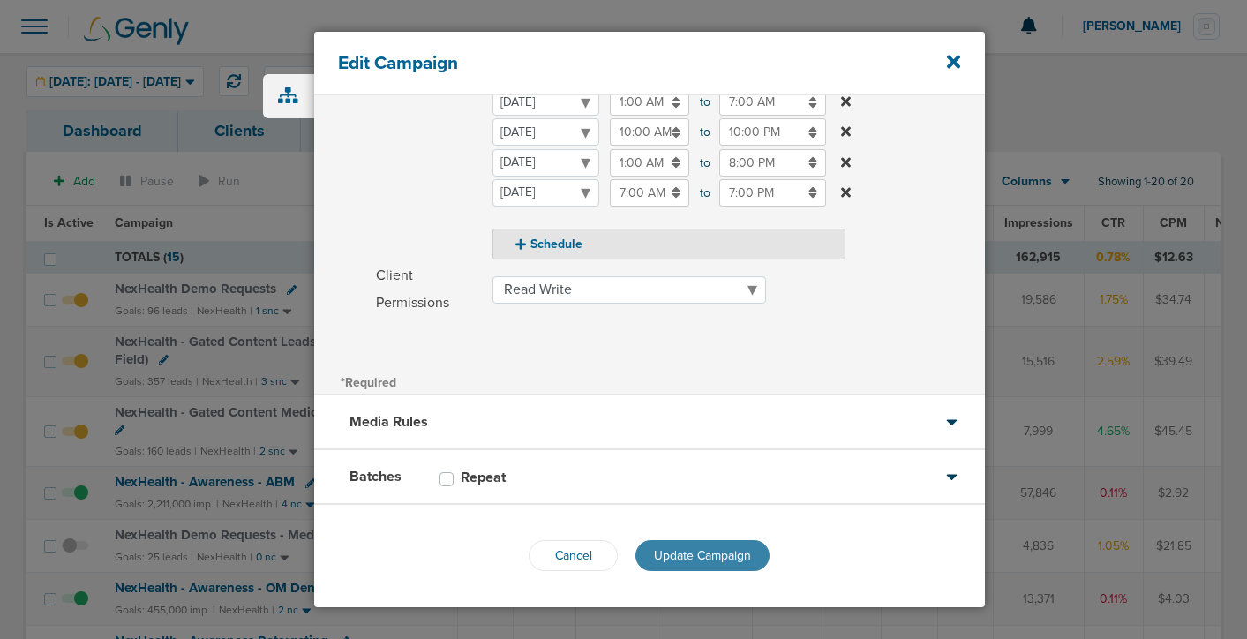
click at [679, 550] on span "Update Campaign" at bounding box center [702, 555] width 97 height 15
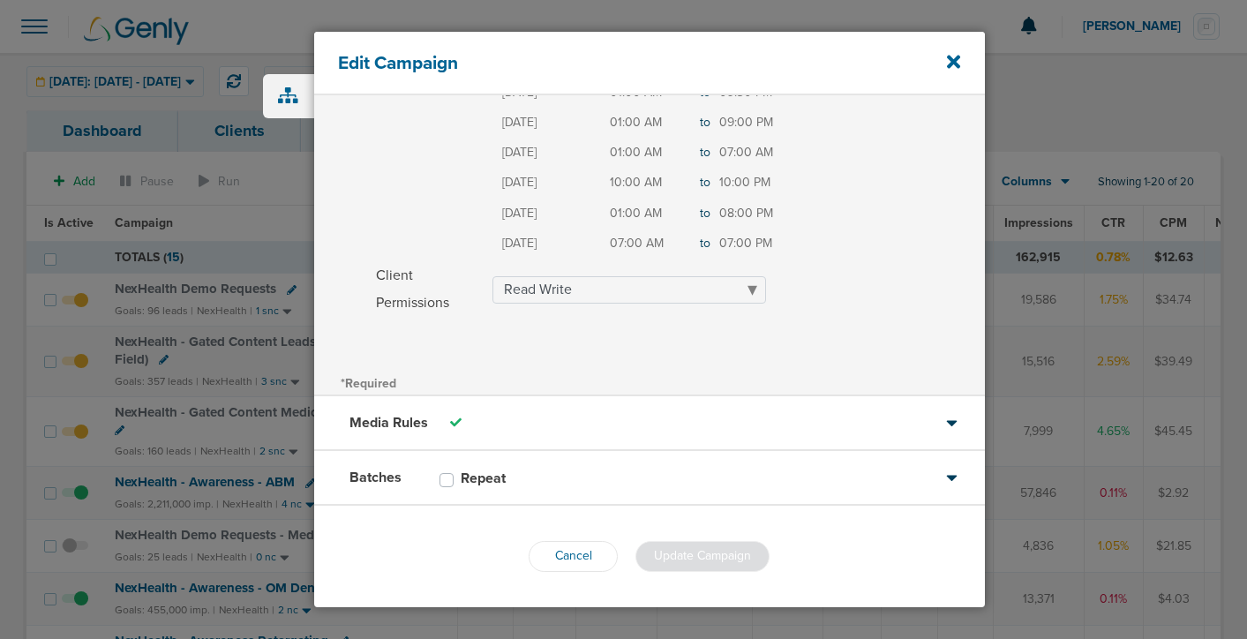
scroll to position [342, 0]
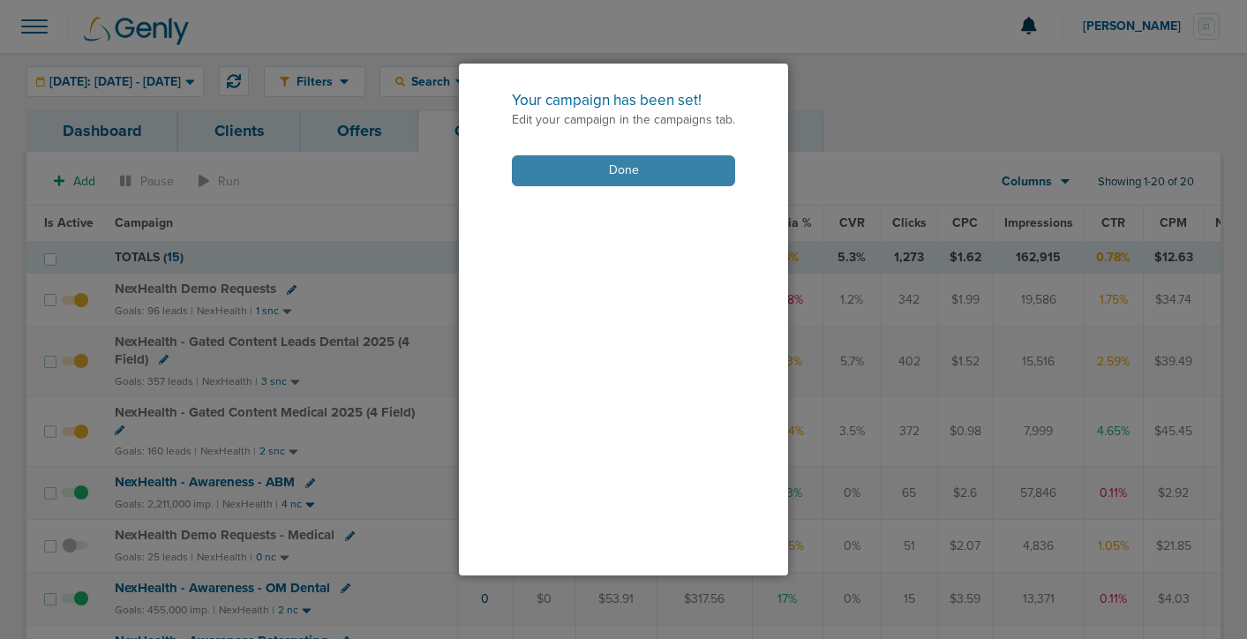
click at [611, 176] on button "Done" at bounding box center [623, 170] width 223 height 31
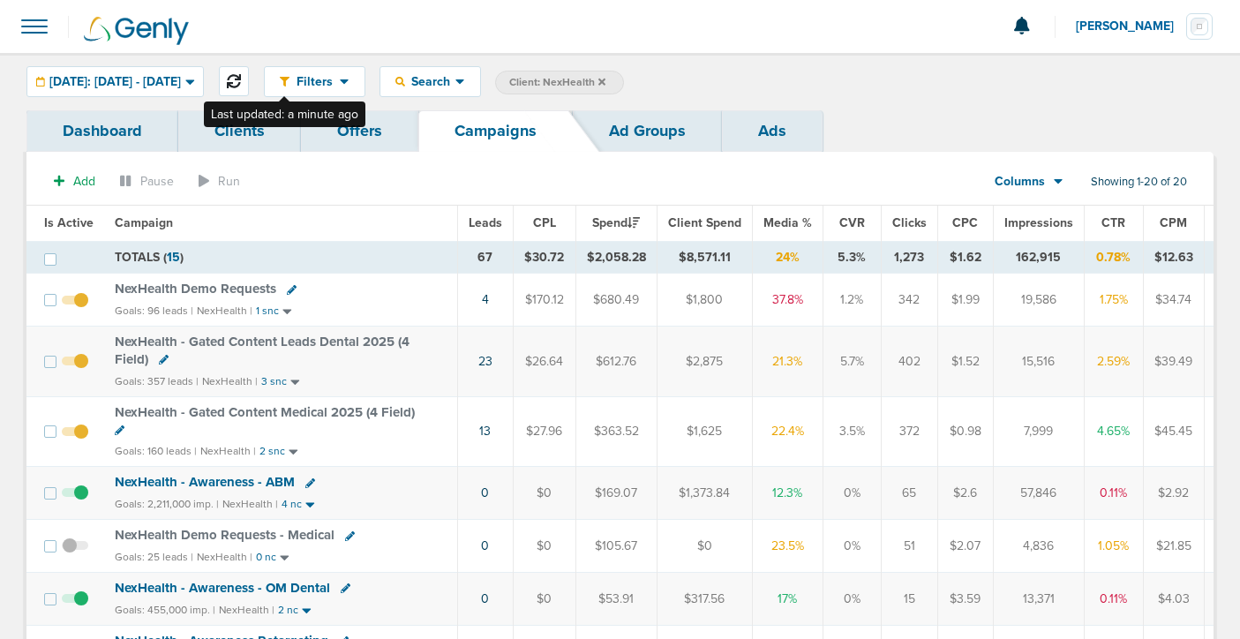
click at [241, 75] on icon at bounding box center [234, 81] width 14 height 14
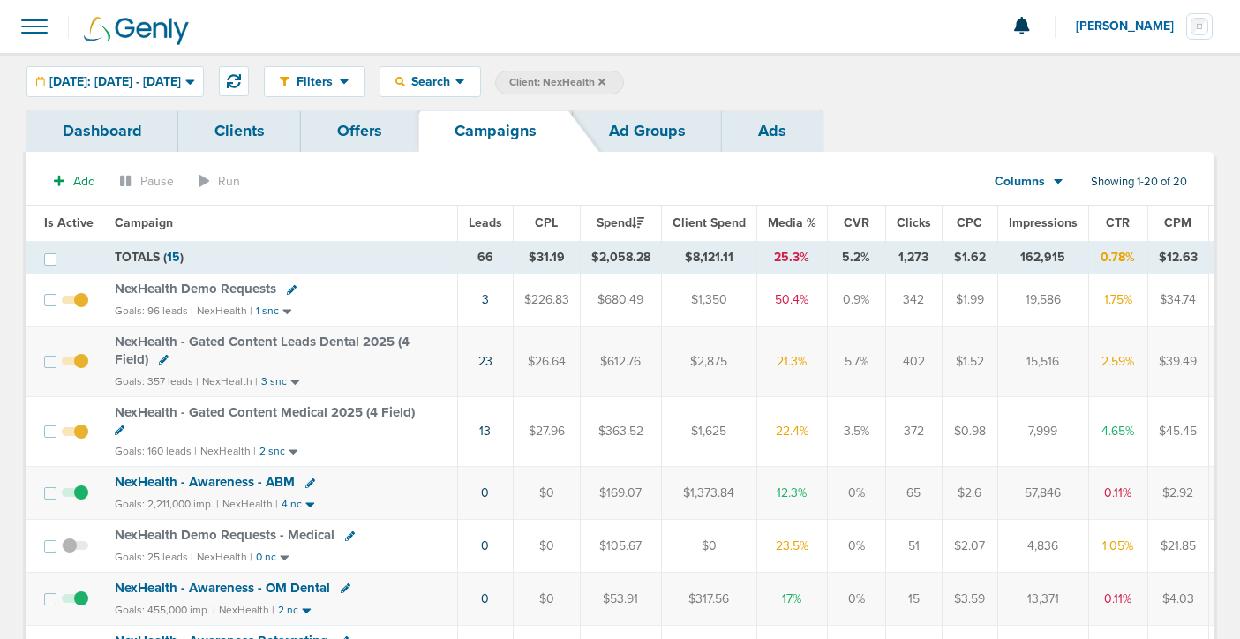
click at [605, 79] on icon at bounding box center [601, 81] width 7 height 7
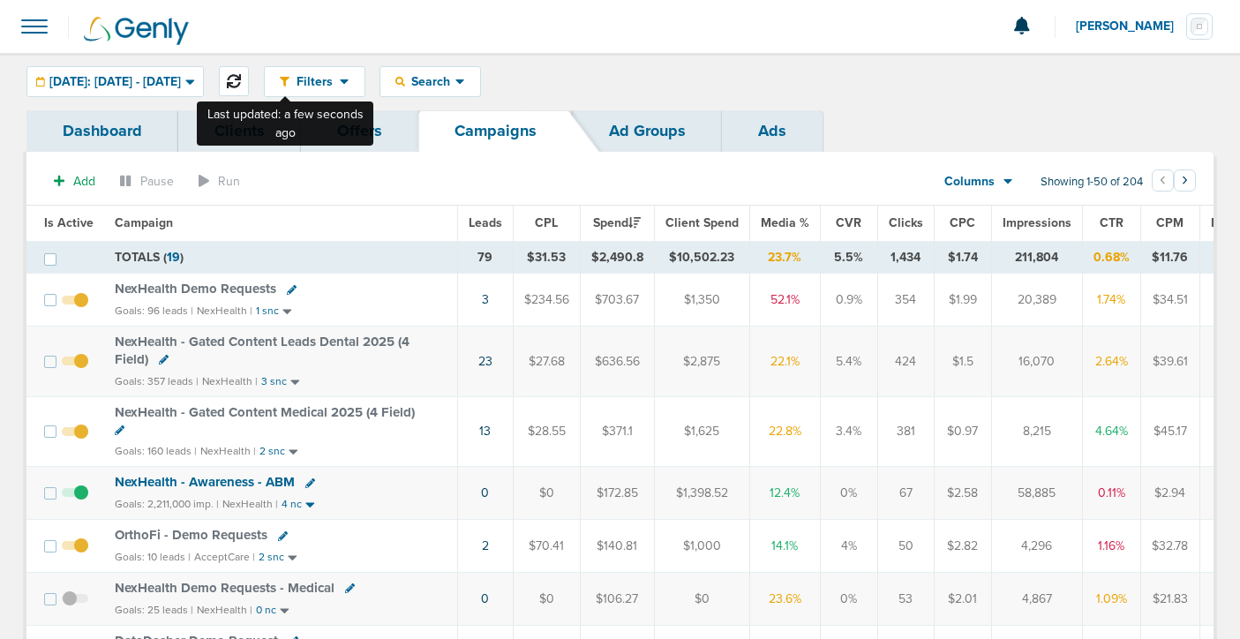
click at [241, 77] on icon at bounding box center [234, 81] width 14 height 14
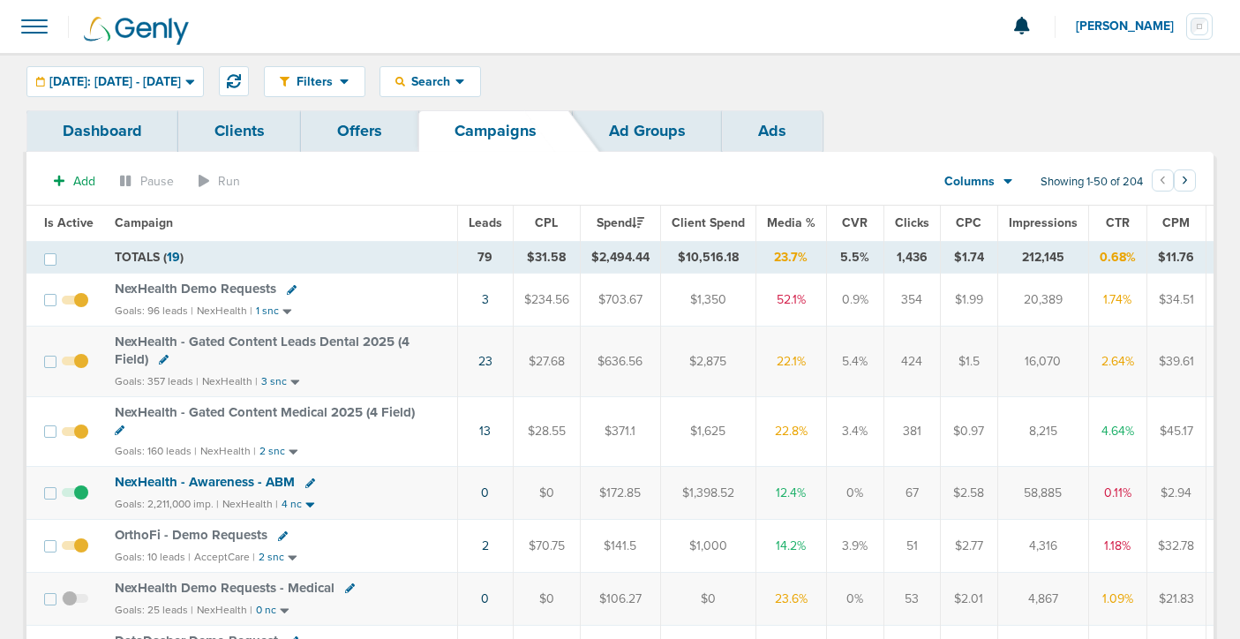
click at [160, 358] on icon at bounding box center [164, 360] width 10 height 10
select select
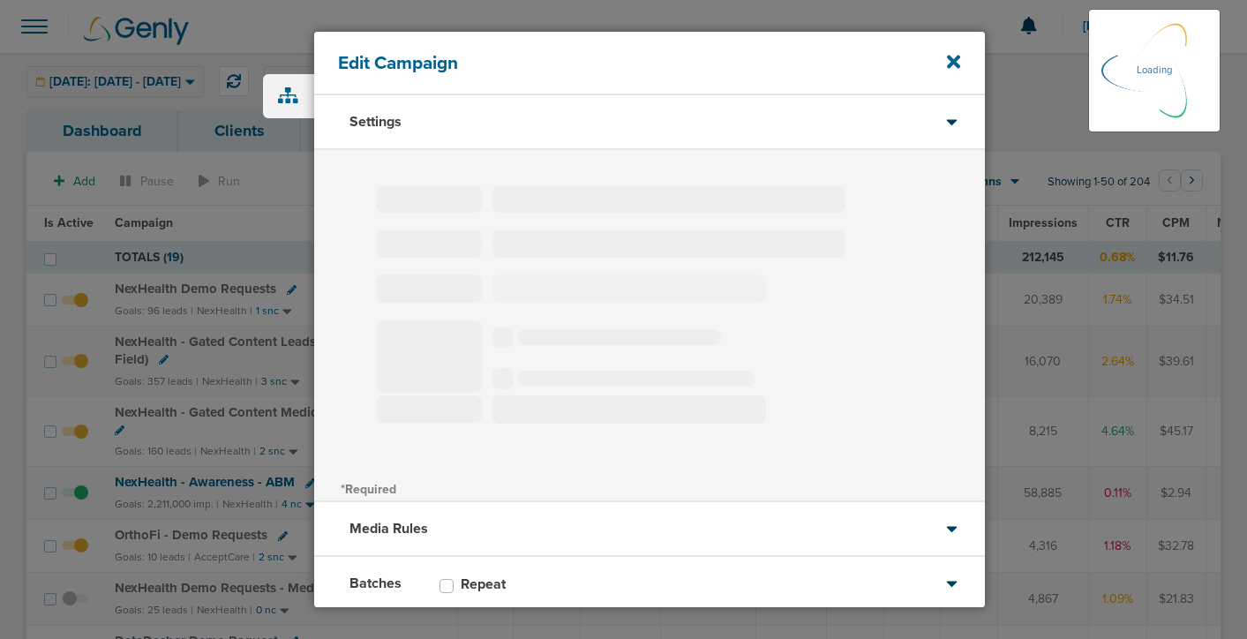
type input "NexHealth - Gated Content Leads Dental 2025 (4 Field)"
select select "Leads"
radio input "true"
select select "readWrite"
select select "1"
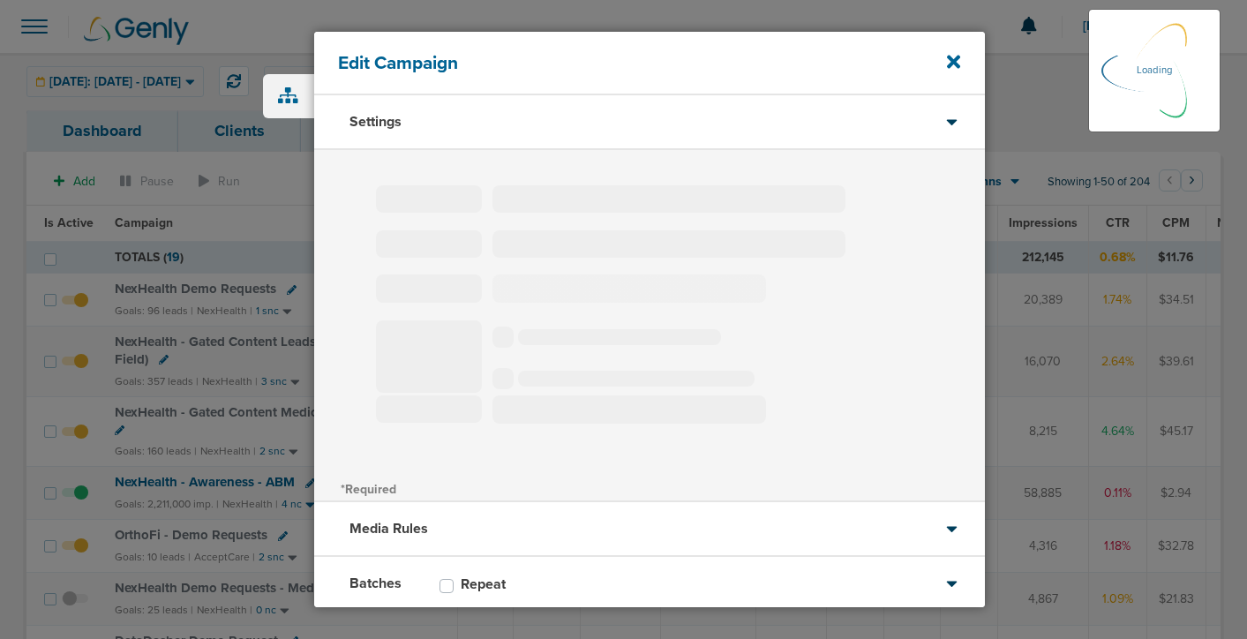
select select "2"
select select "3"
select select "4"
select select "6"
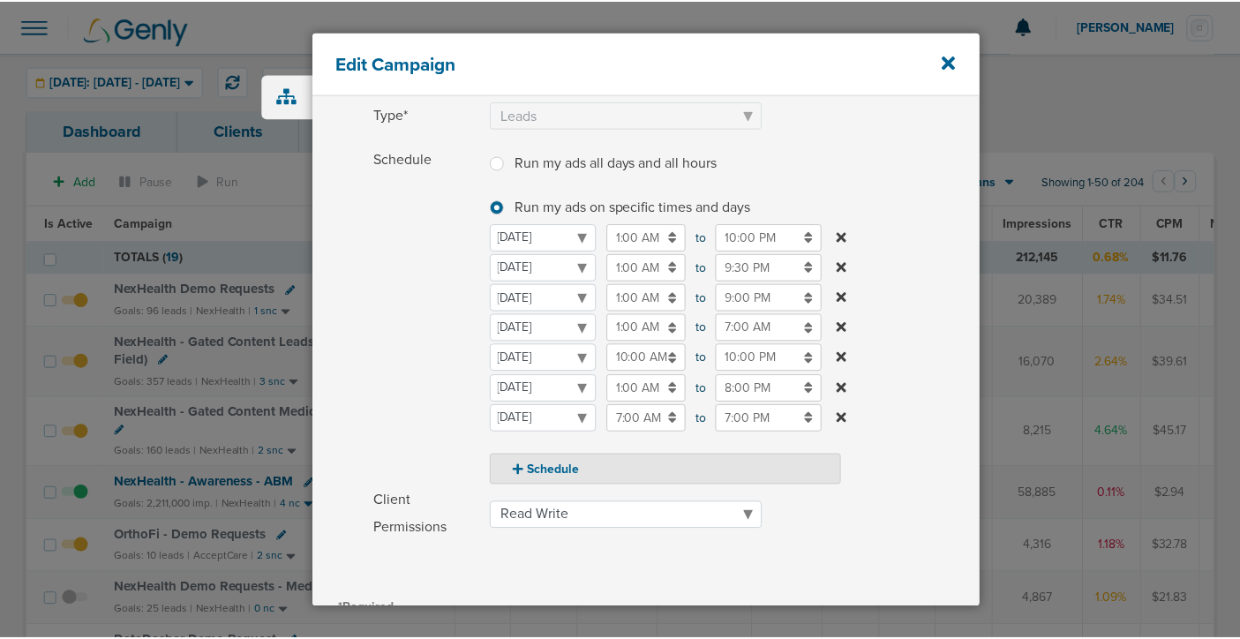
scroll to position [180, 0]
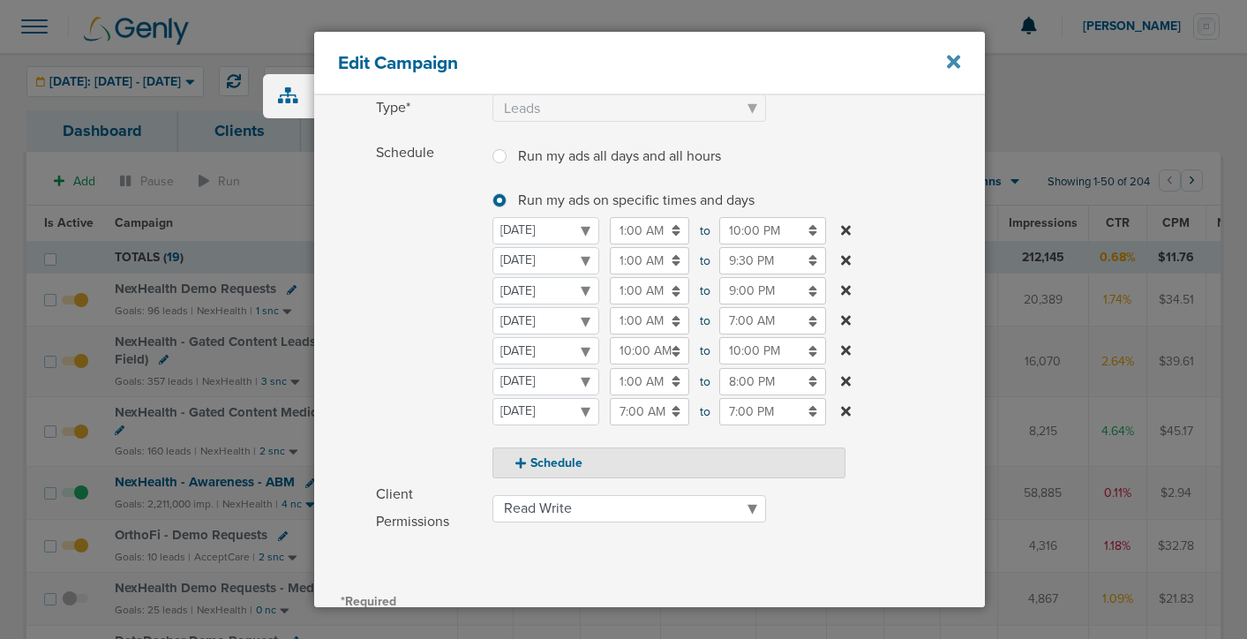
click at [951, 64] on icon at bounding box center [953, 61] width 13 height 13
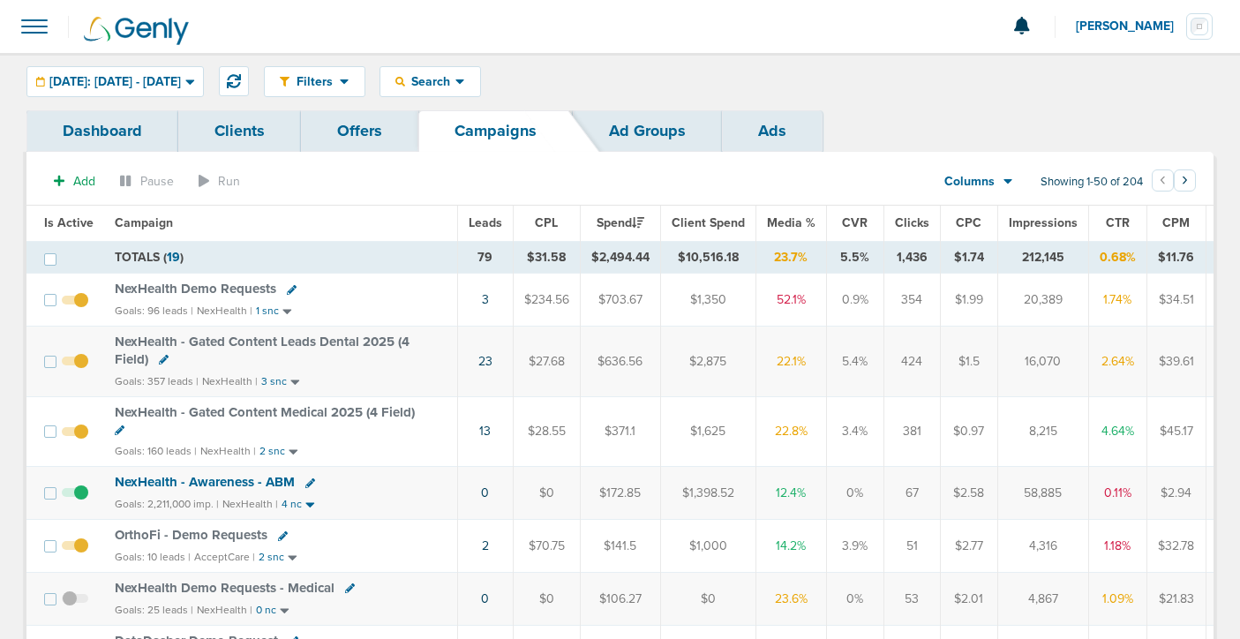
click at [266, 413] on span "NexHealth - Gated Content Medical 2025 (4 Field)" at bounding box center [265, 412] width 300 height 16
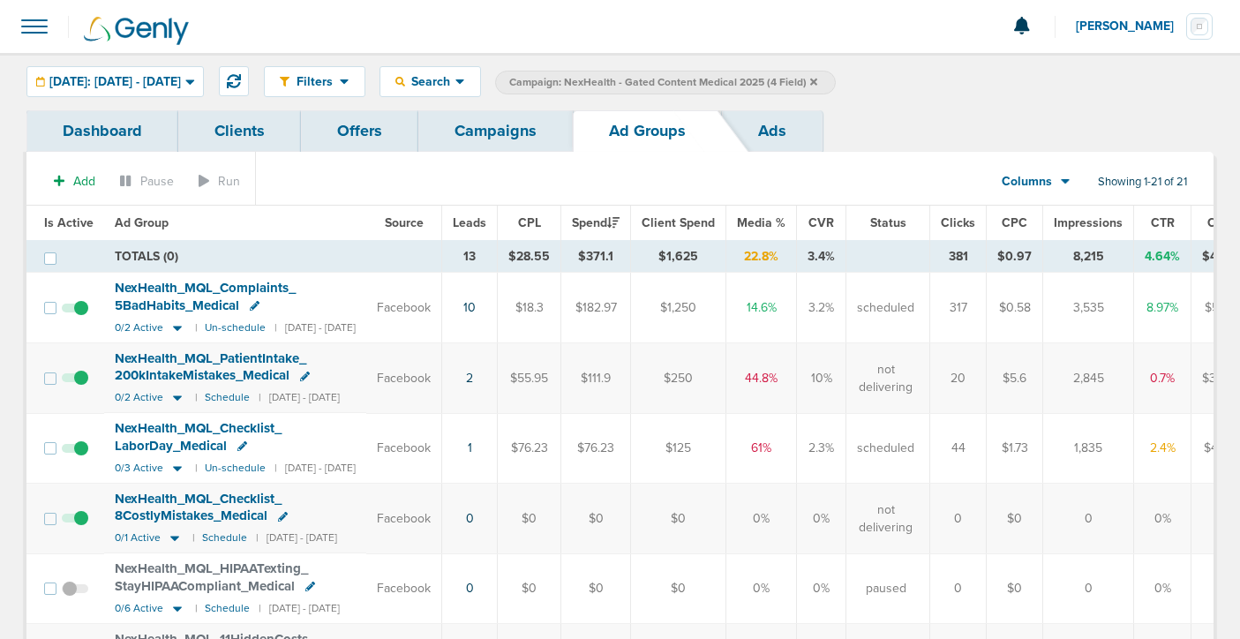
scroll to position [0, 2]
click at [224, 468] on small "Un-schedule" at bounding box center [233, 467] width 61 height 13
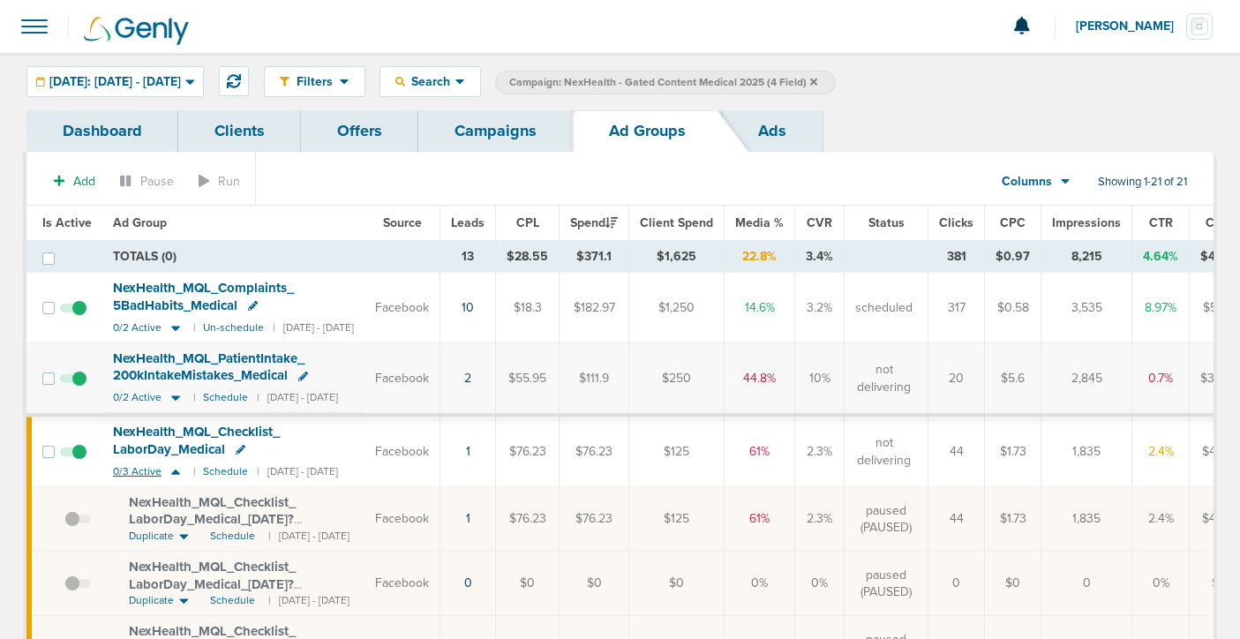
click at [174, 474] on icon at bounding box center [176, 471] width 18 height 15
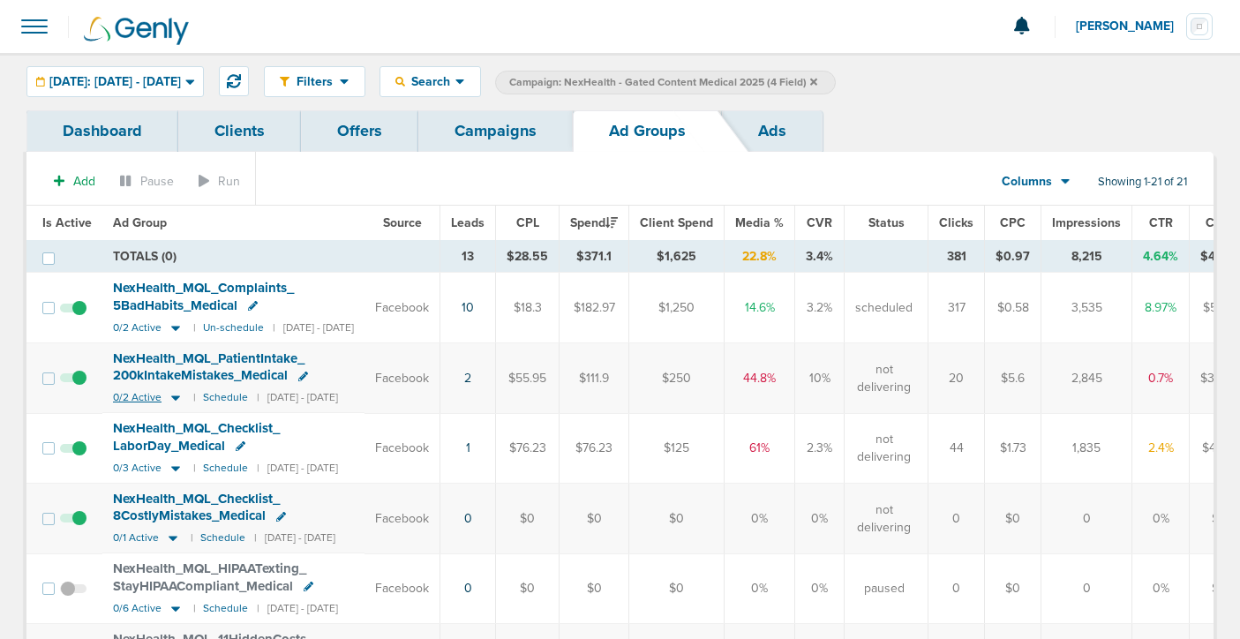
click at [174, 397] on icon at bounding box center [175, 398] width 9 height 5
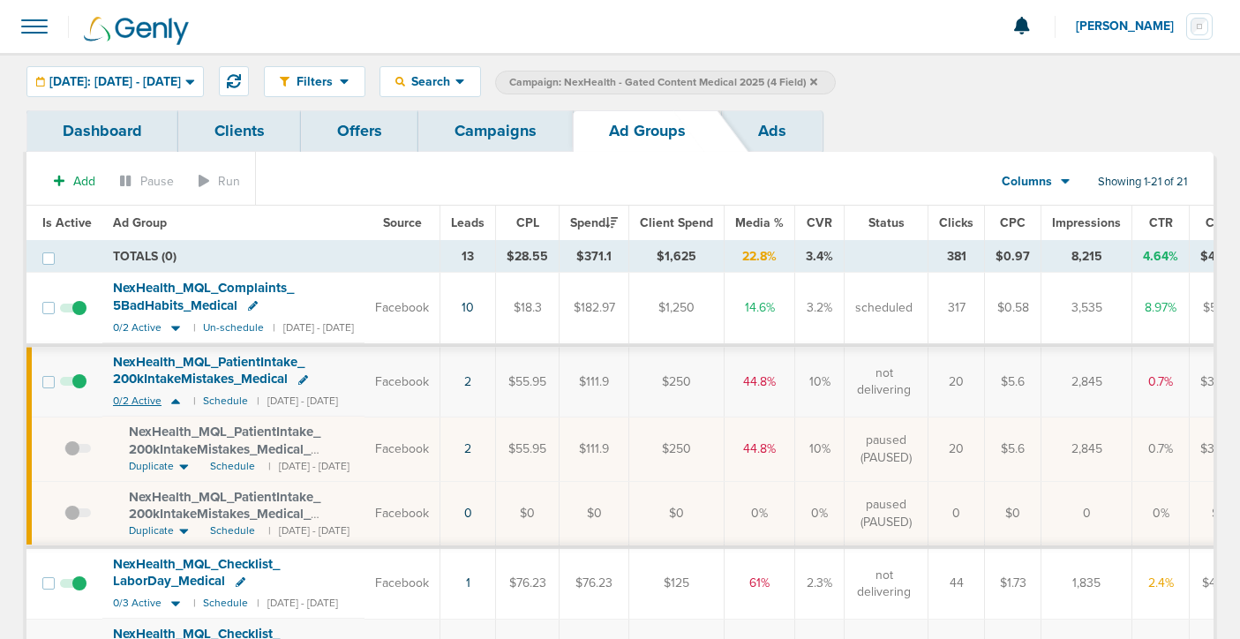
click at [174, 397] on icon at bounding box center [176, 400] width 18 height 15
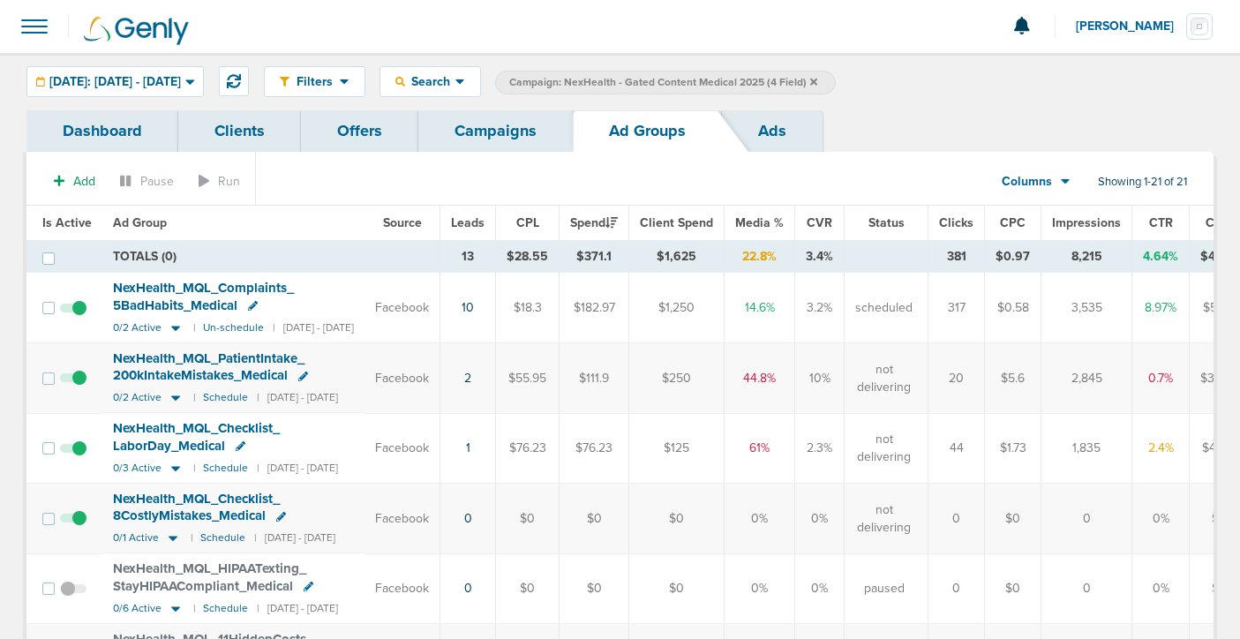
click at [490, 137] on link "Campaigns" at bounding box center [495, 130] width 154 height 41
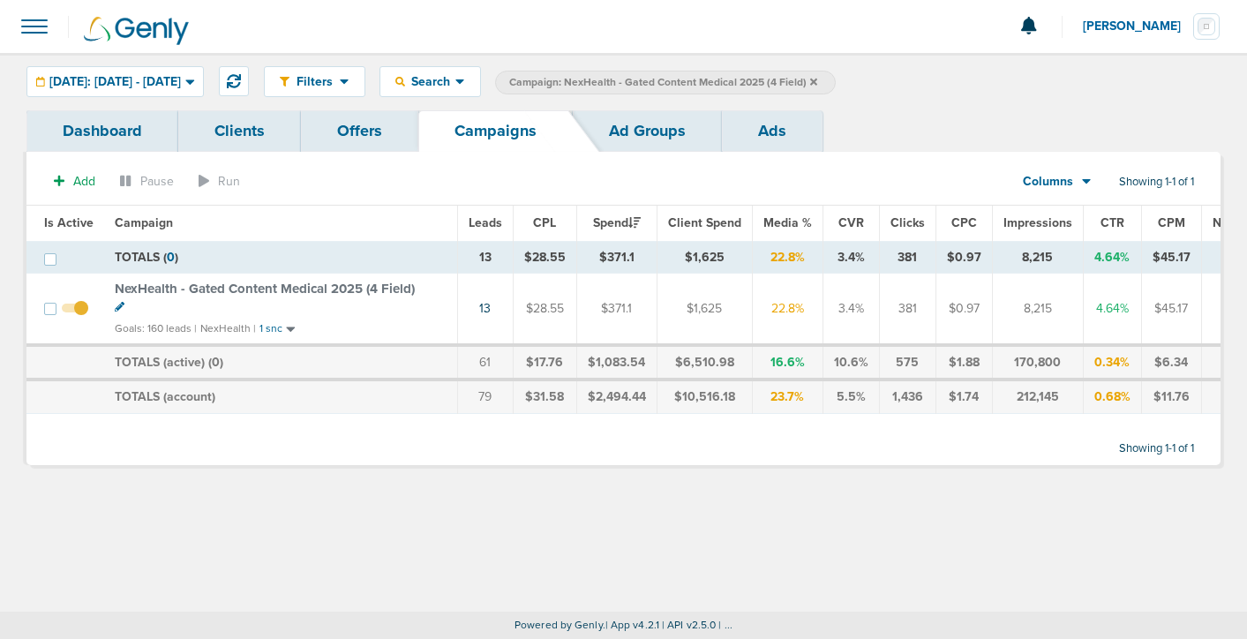
click at [835, 80] on label "Campaign: NexHealth - Gated Content Medical 2025 (4 Field)" at bounding box center [665, 83] width 341 height 24
click at [817, 79] on icon at bounding box center [813, 81] width 7 height 7
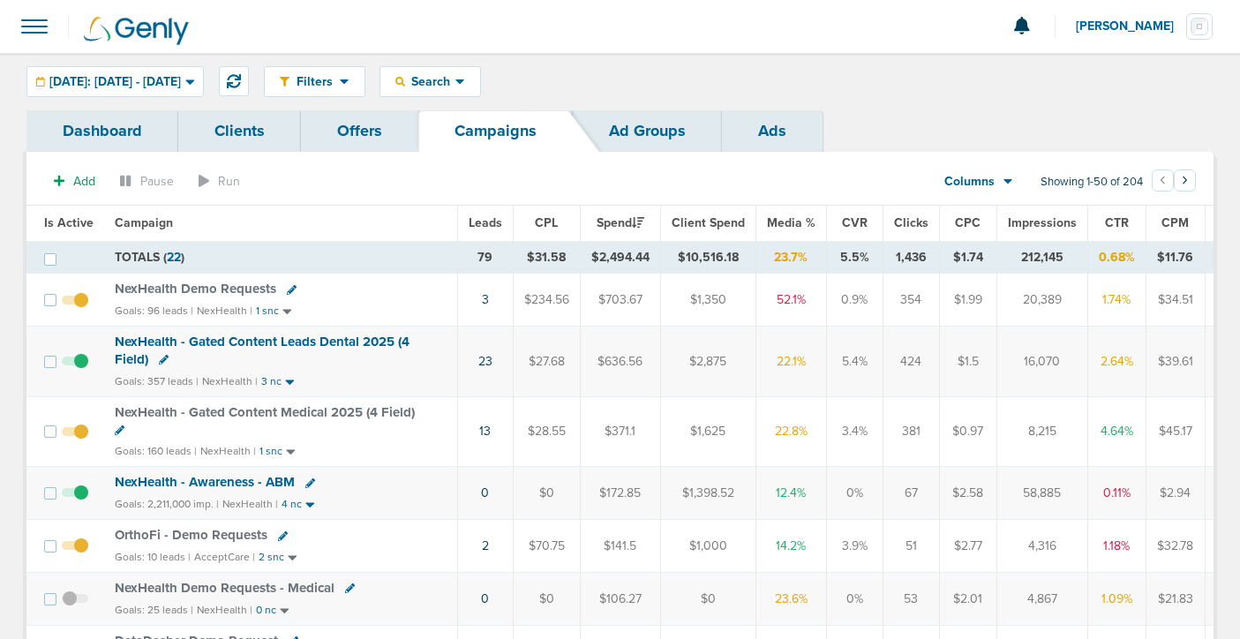
click at [297, 335] on span "NexHealth - Gated Content Leads Dental 2025 (4 Field)" at bounding box center [262, 350] width 295 height 34
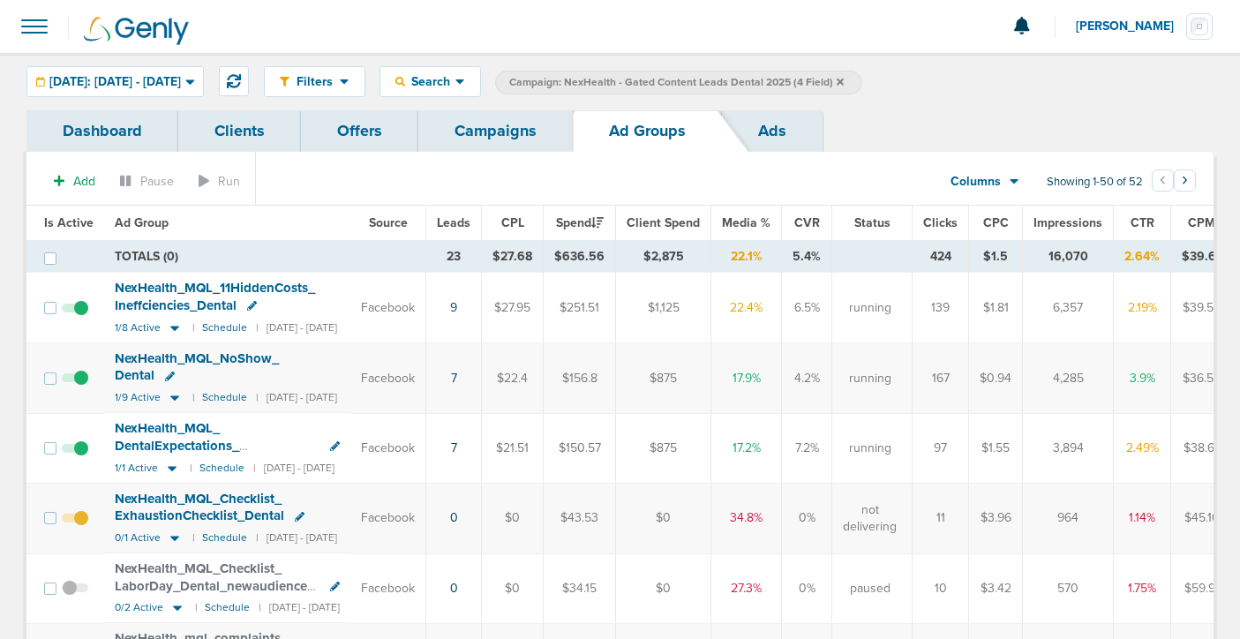
click at [493, 132] on link "Campaigns" at bounding box center [495, 130] width 154 height 41
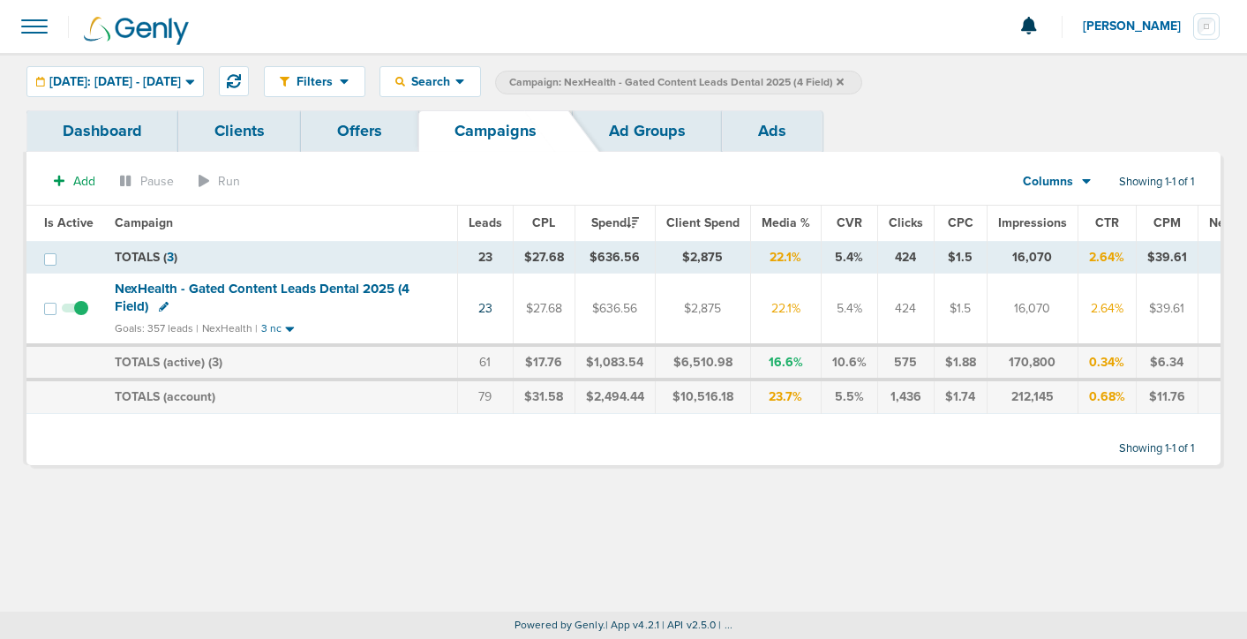
click at [843, 83] on icon at bounding box center [839, 81] width 7 height 7
